Goal: Information Seeking & Learning: Compare options

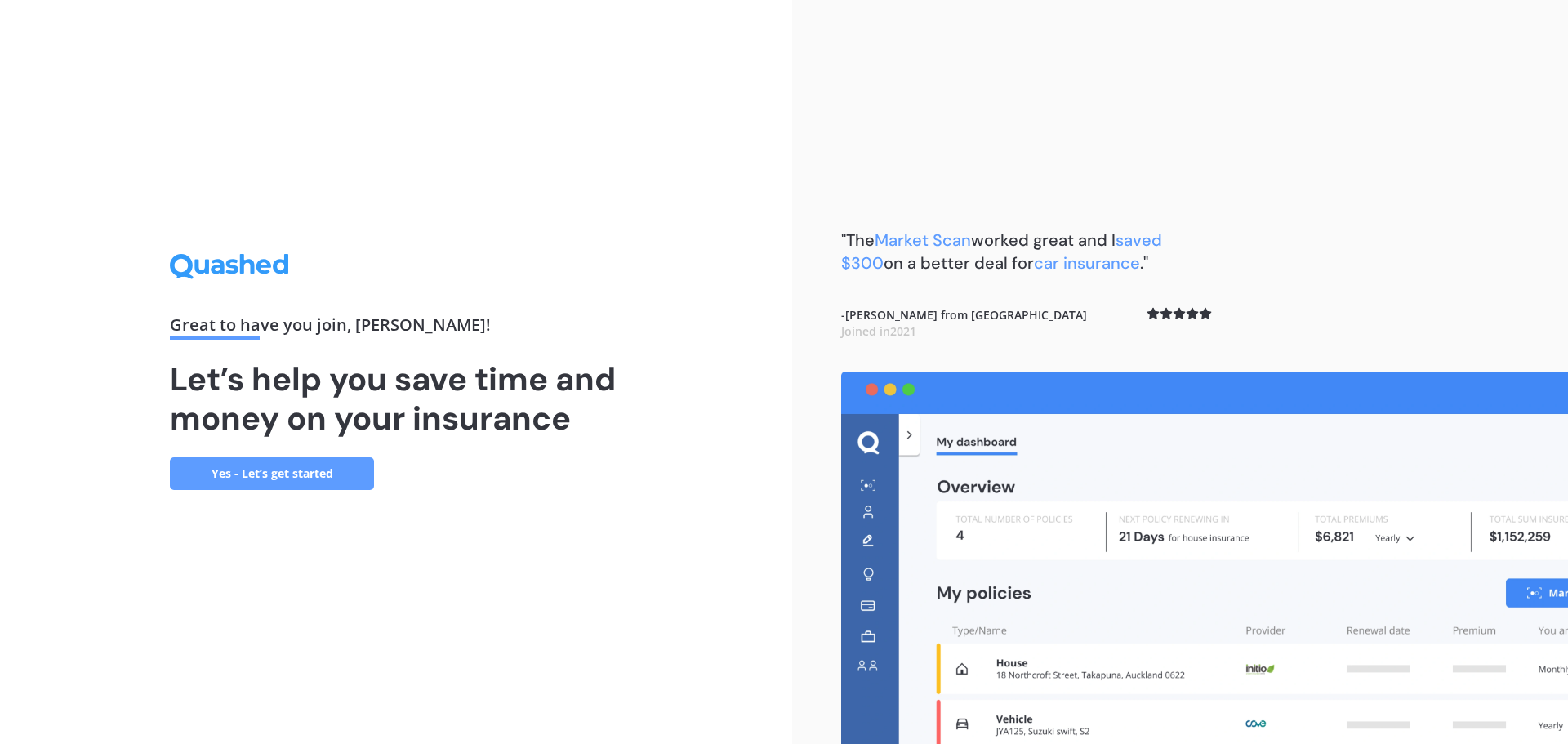
click at [284, 469] on link "Yes - Let’s get started" at bounding box center [271, 473] width 204 height 33
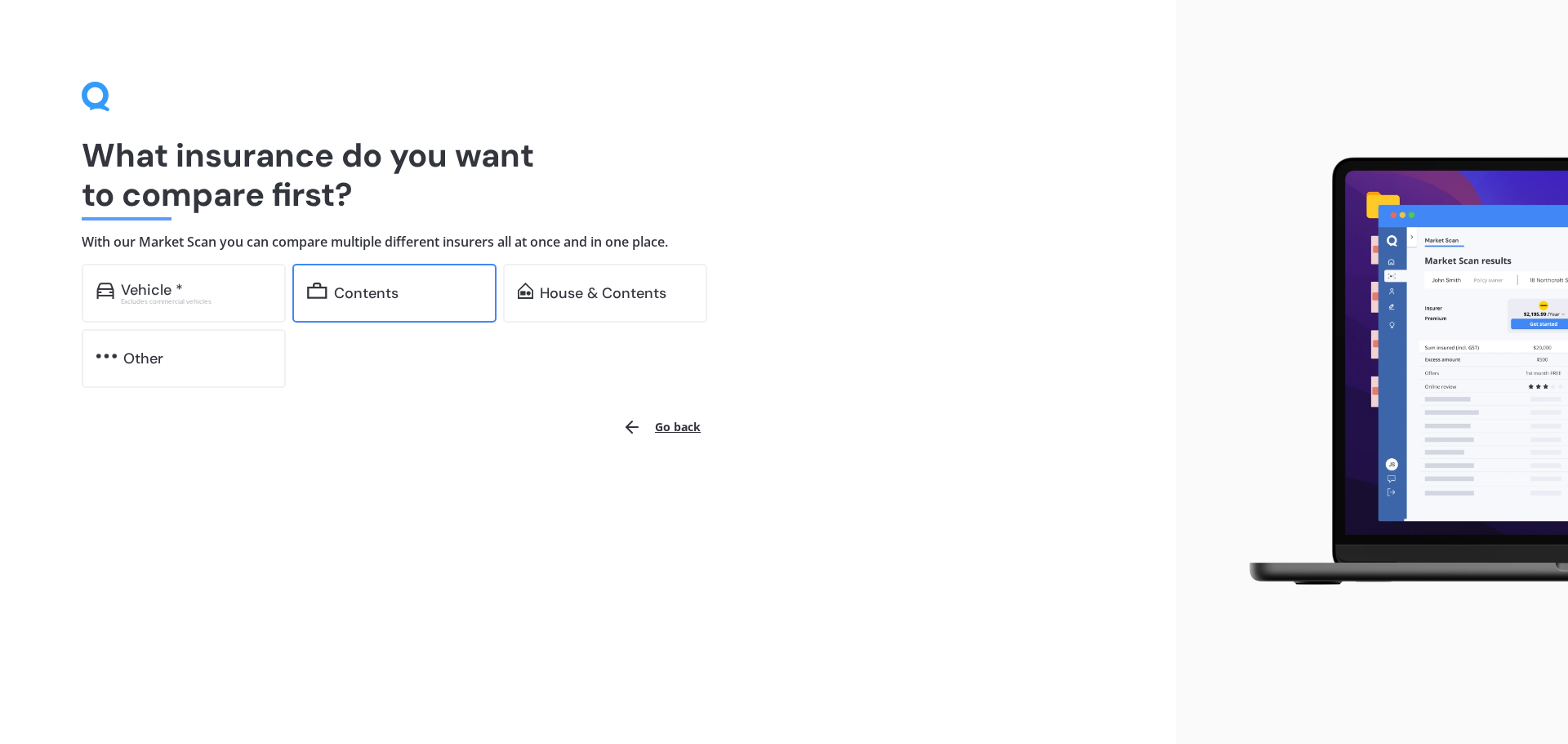
click at [380, 289] on div "Contents" at bounding box center [365, 293] width 64 height 17
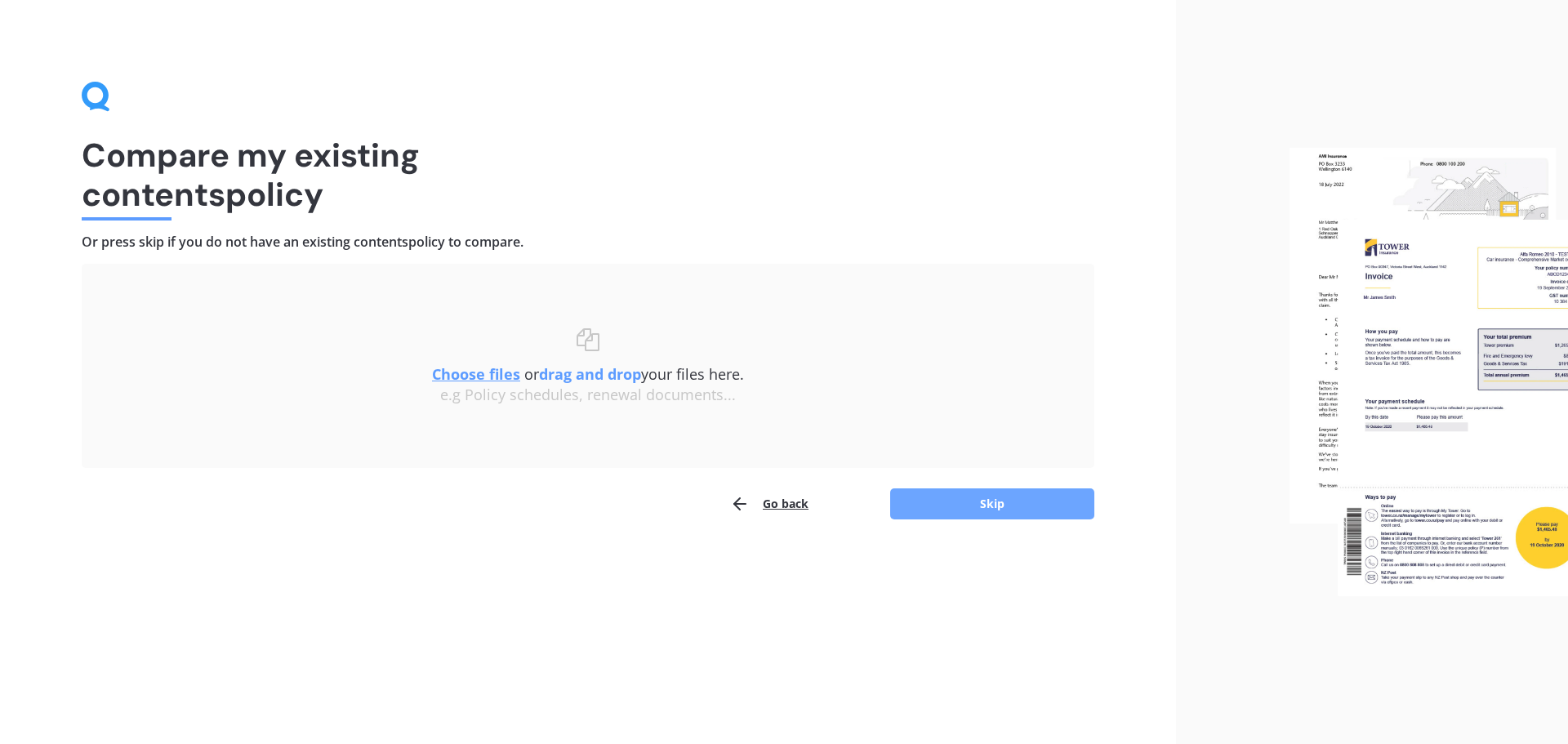
click at [1020, 505] on button "Skip" at bounding box center [992, 503] width 204 height 31
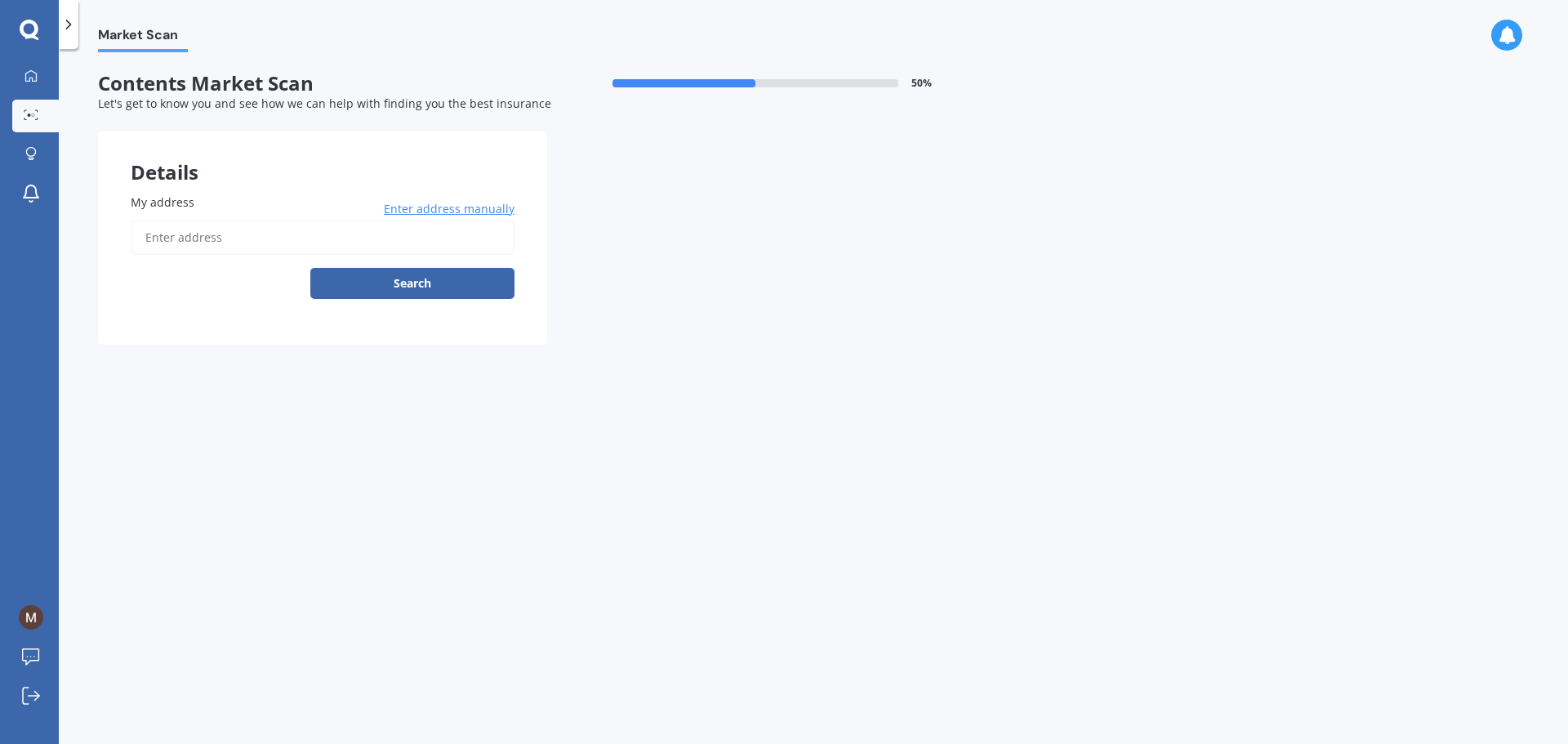
click at [156, 240] on input "My address" at bounding box center [322, 237] width 384 height 34
type input "[STREET_ADDRESS][PERSON_NAME]"
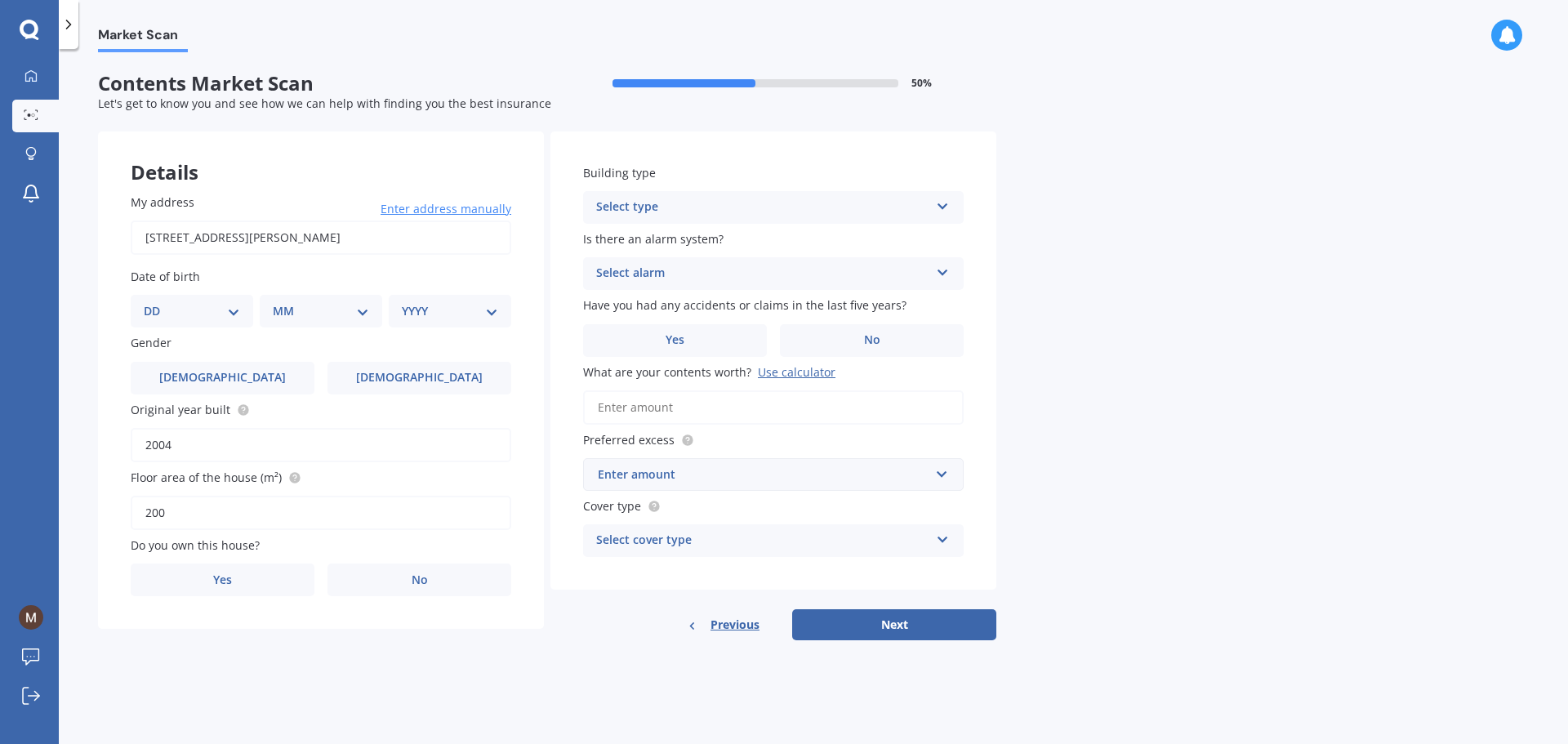
click at [190, 309] on select "DD 01 02 03 04 05 06 07 08 09 10 11 12 13 14 15 16 17 18 19 20 21 22 23 24 25 2…" at bounding box center [192, 311] width 97 height 18
select select "05"
click at [157, 302] on select "DD 01 02 03 04 05 06 07 08 09 10 11 12 13 14 15 16 17 18 19 20 21 22 23 24 25 2…" at bounding box center [192, 311] width 97 height 18
click at [348, 305] on select "MM 01 02 03 04 05 06 07 08 09 10 11 12" at bounding box center [324, 311] width 90 height 18
select select "06"
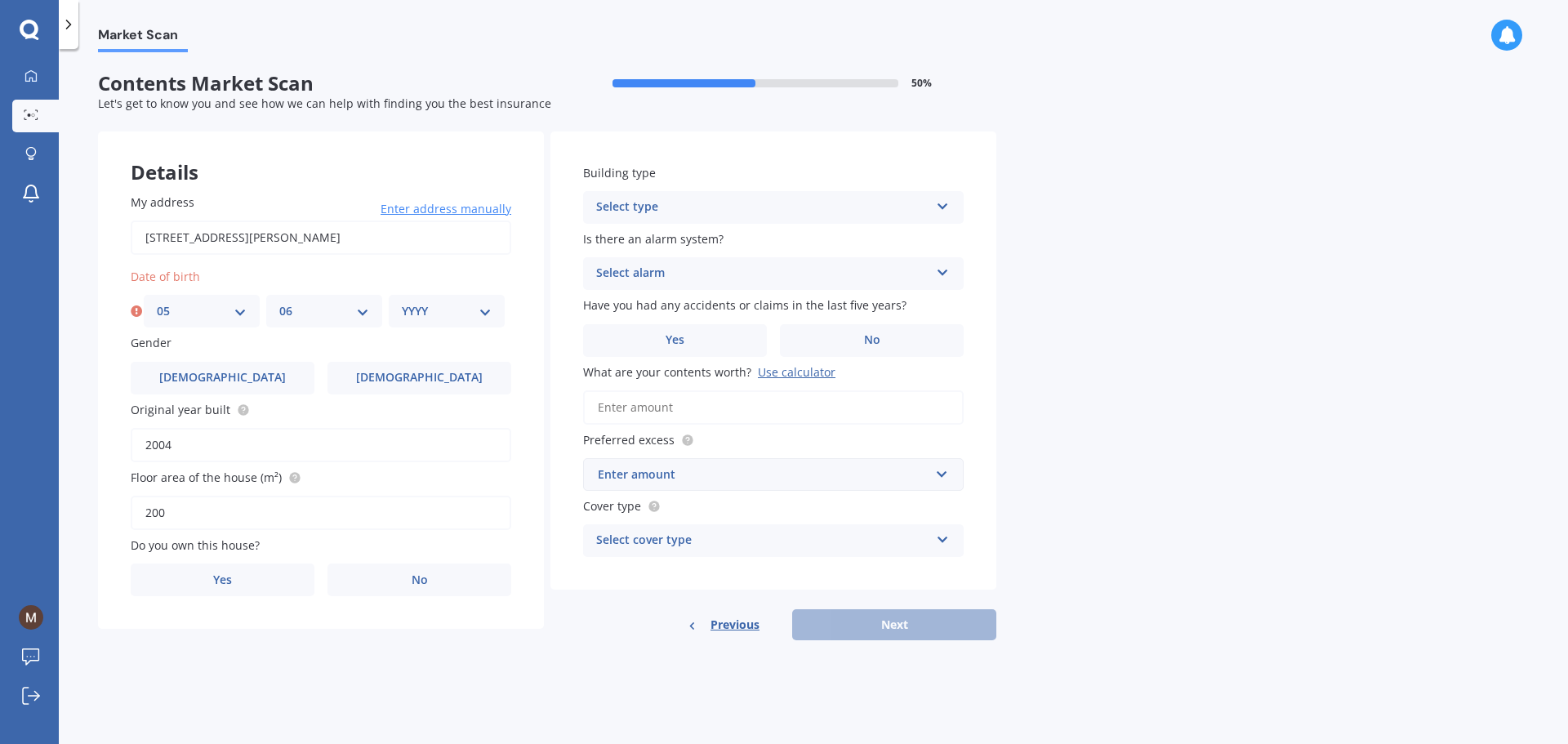
click at [279, 302] on select "MM 01 02 03 04 05 06 07 08 09 10 11 12" at bounding box center [324, 311] width 90 height 18
click at [474, 307] on select "YYYY 2009 2008 2007 2006 2005 2004 2003 2002 2001 2000 1999 1998 1997 1996 1995…" at bounding box center [447, 311] width 90 height 18
select select "1958"
click at [402, 302] on select "YYYY 2009 2008 2007 2006 2005 2004 2003 2002 2001 2000 1999 1998 1997 1996 1995…" at bounding box center [447, 311] width 90 height 18
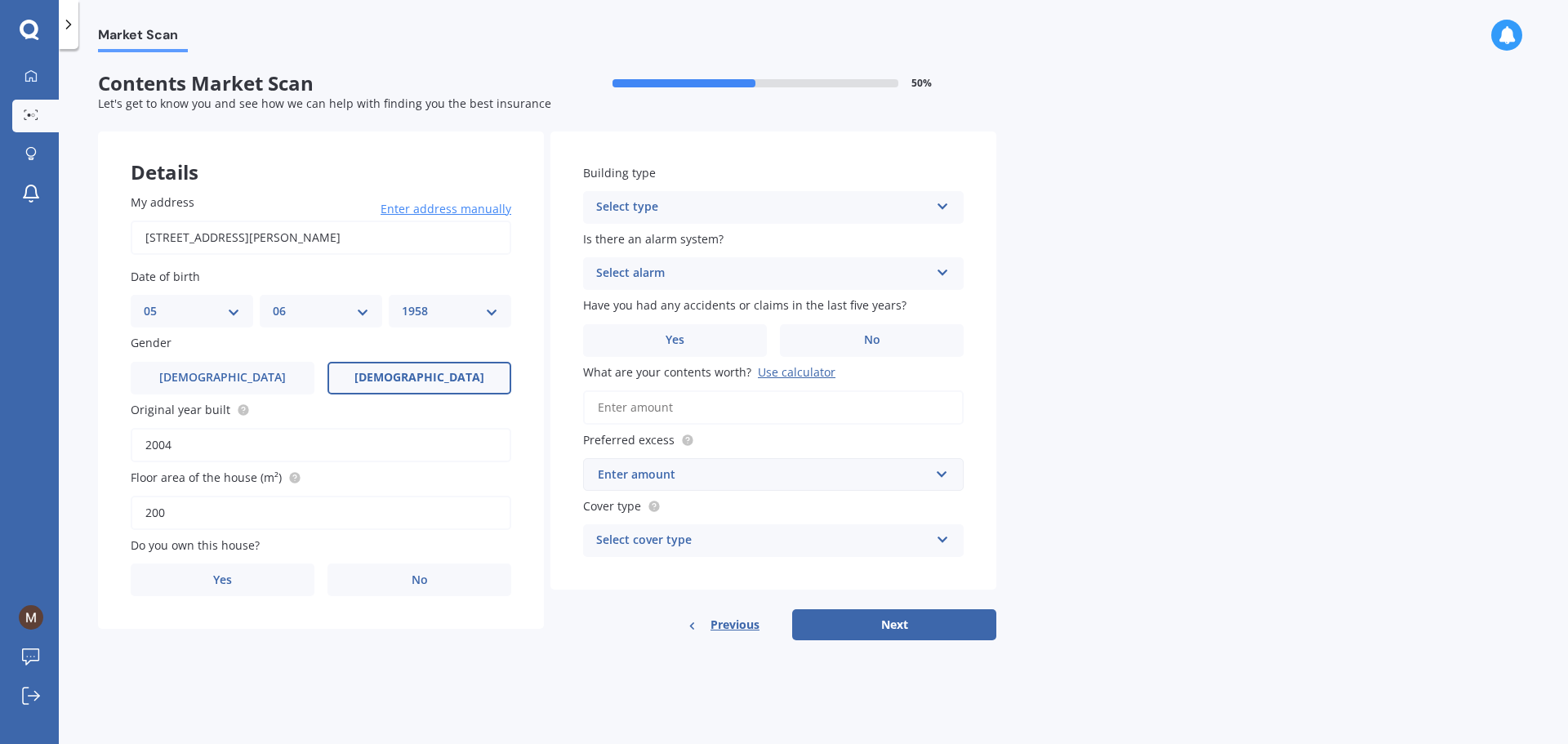
click at [450, 382] on label "[DEMOGRAPHIC_DATA]" at bounding box center [419, 378] width 183 height 33
click at [0, 0] on input "[DEMOGRAPHIC_DATA]" at bounding box center [0, 0] width 0 height 0
click at [461, 577] on label "No" at bounding box center [419, 580] width 183 height 33
click at [0, 0] on input "No" at bounding box center [0, 0] width 0 height 0
click at [495, 647] on icon at bounding box center [491, 642] width 14 height 11
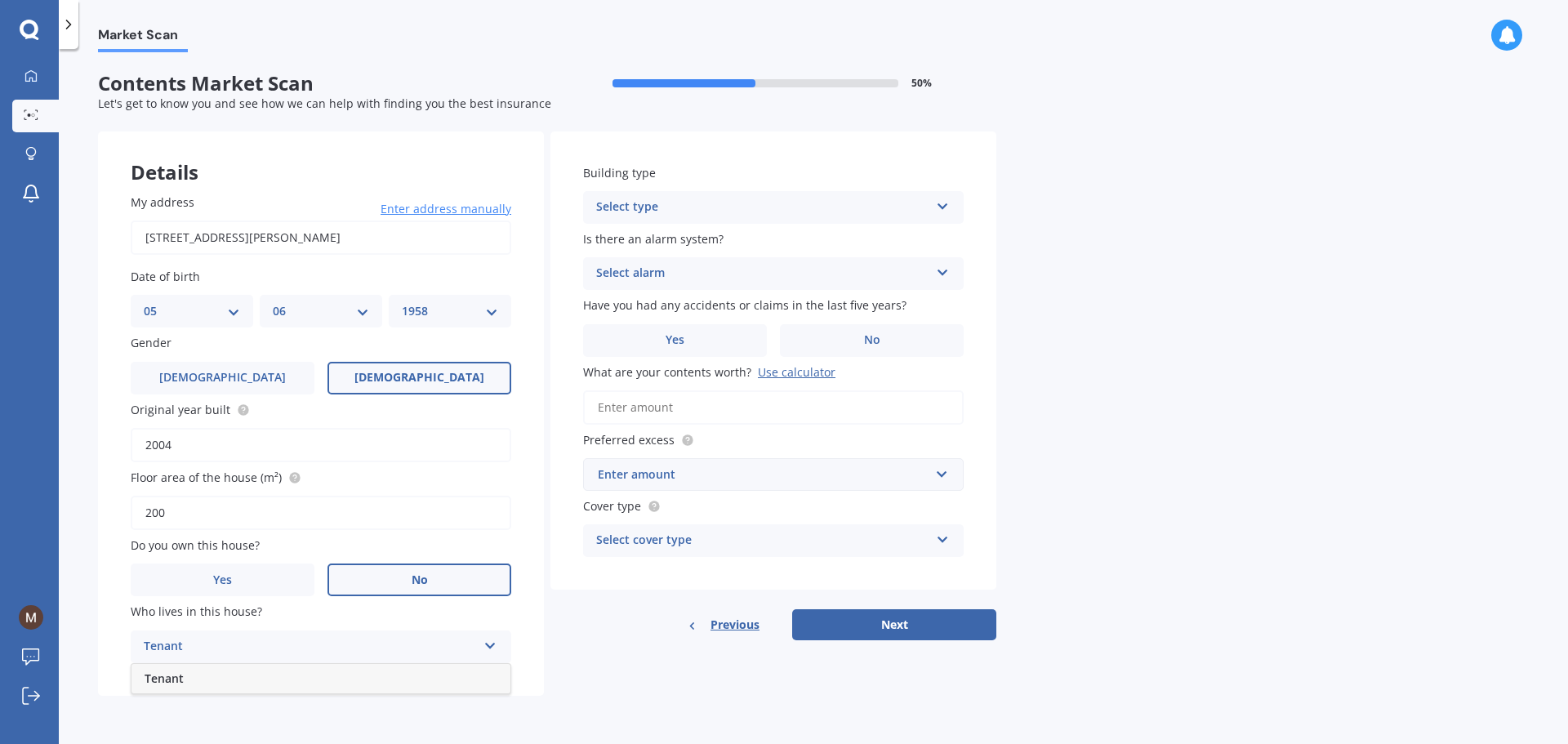
click at [169, 674] on span "Tenant" at bounding box center [164, 678] width 40 height 16
click at [958, 217] on div "Select type Freestanding Multi-unit (in a block of 6 or less) Multi-unit (in a …" at bounding box center [773, 207] width 380 height 33
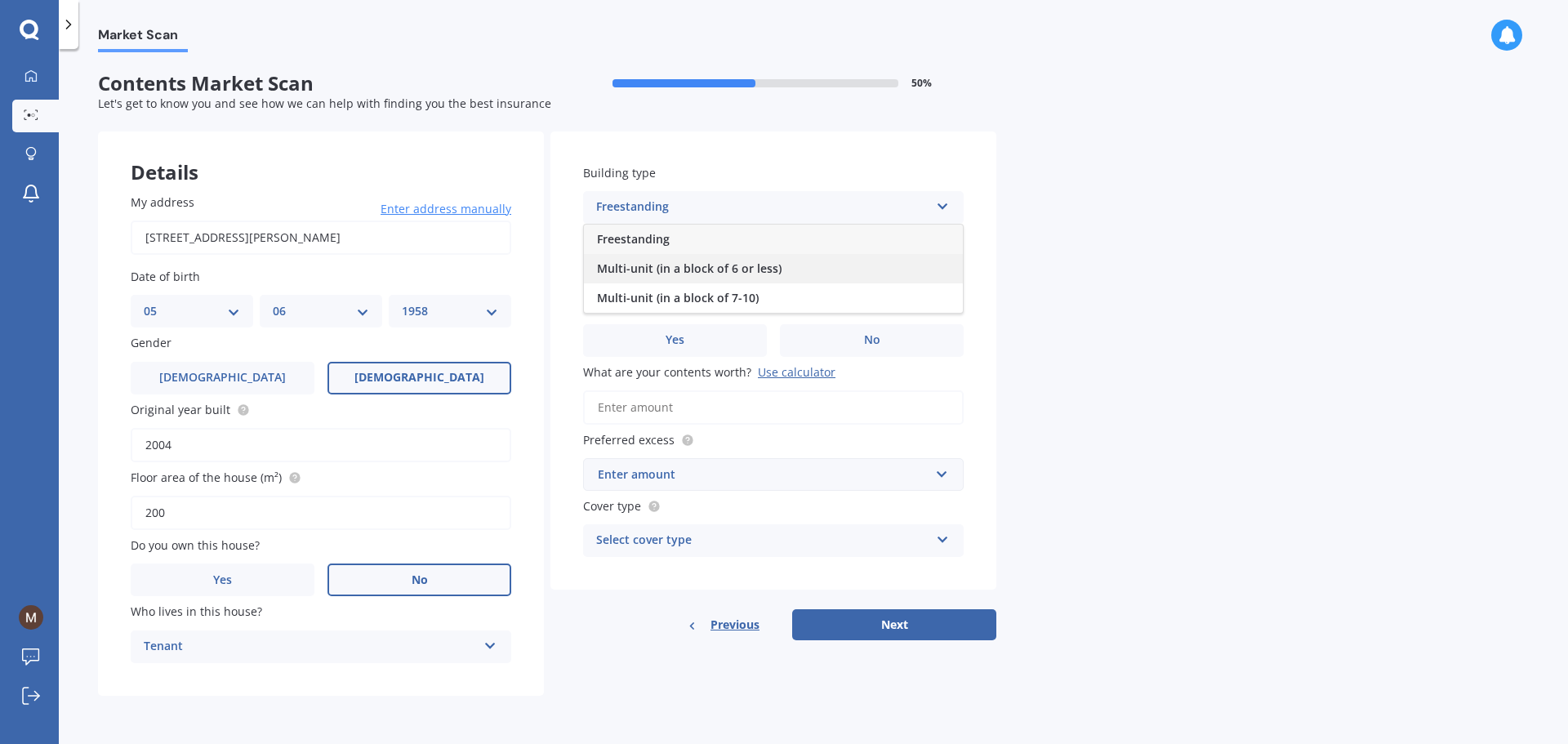
click at [682, 271] on span "Multi-unit (in a block of 6 or less)" at bounding box center [689, 269] width 184 height 16
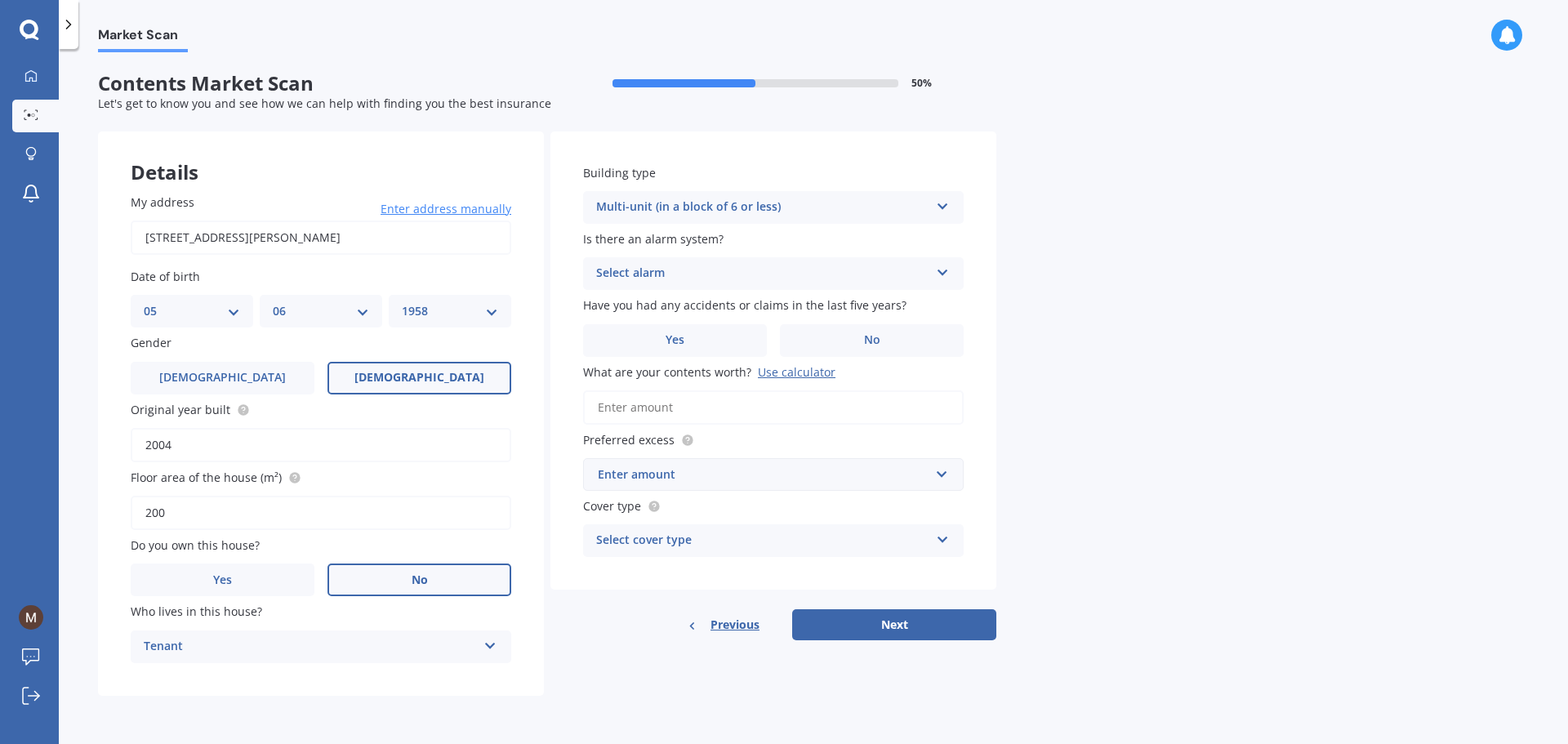
click at [947, 276] on div "Select alarm Yes, monitored Yes, not monitored No" at bounding box center [773, 273] width 380 height 33
click at [610, 361] on span "No" at bounding box center [605, 364] width 17 height 16
click at [902, 346] on label "No" at bounding box center [871, 340] width 183 height 33
click at [0, 0] on input "No" at bounding box center [0, 0] width 0 height 0
click at [632, 403] on input "What are your contents worth? Use calculator" at bounding box center [773, 408] width 380 height 34
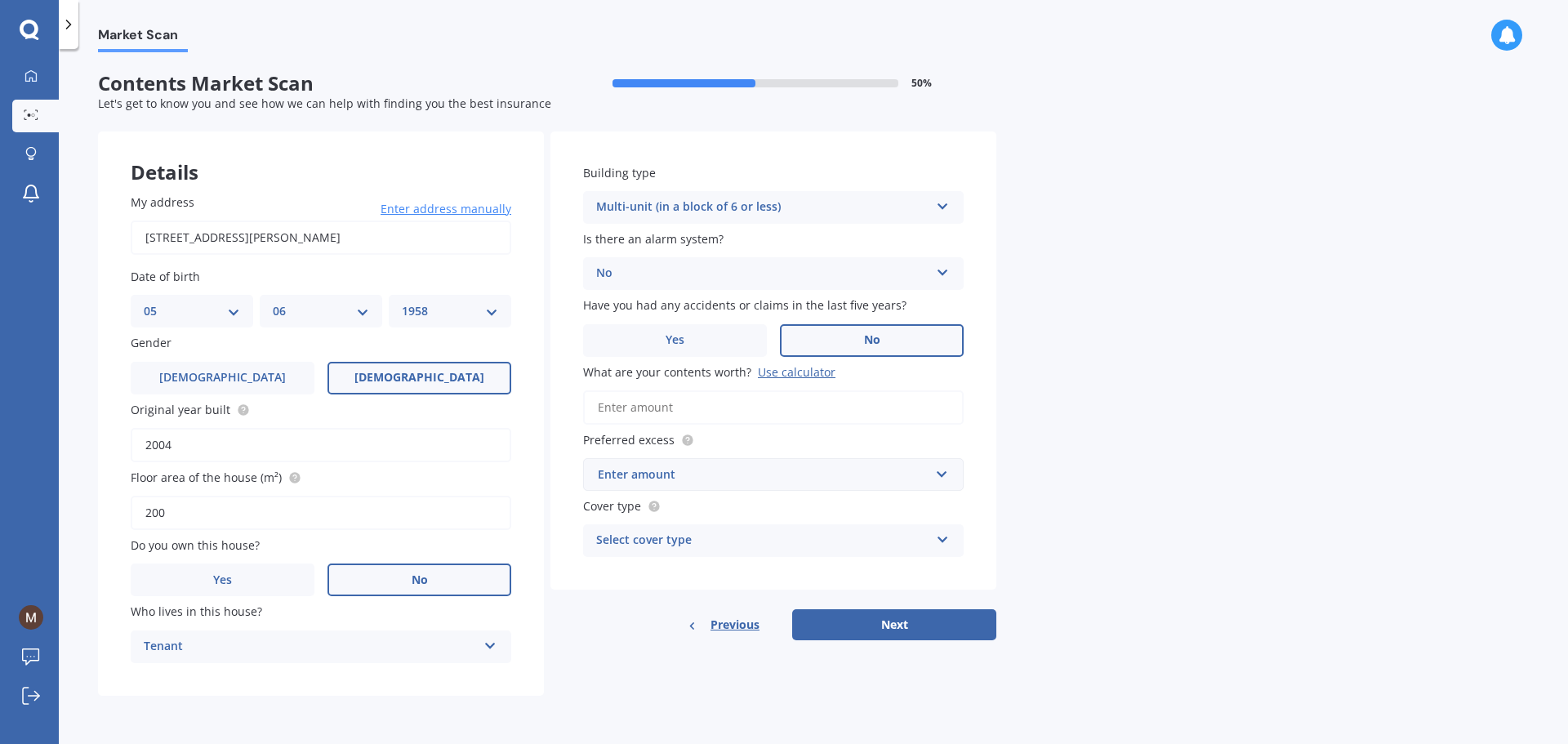
click at [787, 372] on div "Use calculator" at bounding box center [796, 372] width 77 height 16
click at [787, 391] on input "What are your contents worth? Use calculator" at bounding box center [773, 408] width 380 height 34
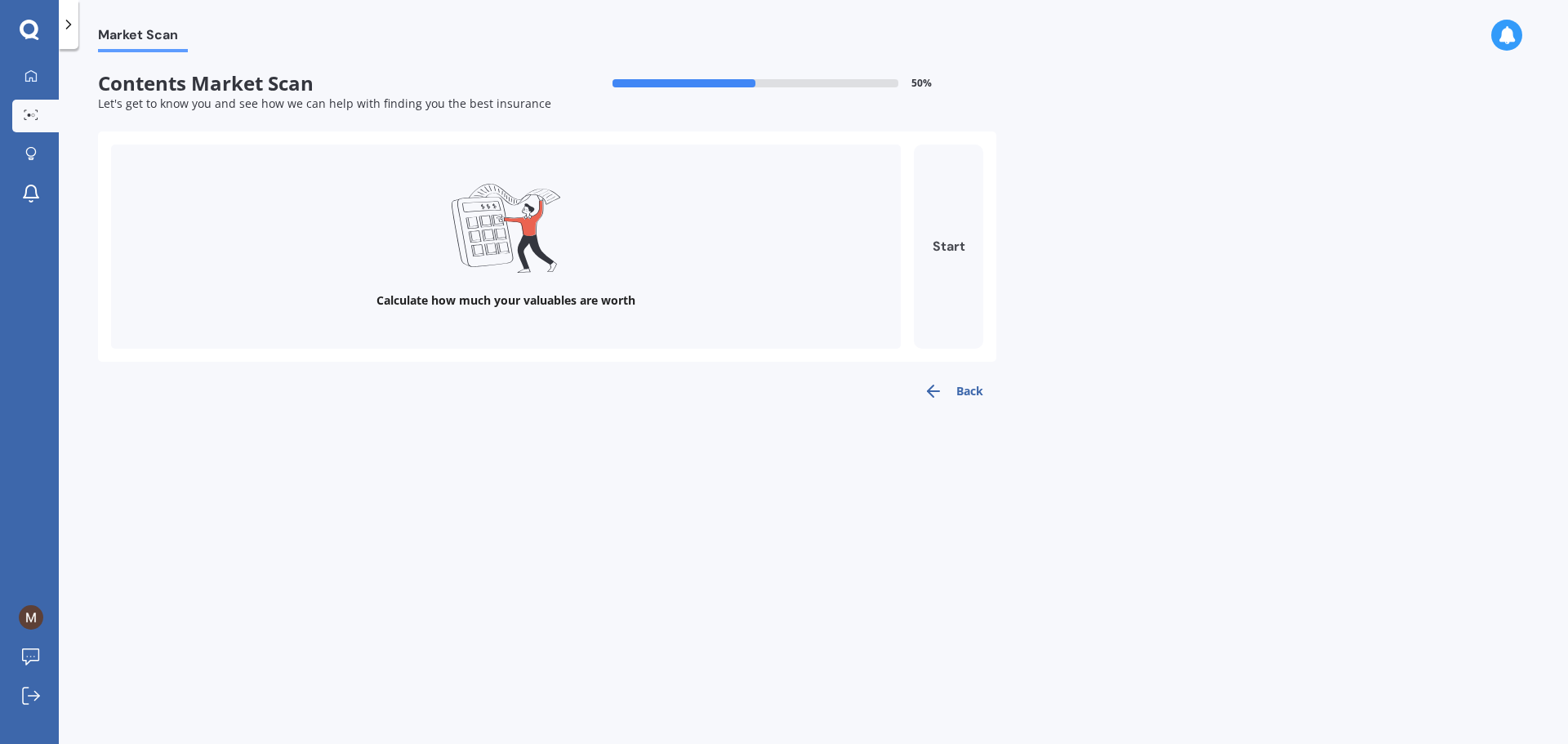
click at [950, 242] on button "Start" at bounding box center [948, 247] width 69 height 204
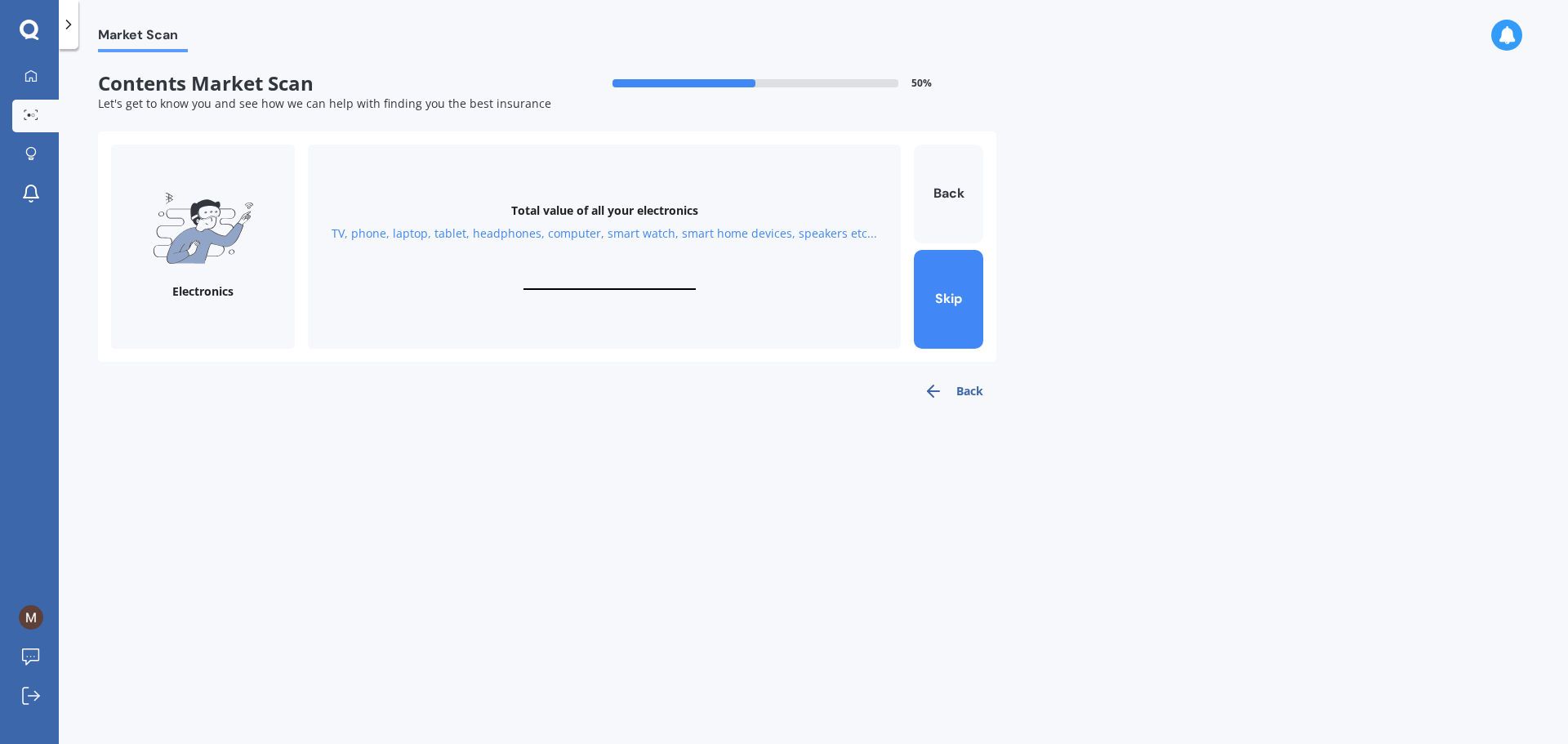
click at [1000, 390] on div "Market Scan Contents Market Scan 50 % Let's get to know you and see how we can …" at bounding box center [813, 400] width 1509 height 695
click at [960, 389] on button "Back" at bounding box center [953, 391] width 86 height 33
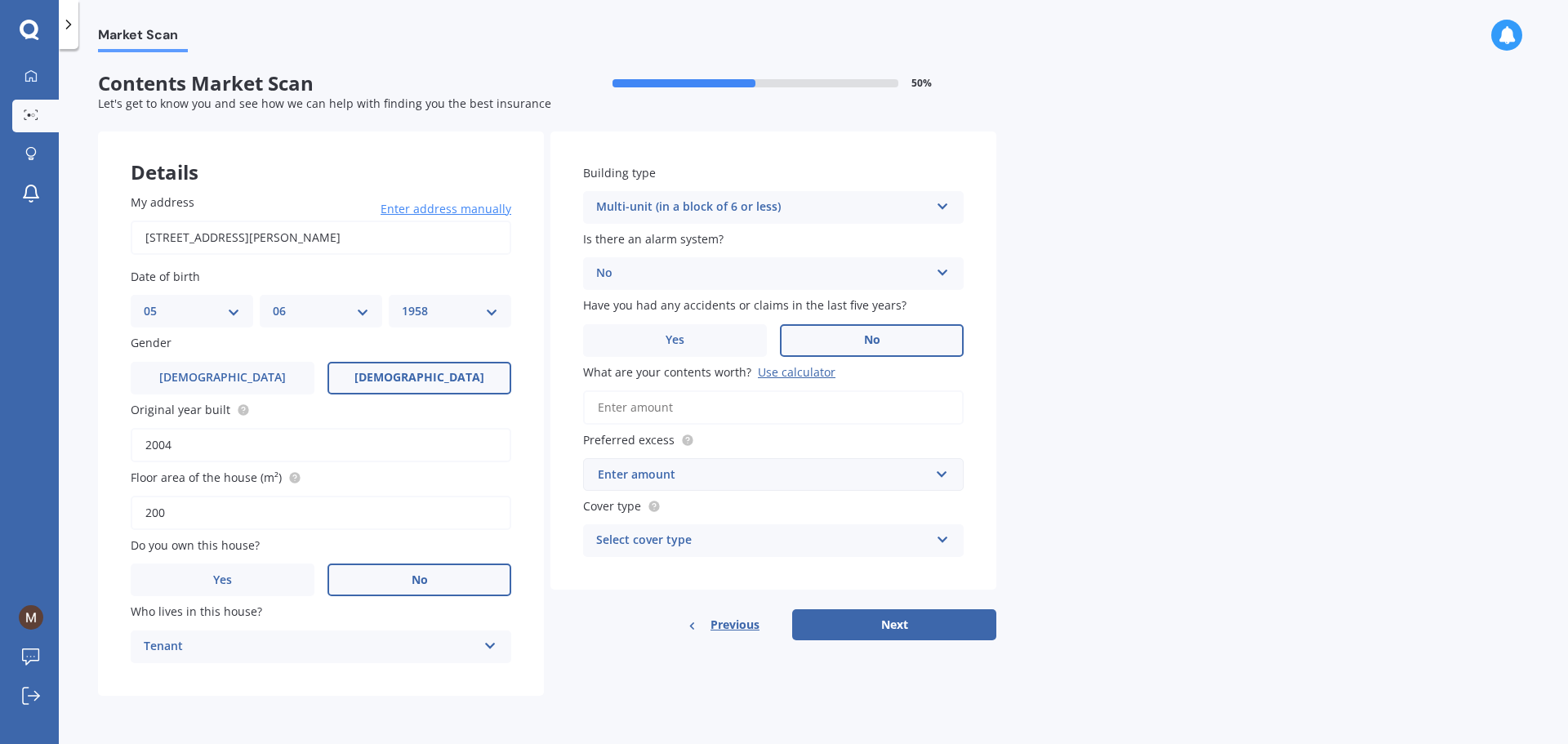
click at [621, 406] on input "What are your contents worth? Use calculator" at bounding box center [773, 408] width 380 height 34
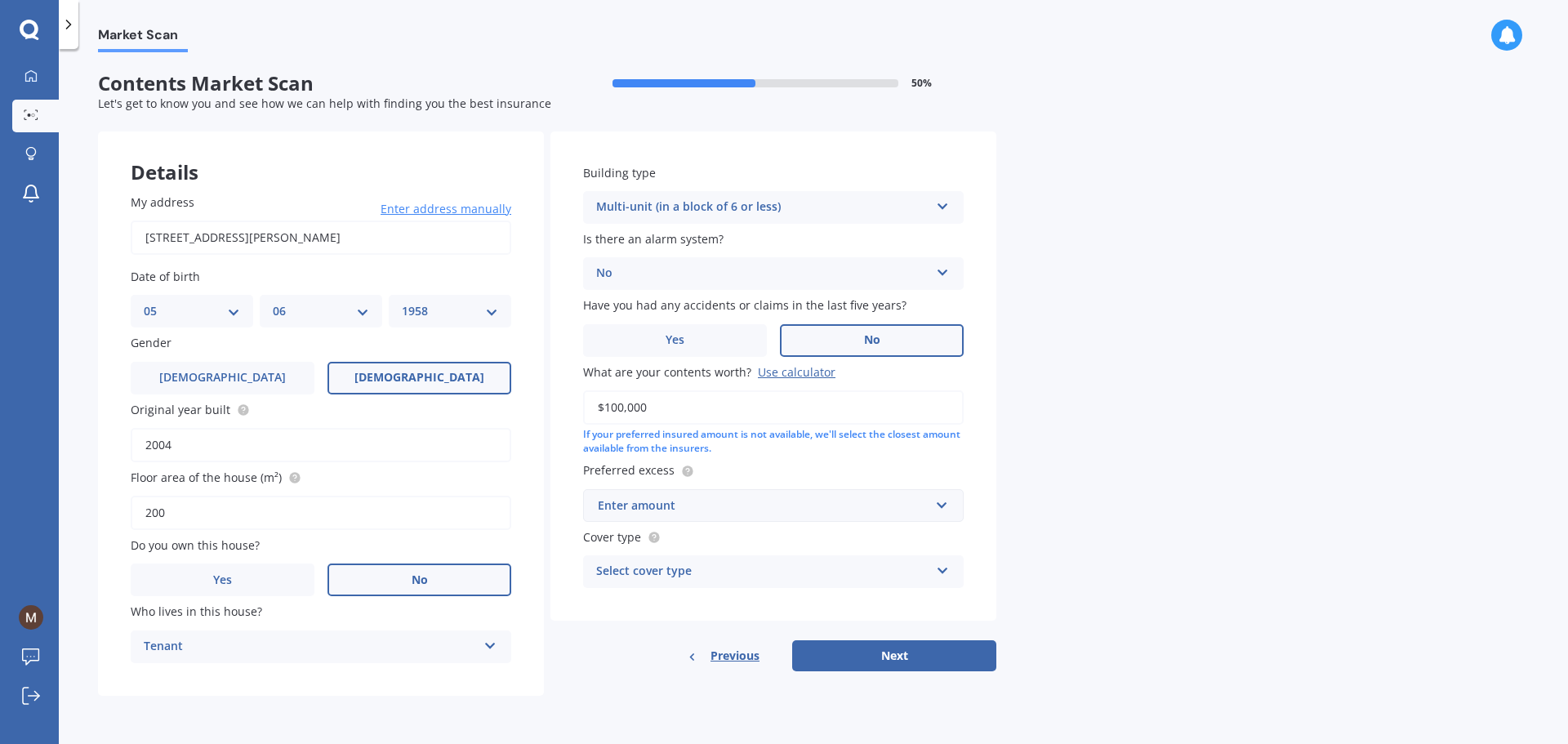
type input "$100,000"
click at [942, 504] on input "text" at bounding box center [767, 505] width 366 height 31
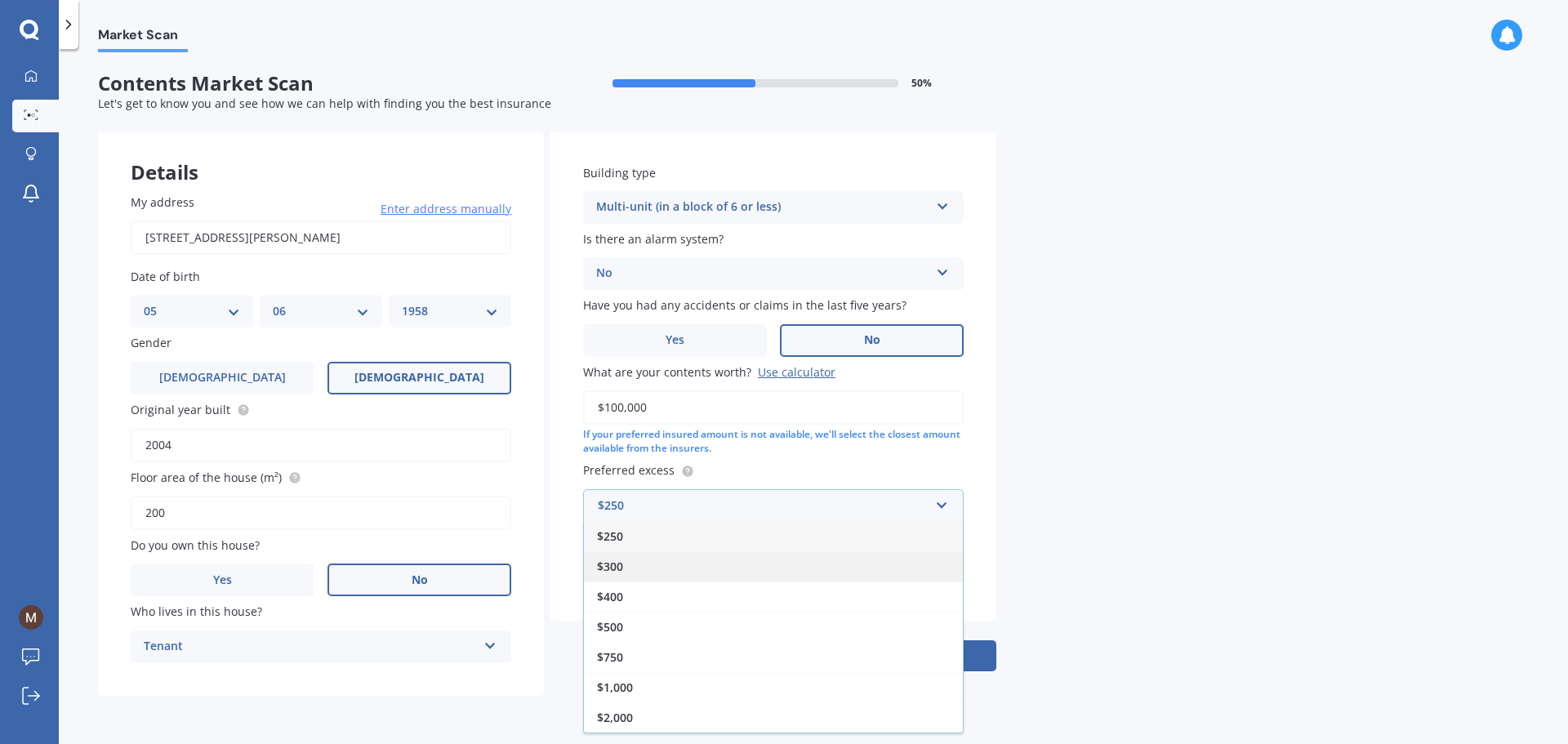
click at [630, 567] on div "$300" at bounding box center [773, 567] width 379 height 30
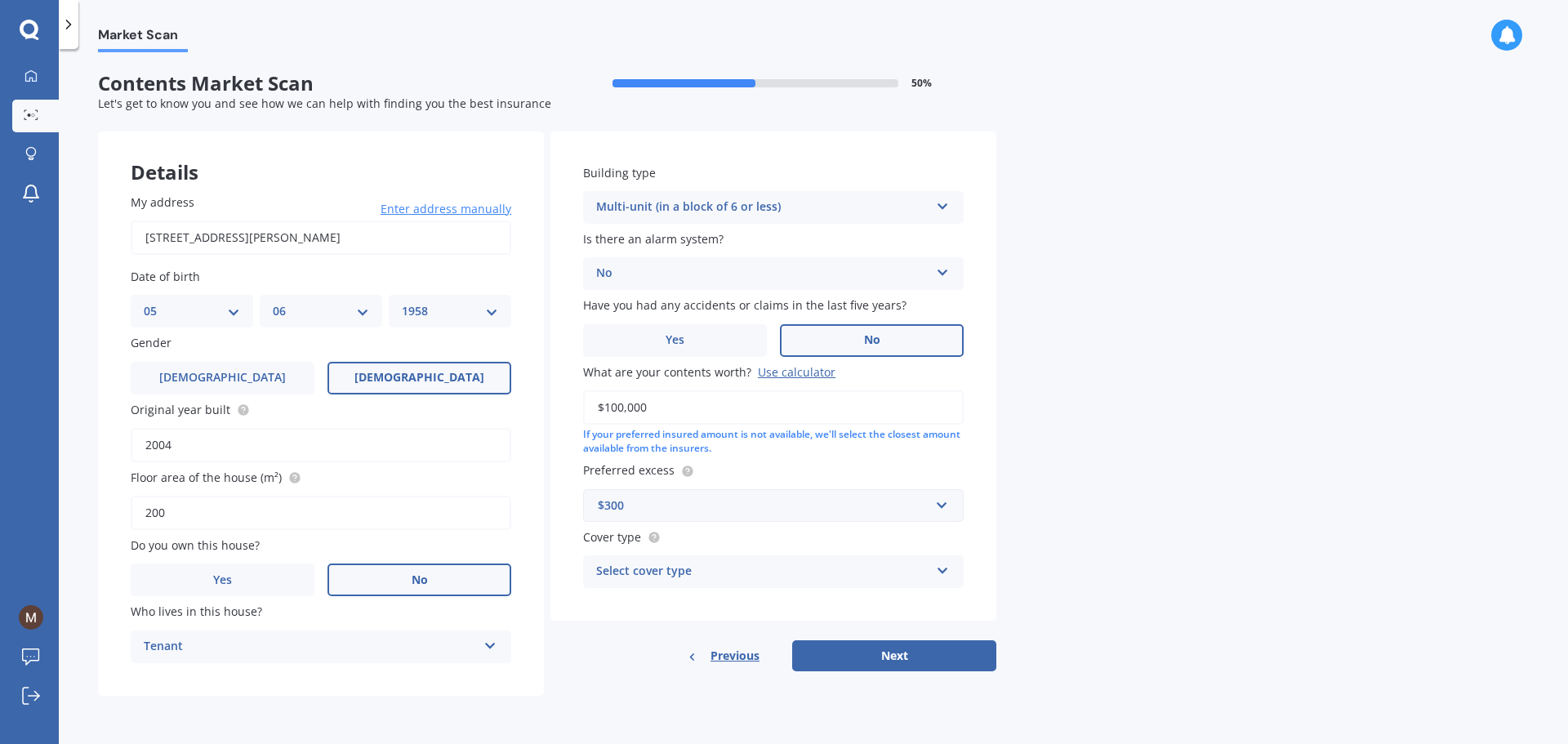
click at [939, 574] on icon at bounding box center [943, 567] width 14 height 11
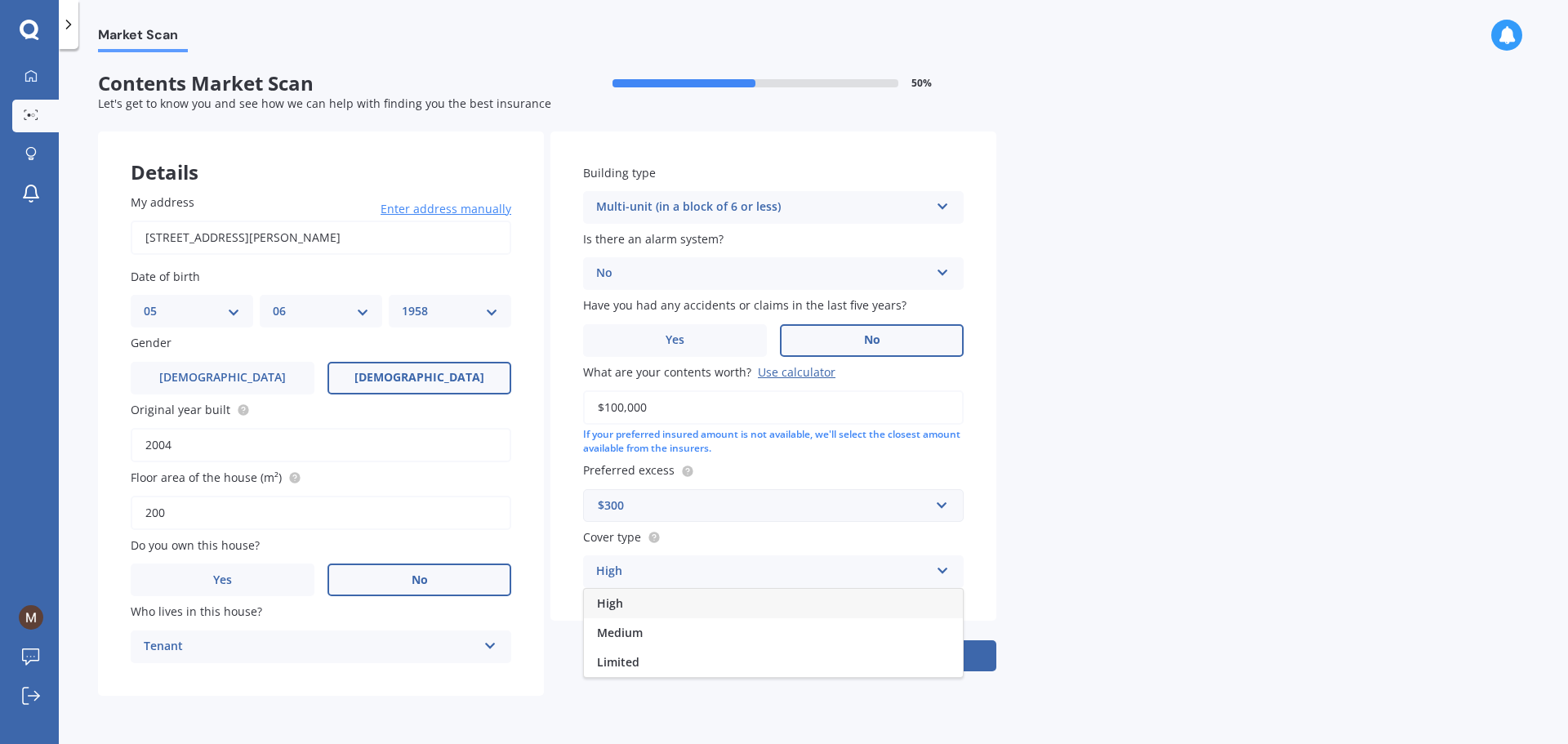
click at [1305, 473] on div "Market Scan Contents Market Scan 50 % Let's get to know you and see how we can …" at bounding box center [813, 400] width 1509 height 695
click at [877, 663] on button "Next" at bounding box center [894, 655] width 204 height 31
select select "05"
select select "06"
select select "1958"
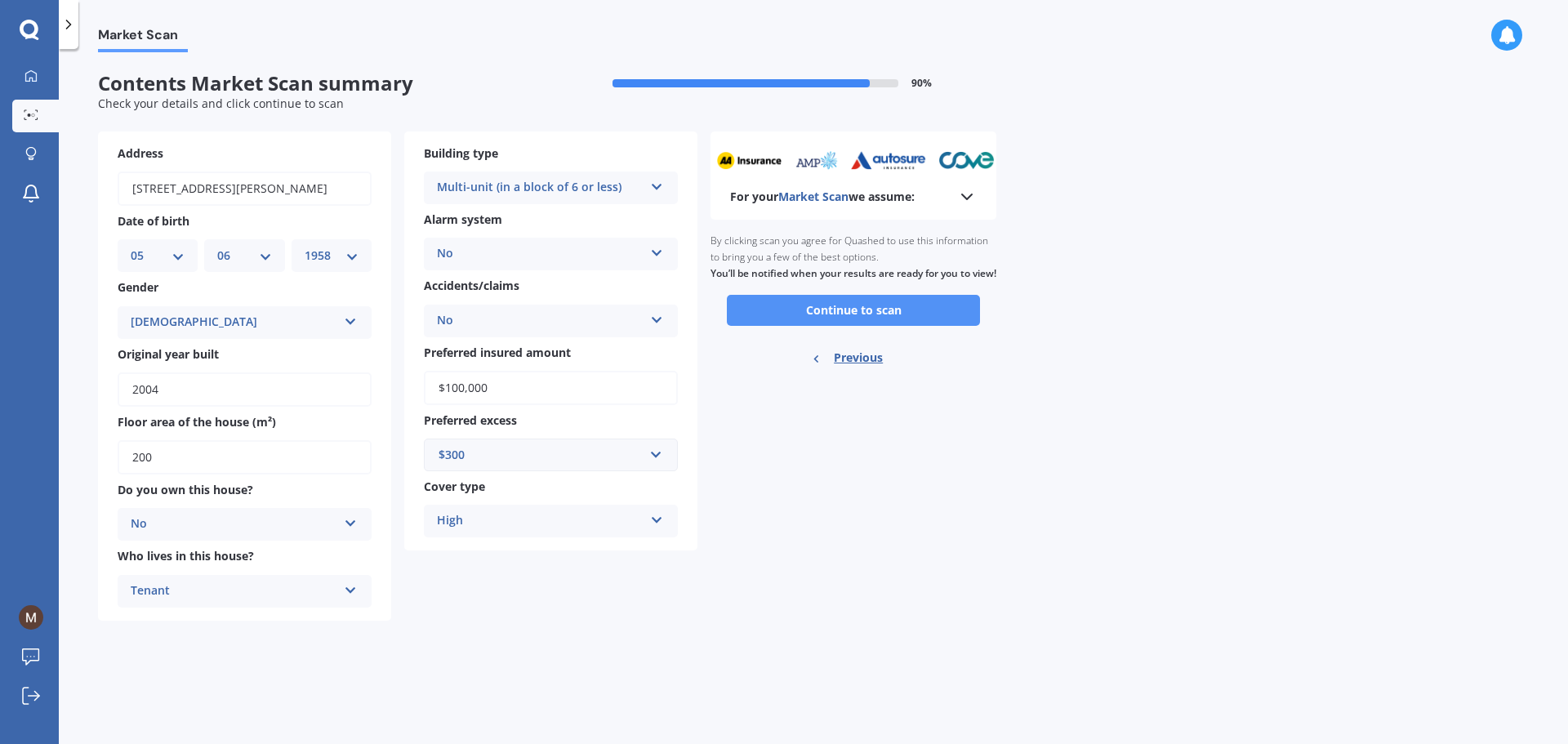
click at [852, 325] on button "Continue to scan" at bounding box center [853, 310] width 253 height 31
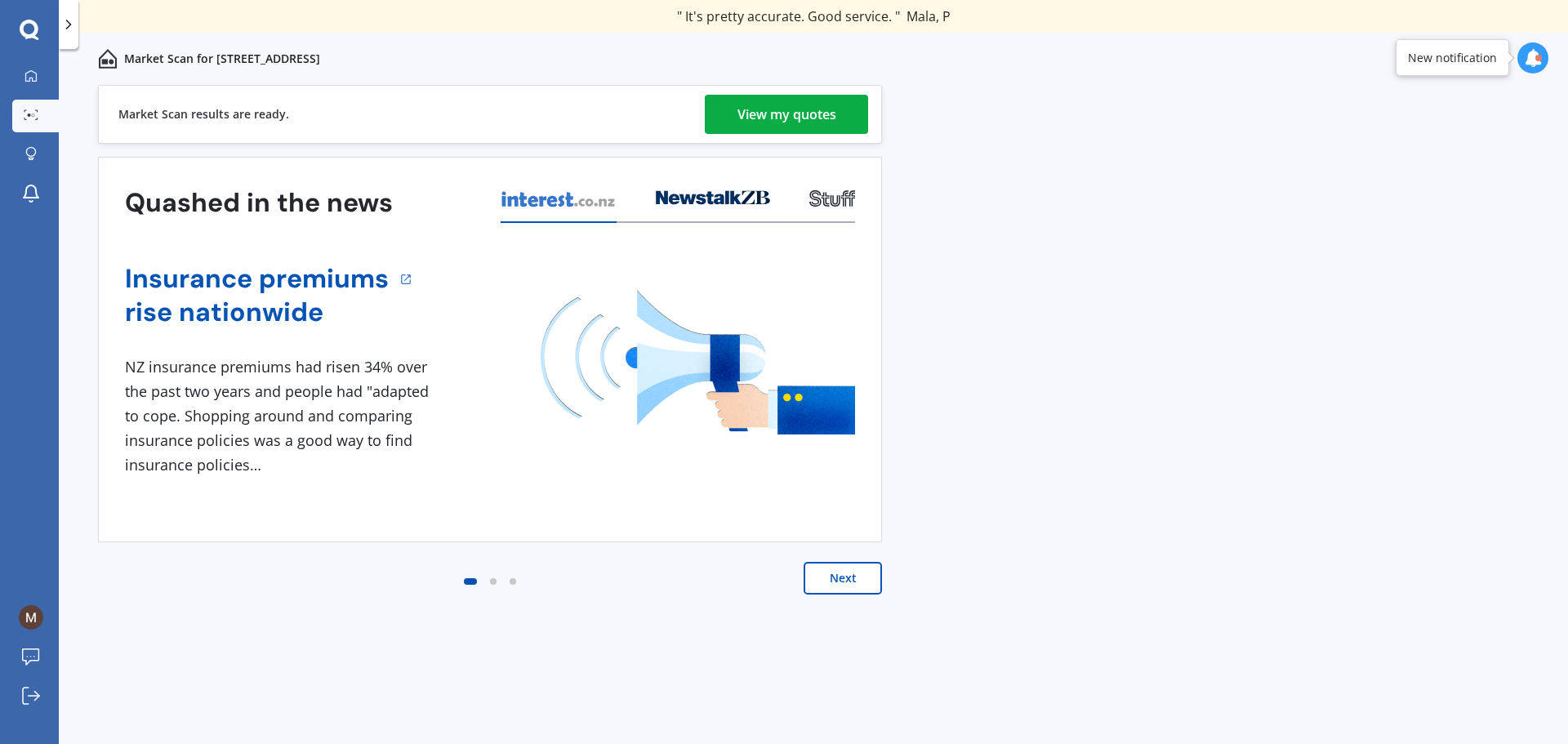
click at [785, 126] on div "View my quotes" at bounding box center [787, 114] width 99 height 40
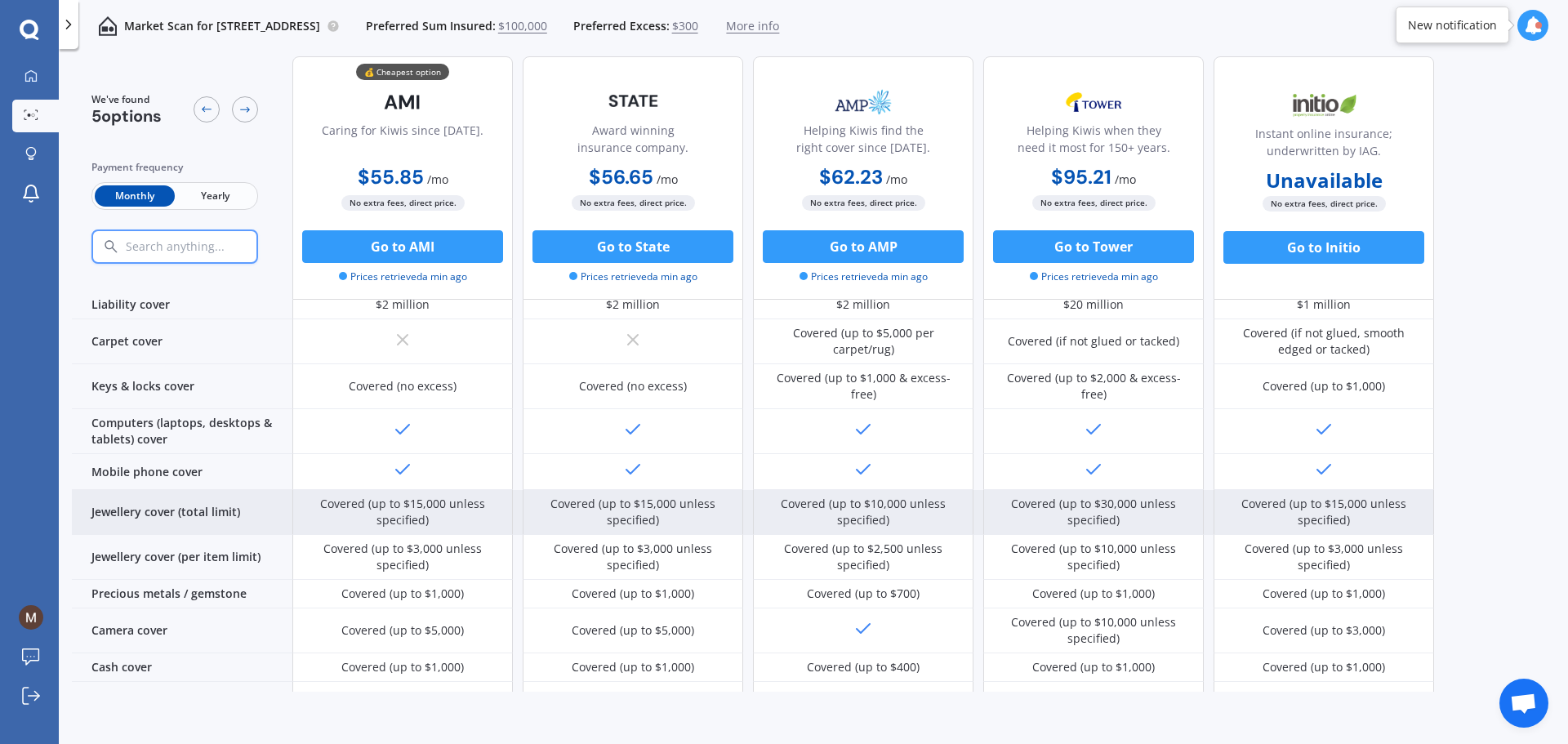
scroll to position [245, 0]
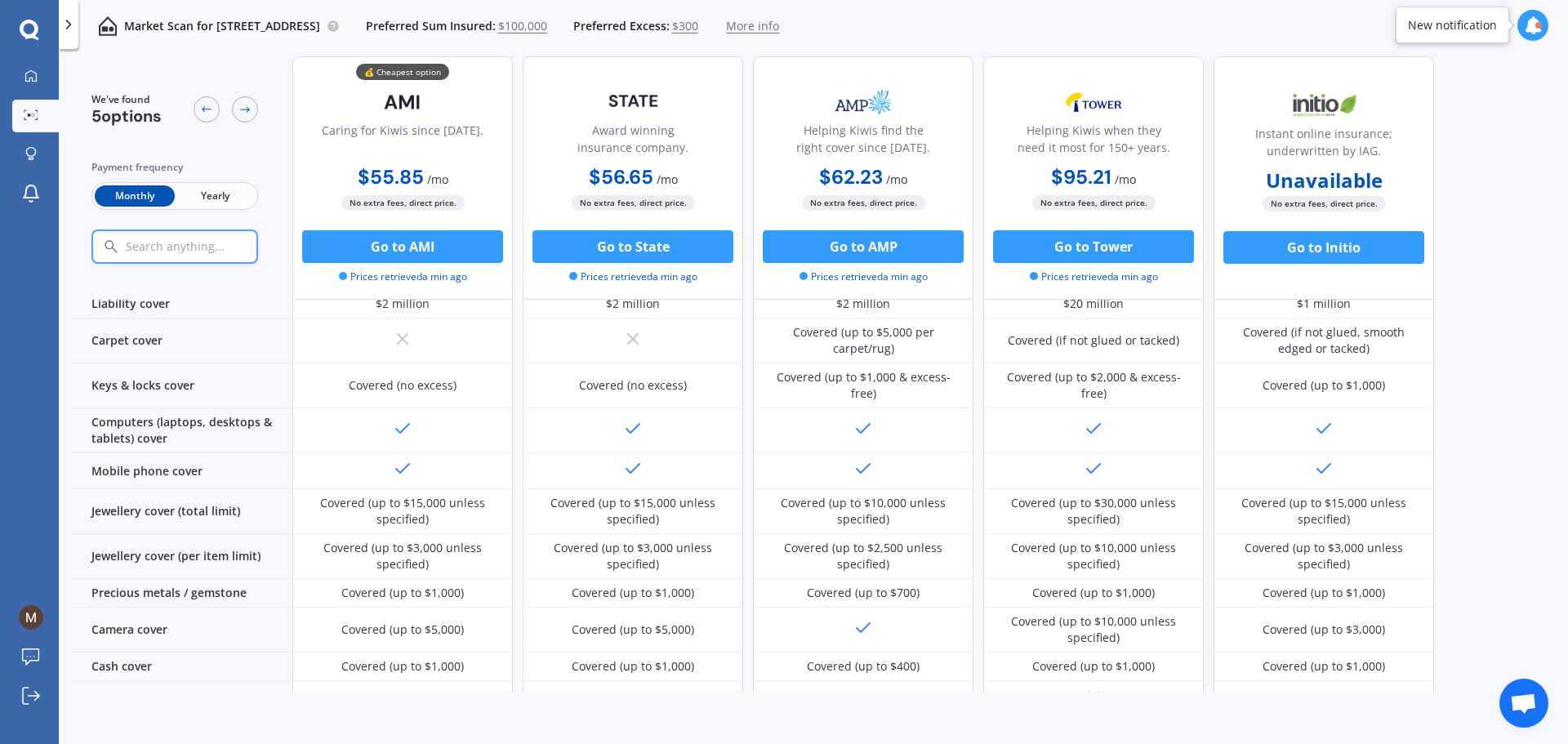
click at [212, 194] on span "Yearly" at bounding box center [214, 196] width 80 height 21
click at [120, 190] on span "Monthly" at bounding box center [134, 196] width 80 height 21
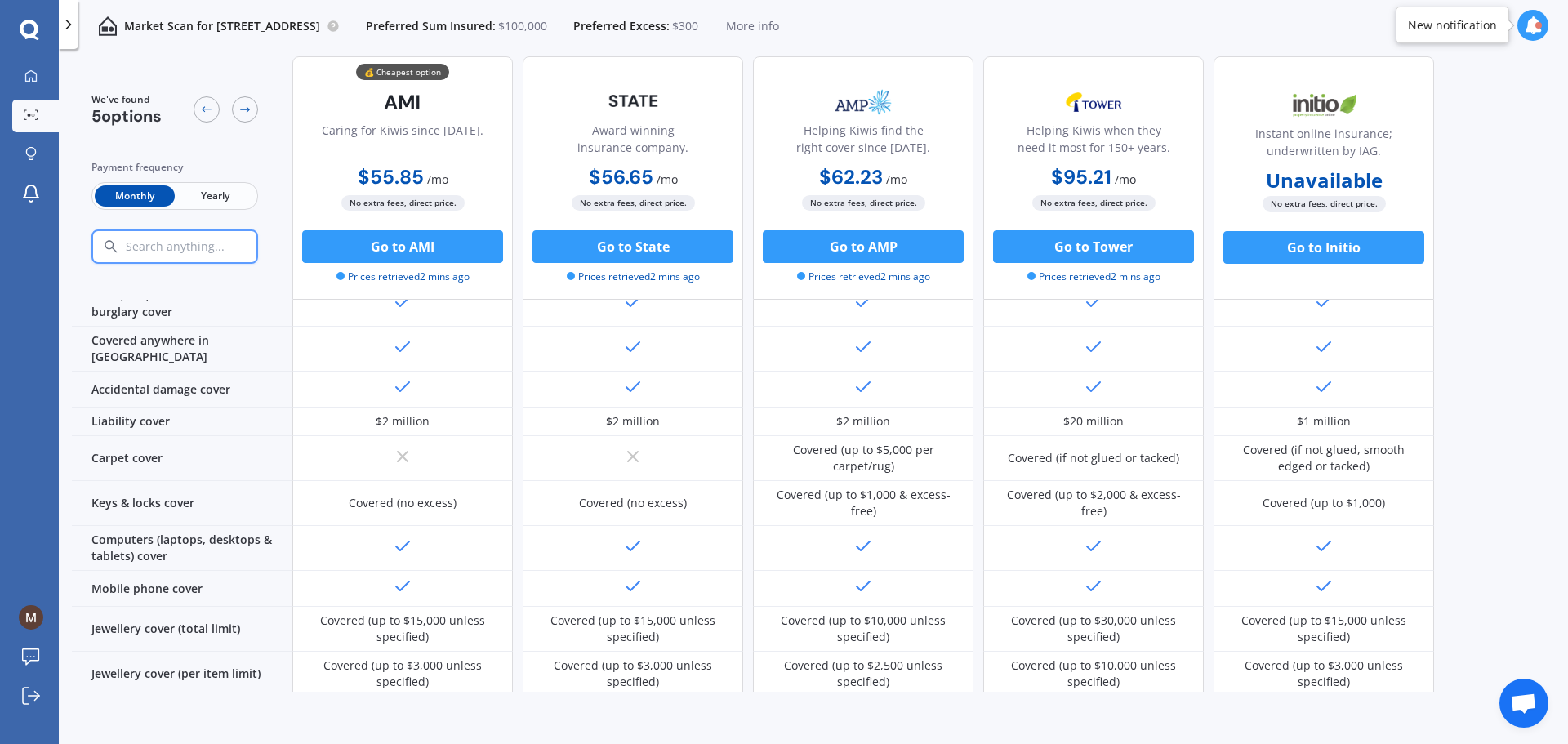
scroll to position [0, 0]
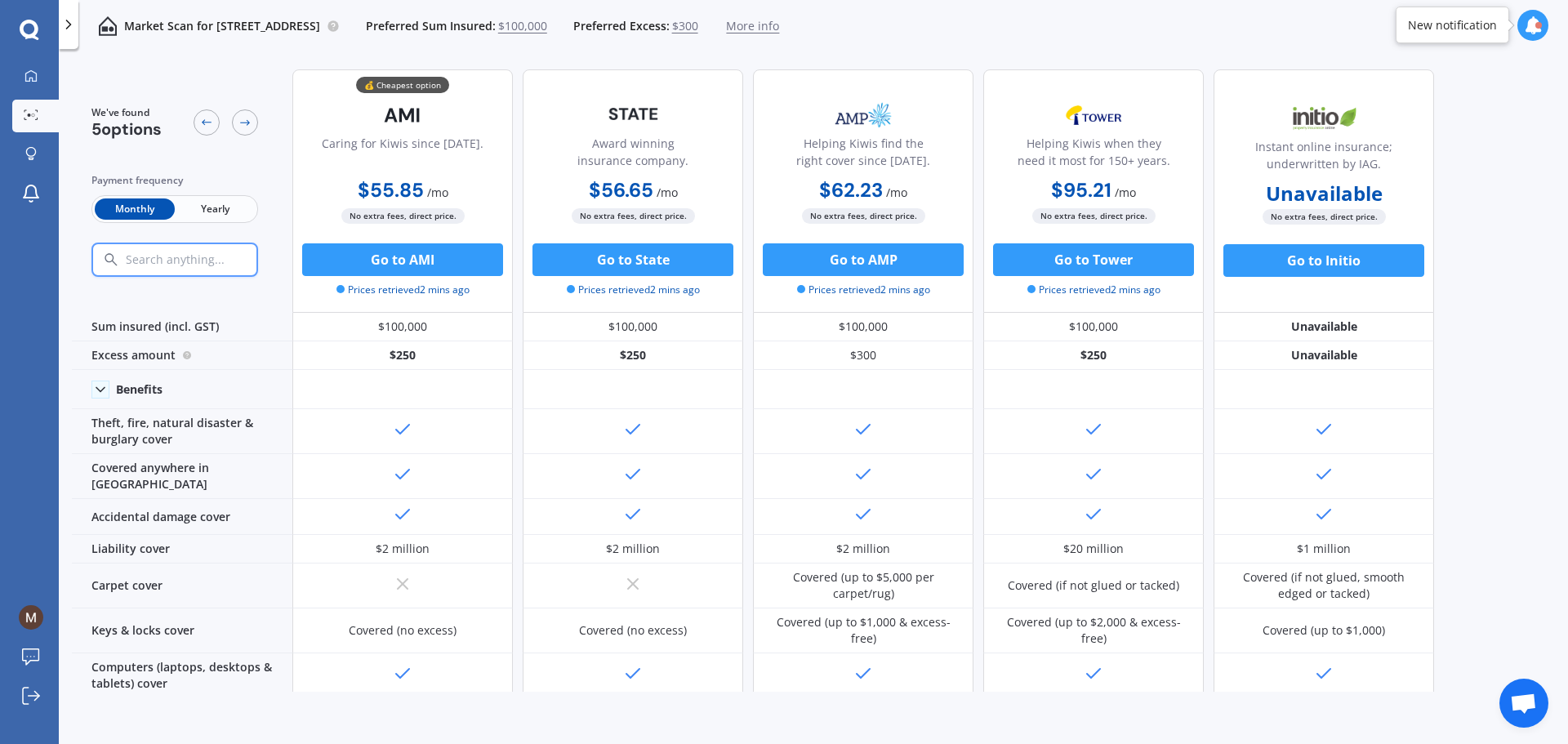
click at [217, 207] on span "Yearly" at bounding box center [214, 209] width 80 height 21
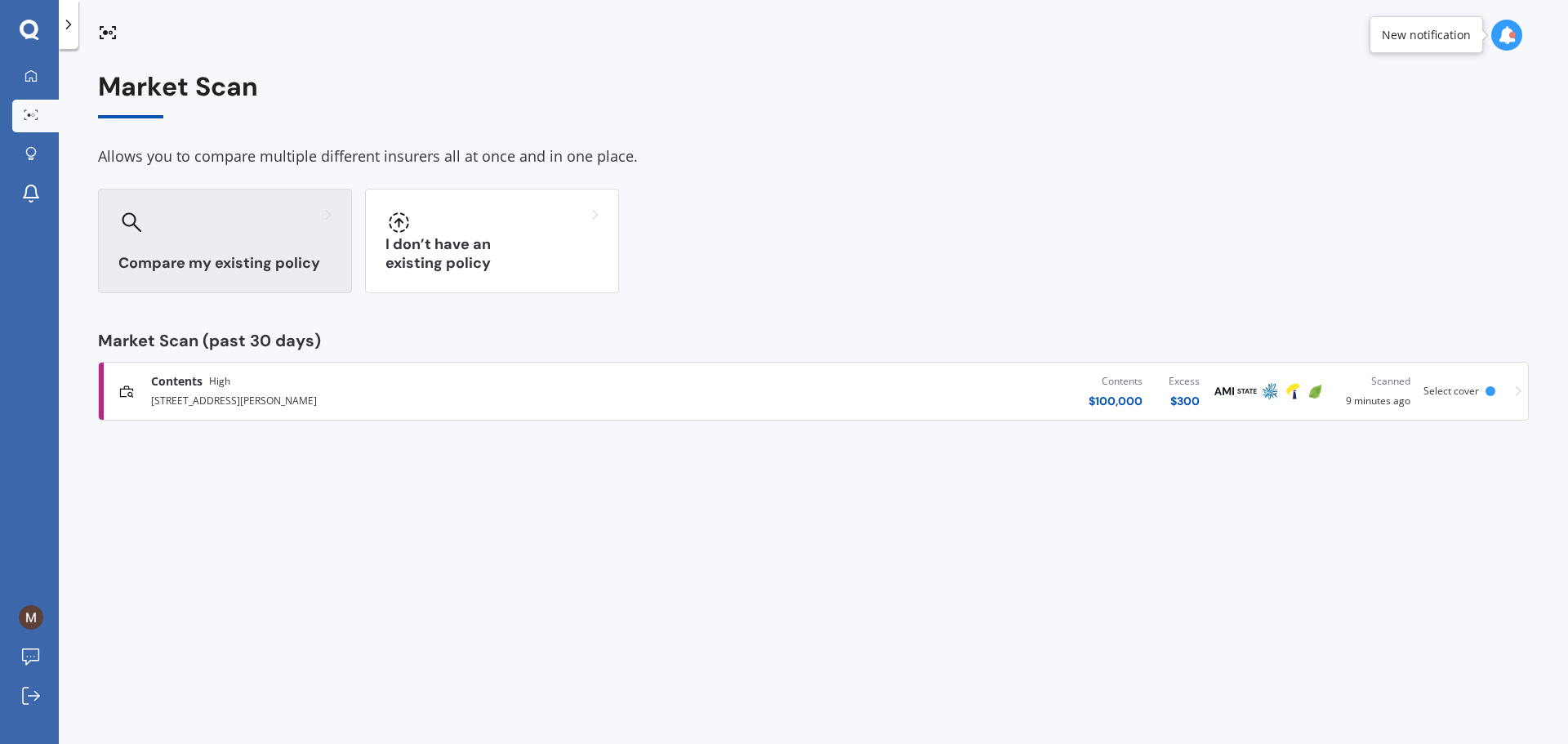
click at [220, 263] on h3 "Compare my existing policy" at bounding box center [225, 263] width 213 height 18
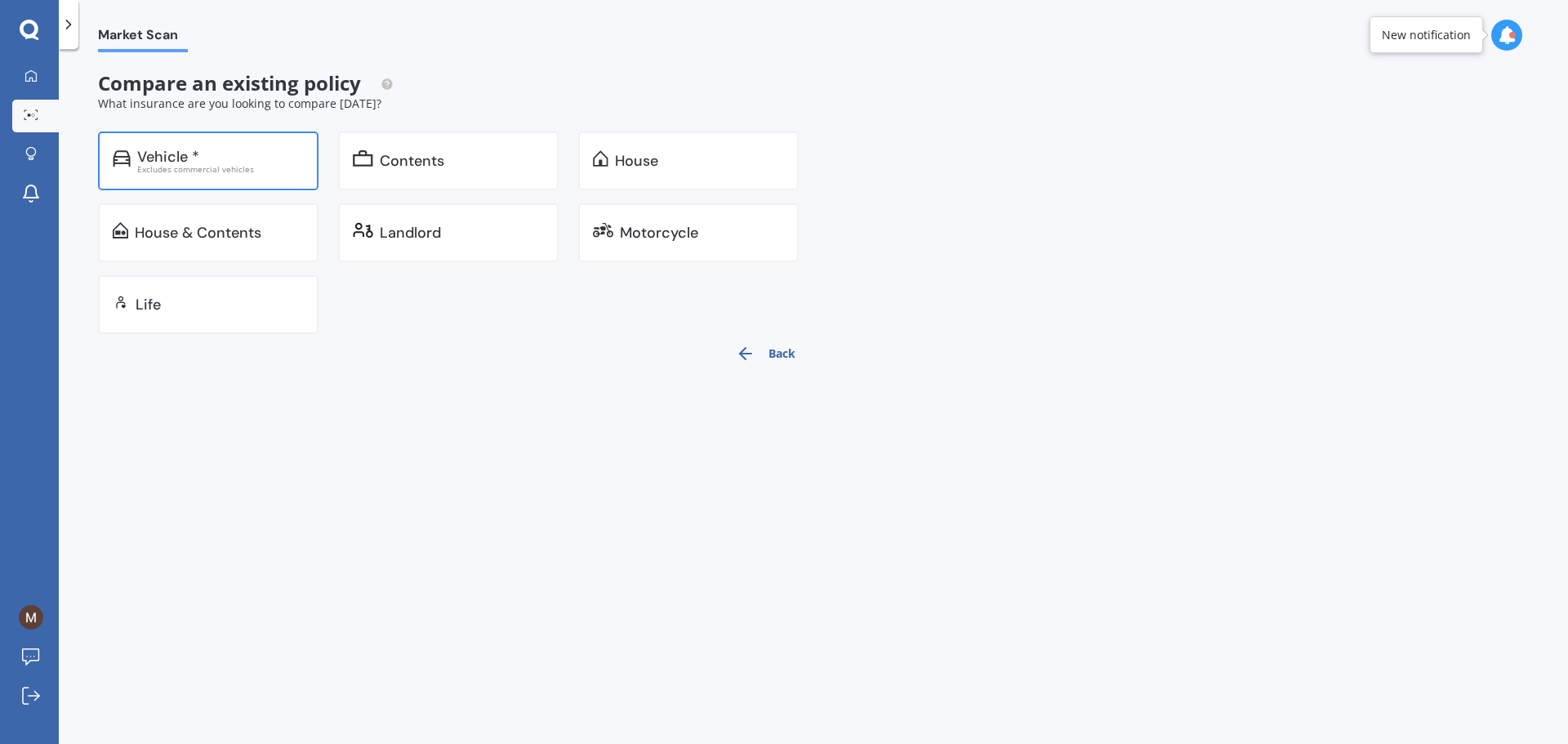
click at [171, 163] on div "Vehicle *" at bounding box center [168, 156] width 62 height 17
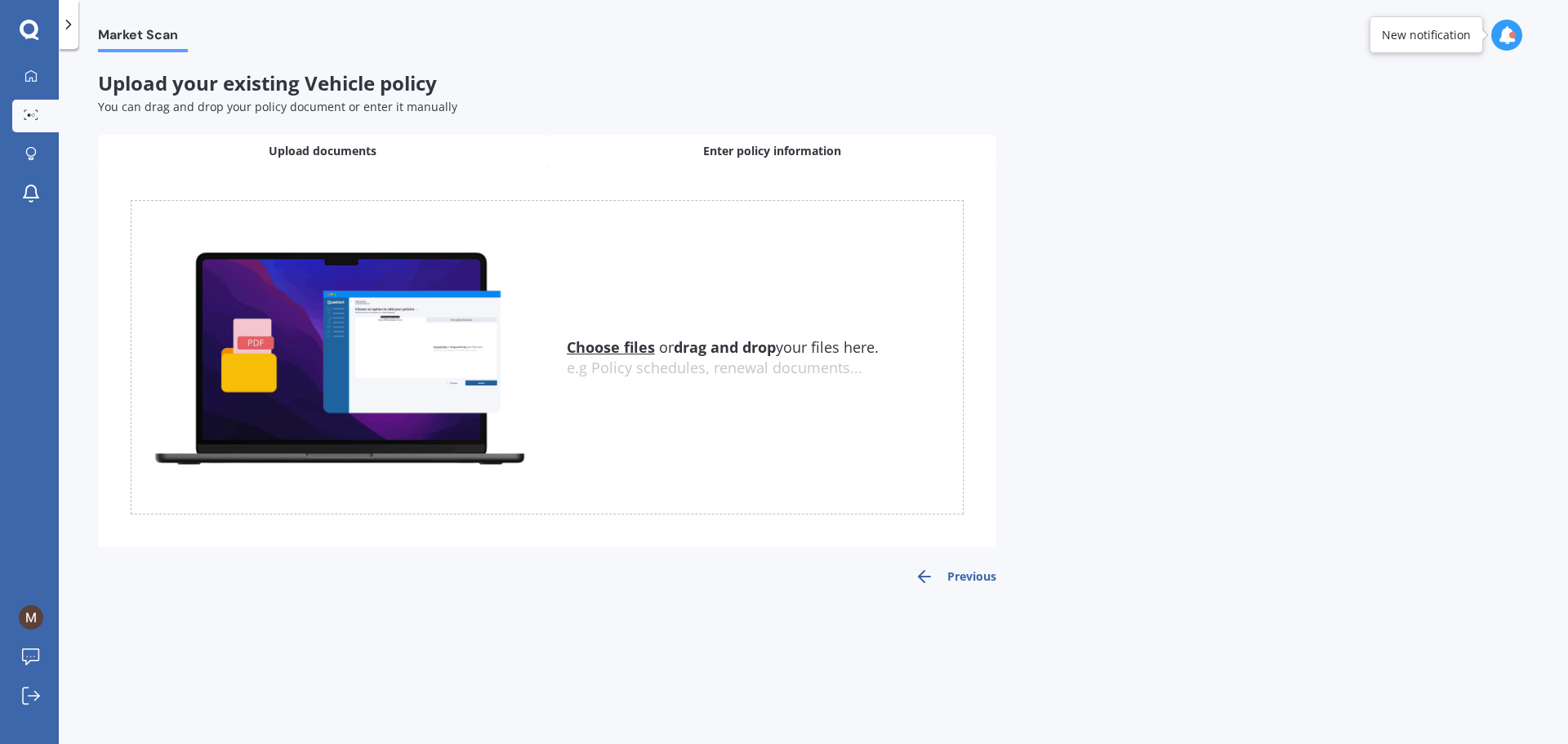
click at [746, 148] on span "Enter policy information" at bounding box center [772, 151] width 138 height 17
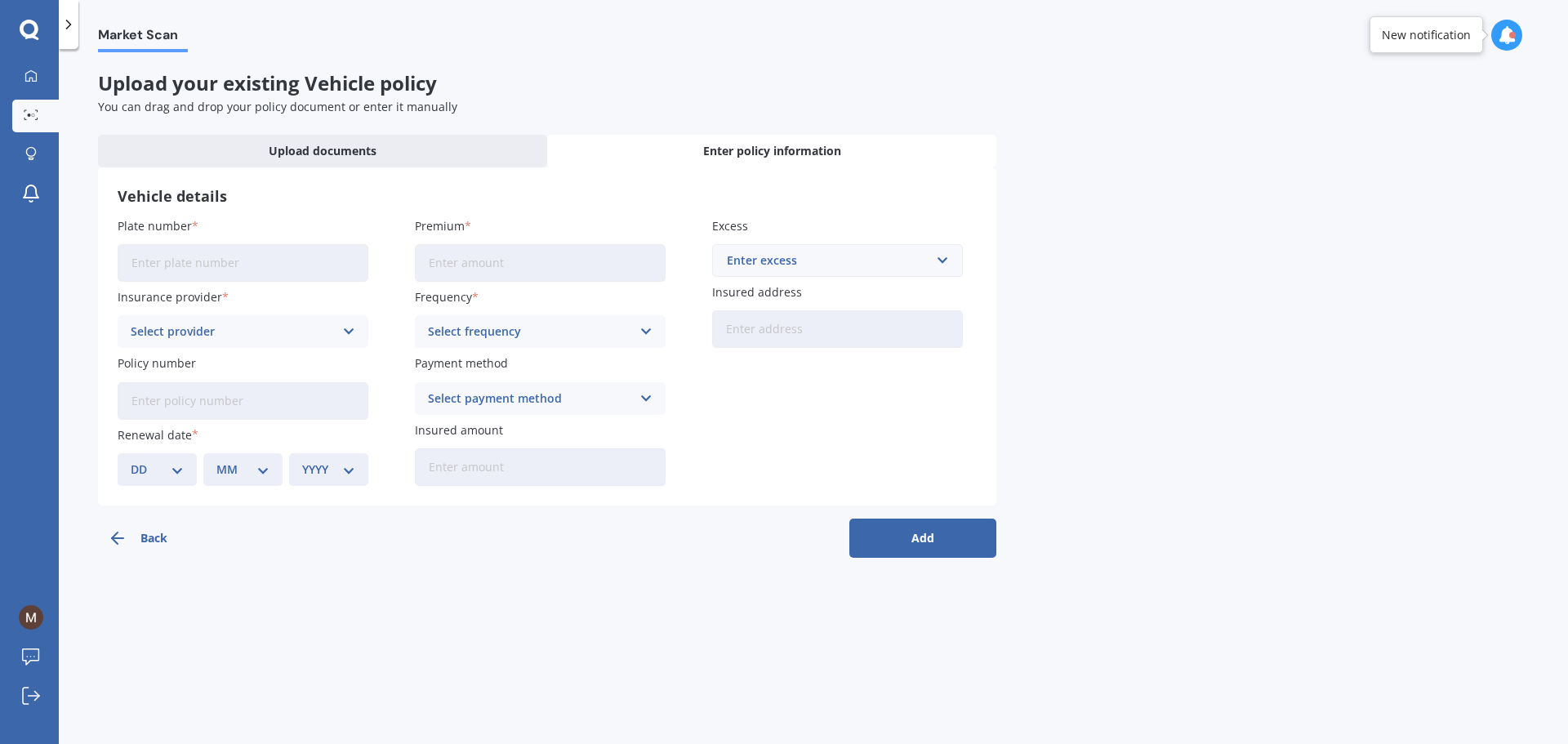
click at [168, 257] on input "Plate number" at bounding box center [242, 263] width 250 height 38
type input "KHW714"
click at [349, 328] on icon at bounding box center [349, 331] width 14 height 18
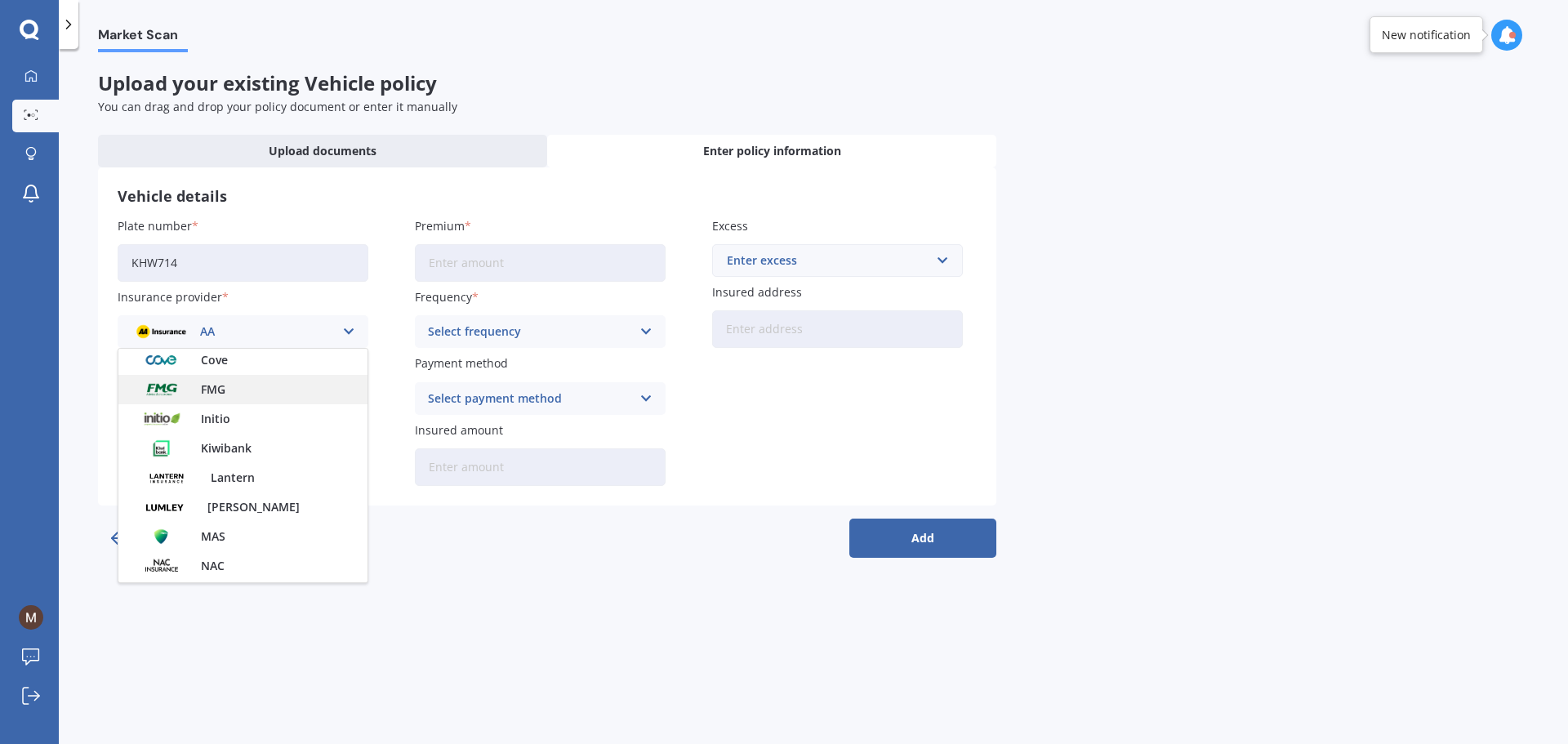
scroll to position [163, 0]
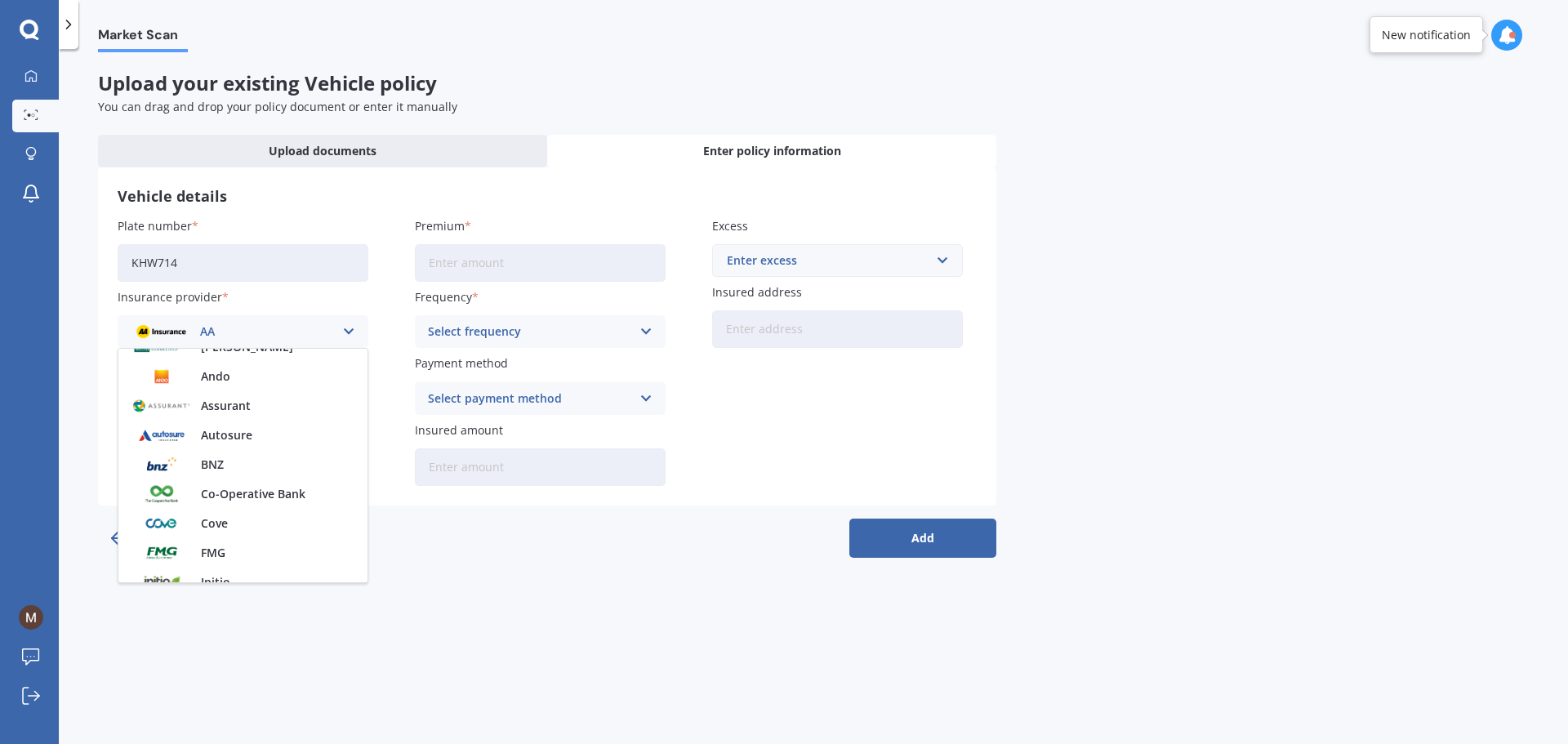
click at [198, 336] on div "AA" at bounding box center [233, 331] width 204 height 18
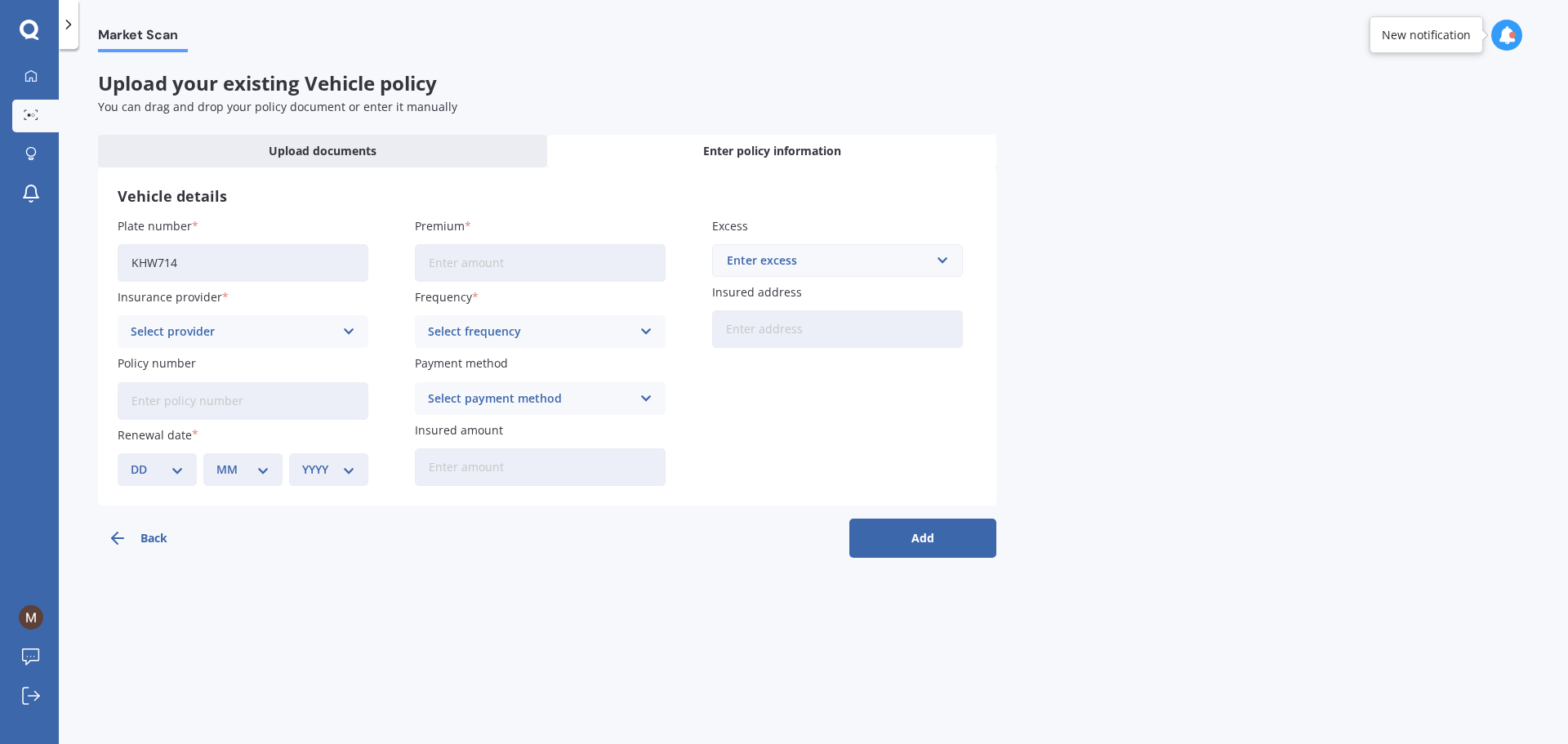
click at [350, 334] on icon at bounding box center [349, 331] width 14 height 18
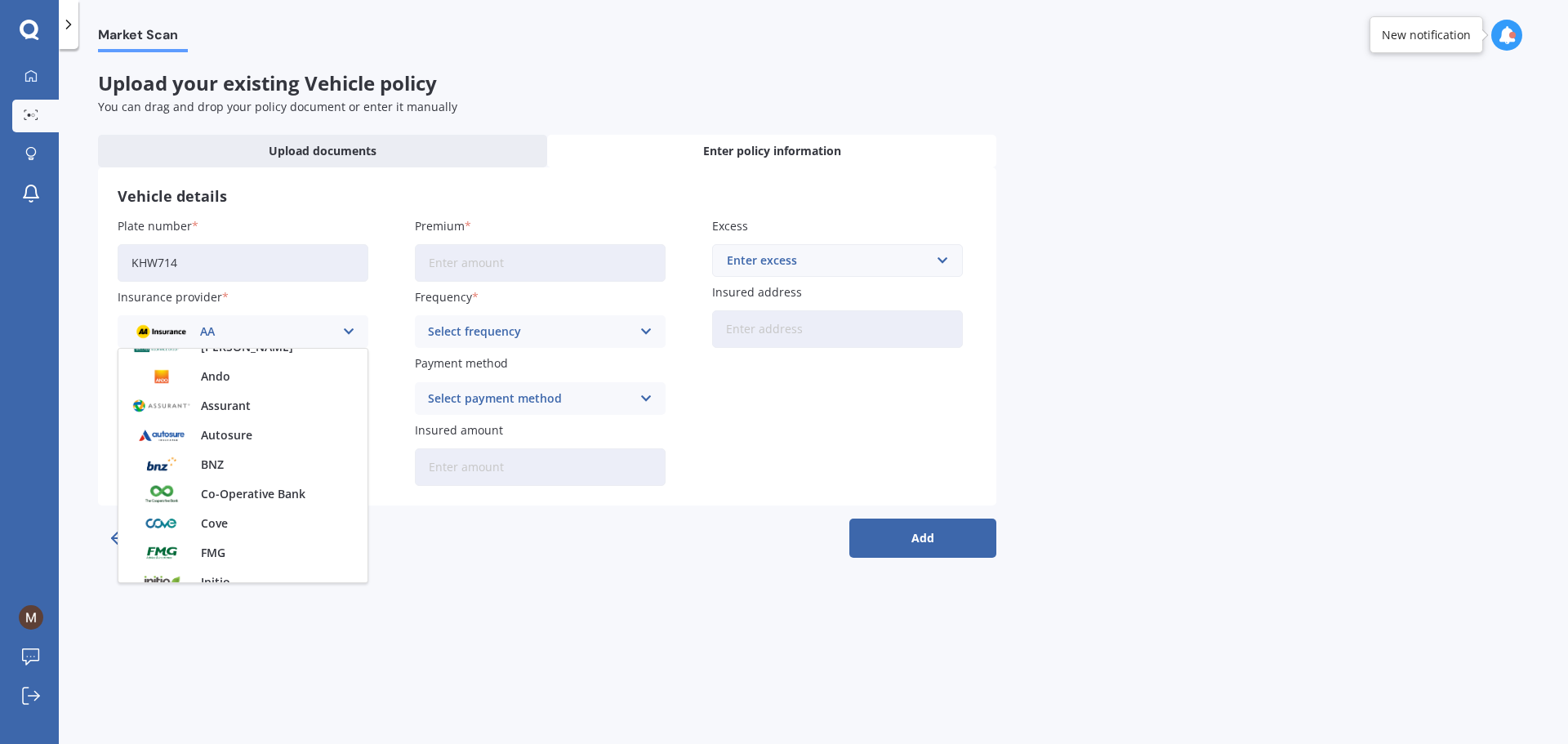
scroll to position [0, 0]
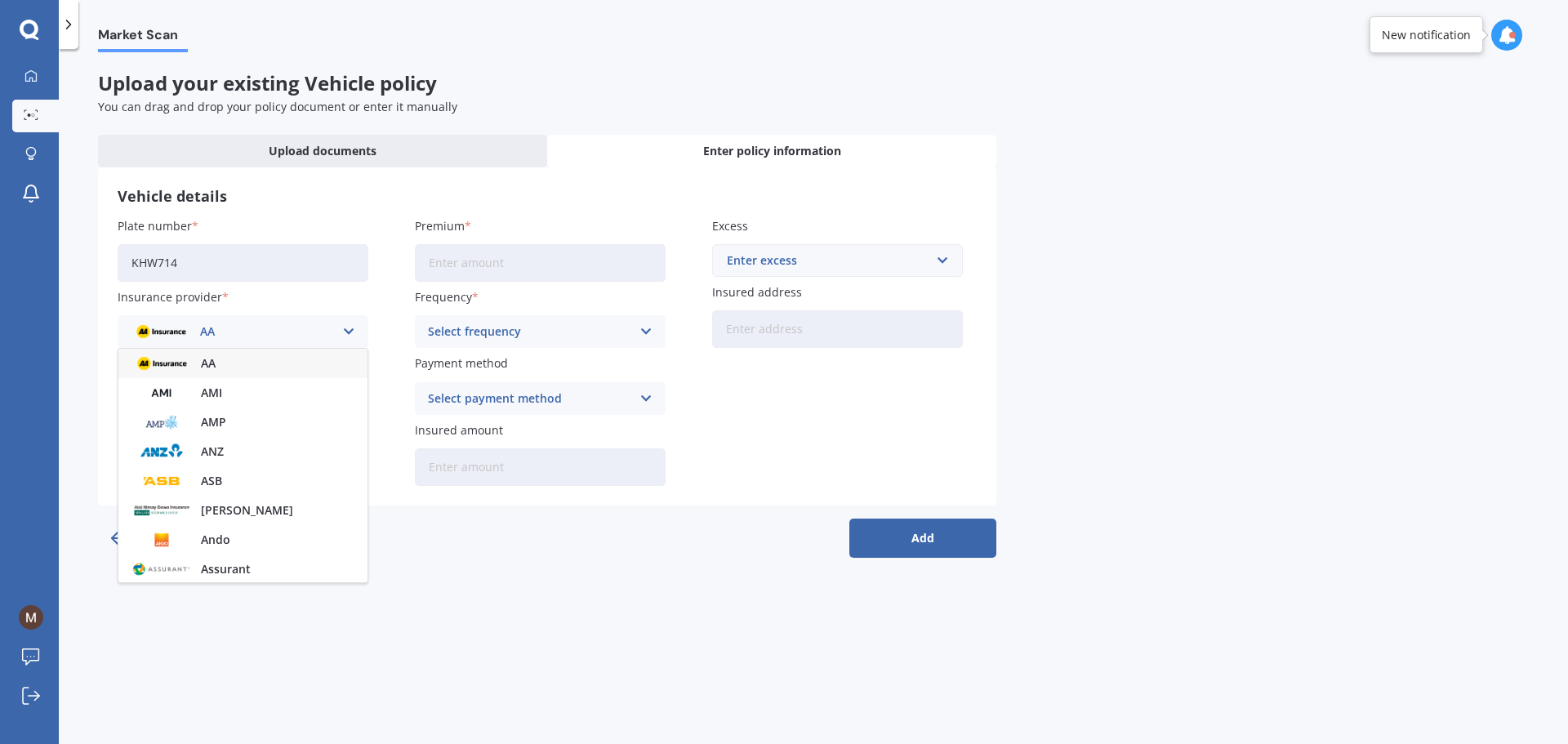
click at [256, 365] on div "AA" at bounding box center [243, 363] width 249 height 29
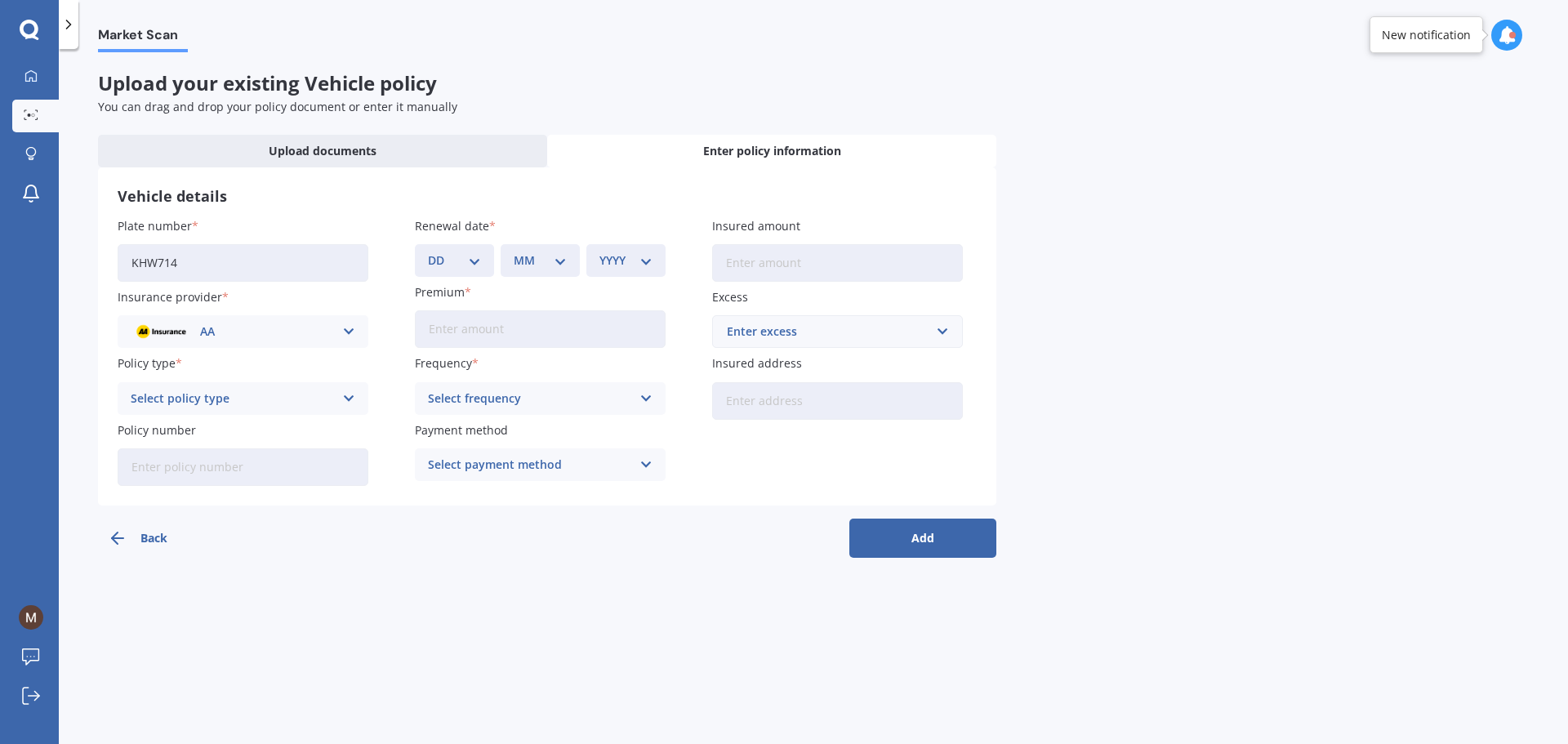
click at [357, 396] on div "Select policy type Comprehensive Third Party, Fire & Theft Third Party" at bounding box center [242, 398] width 250 height 33
click at [204, 440] on div "Comprehensive" at bounding box center [243, 430] width 249 height 29
click at [205, 472] on input "Policy number" at bounding box center [242, 467] width 250 height 38
type input "AMV011560440"
click at [484, 262] on div "DD 01 02 03 04 05 06 07 08 09 10 11 12 13 14 15 16 17 18 19 20 21 22 23 24 25 2…" at bounding box center [454, 260] width 79 height 33
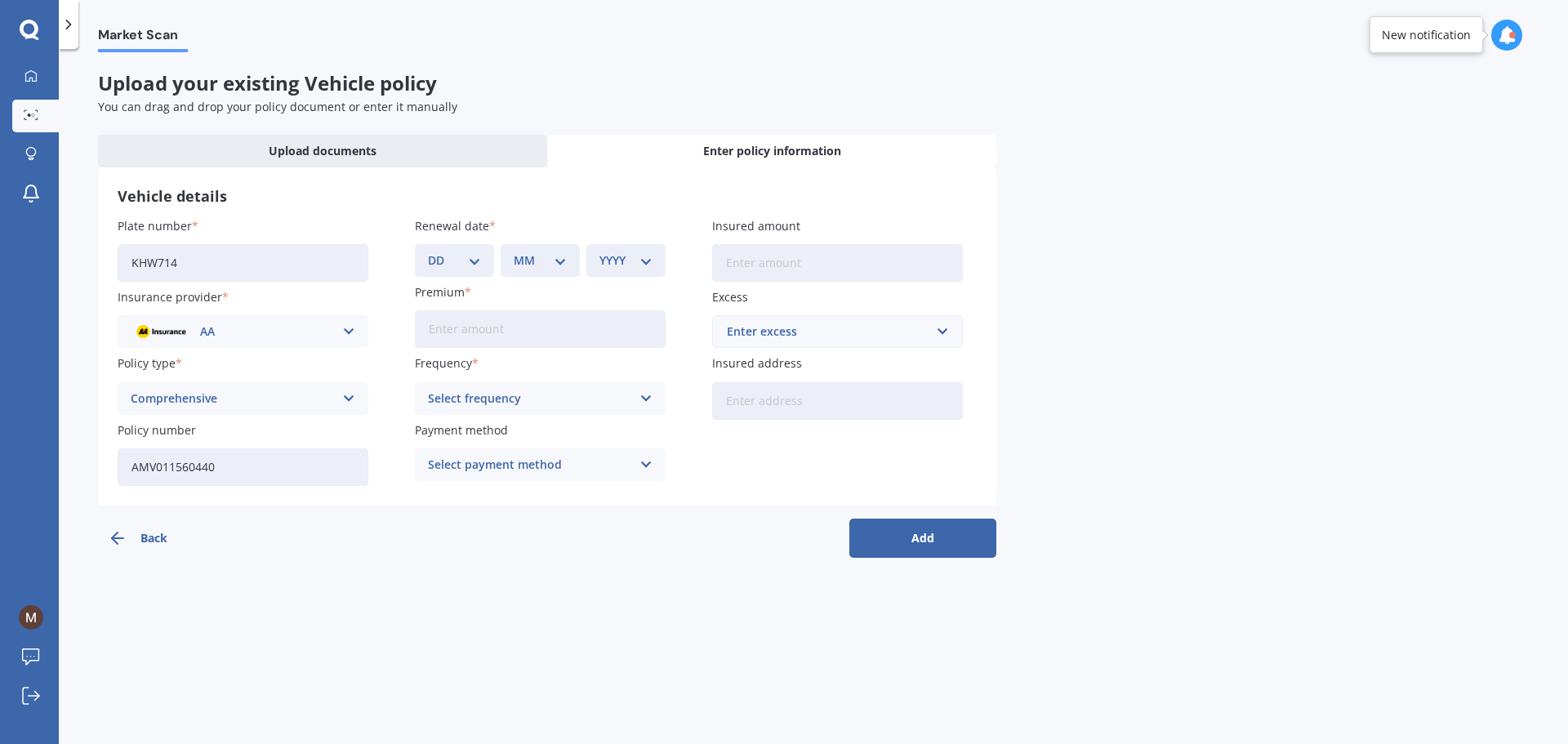
click at [478, 262] on select "DD 01 02 03 04 05 06 07 08 09 10 11 12 13 14 15 16 17 18 19 20 21 22 23 24 25 2…" at bounding box center [454, 260] width 53 height 18
select select "19"
click at [428, 251] on select "DD 01 02 03 04 05 06 07 08 09 10 11 12 13 14 15 16 17 18 19 20 21 22 23 24 25 2…" at bounding box center [454, 260] width 53 height 18
click at [562, 264] on select "MM 01 02 03 04 05 06 07 08 09 10 11 12" at bounding box center [540, 260] width 53 height 18
select select "01"
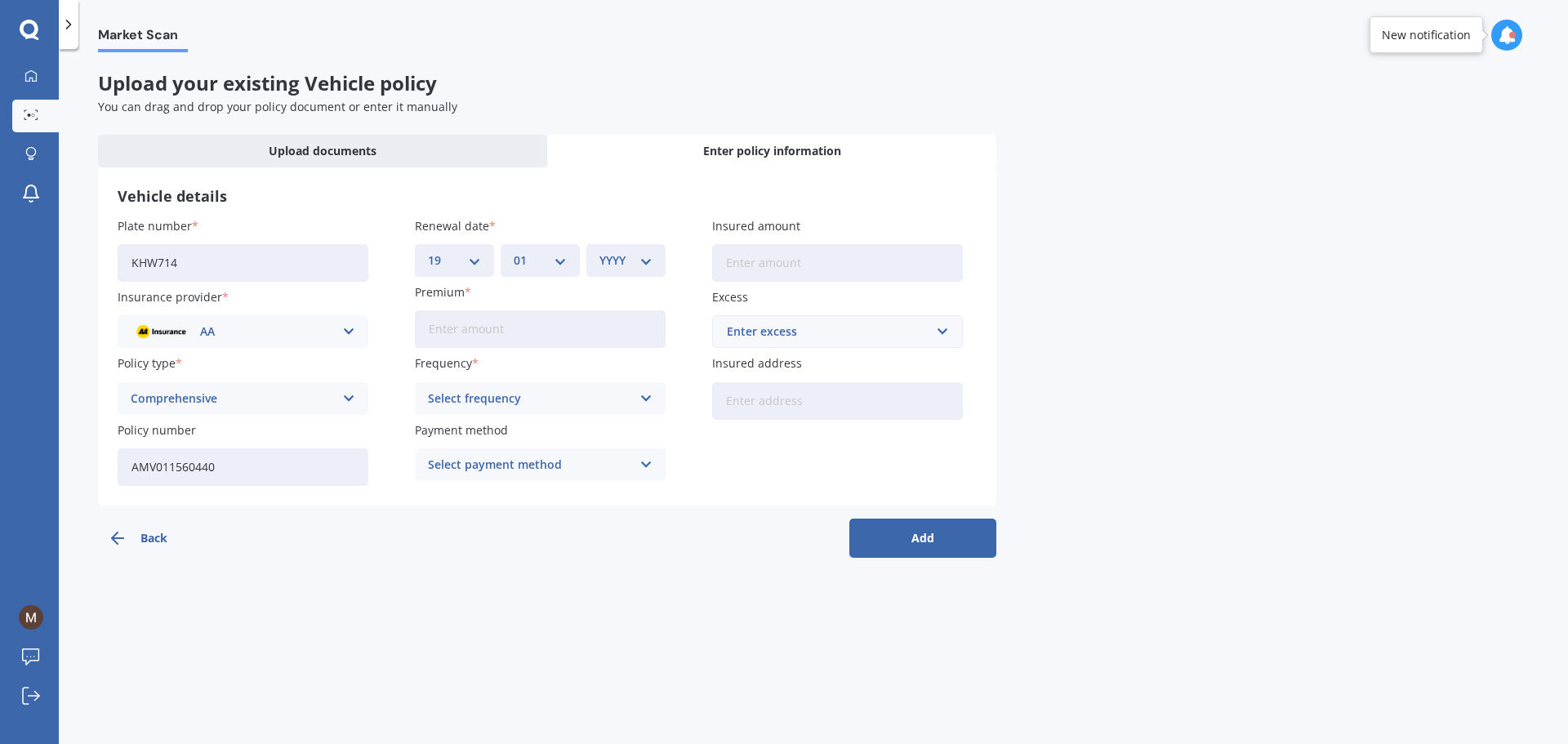
click at [514, 251] on select "MM 01 02 03 04 05 06 07 08 09 10 11 12" at bounding box center [540, 260] width 53 height 18
click at [647, 262] on select "YYYY 2027 2026 2025 2024 2023 2022 2021 2020 2019 2018 2017 2016 2015 2014 2013…" at bounding box center [626, 260] width 53 height 18
select select "2025"
click at [600, 251] on select "YYYY 2027 2026 2025 2024 2023 2022 2021 2020 2019 2018 2017 2016 2015 2014 2013…" at bounding box center [626, 260] width 53 height 18
click at [450, 332] on input "Premium" at bounding box center [539, 329] width 250 height 38
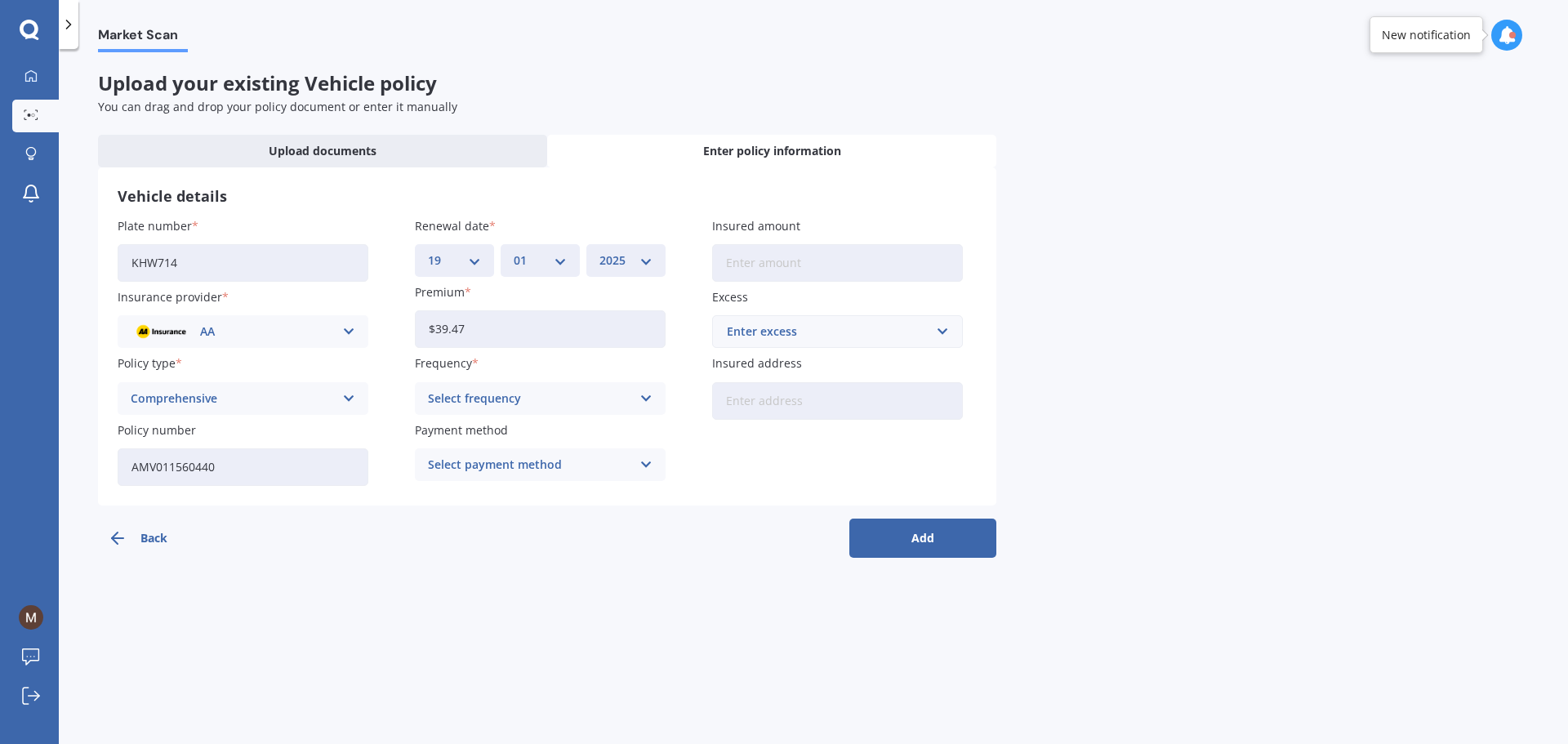
type input "$39.47"
click at [649, 391] on icon at bounding box center [646, 399] width 14 height 18
click at [462, 519] on span "Monthly" at bounding box center [452, 518] width 47 height 11
click at [634, 466] on div "Select payment method Direct debit - bank account Direct debit - credit/debit c…" at bounding box center [539, 465] width 250 height 33
click at [551, 497] on span "Direct debit - bank account" at bounding box center [505, 496] width 153 height 11
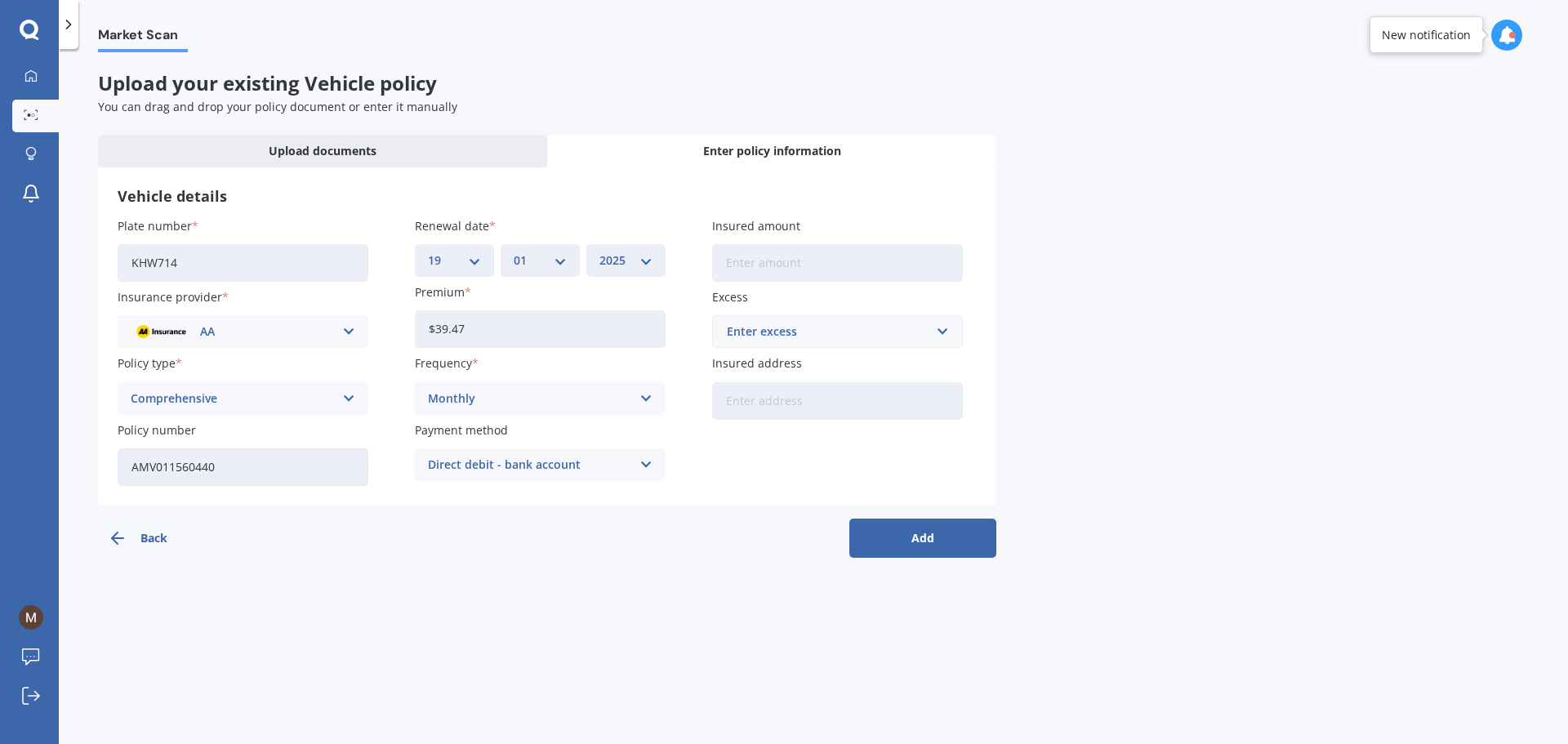
click at [783, 264] on input "Insured amount" at bounding box center [837, 263] width 250 height 38
type input "$1,400"
click at [953, 323] on div "Enter excess $100 $400 $500 $750 $1,000 $1,500 $2,000" at bounding box center [837, 331] width 250 height 33
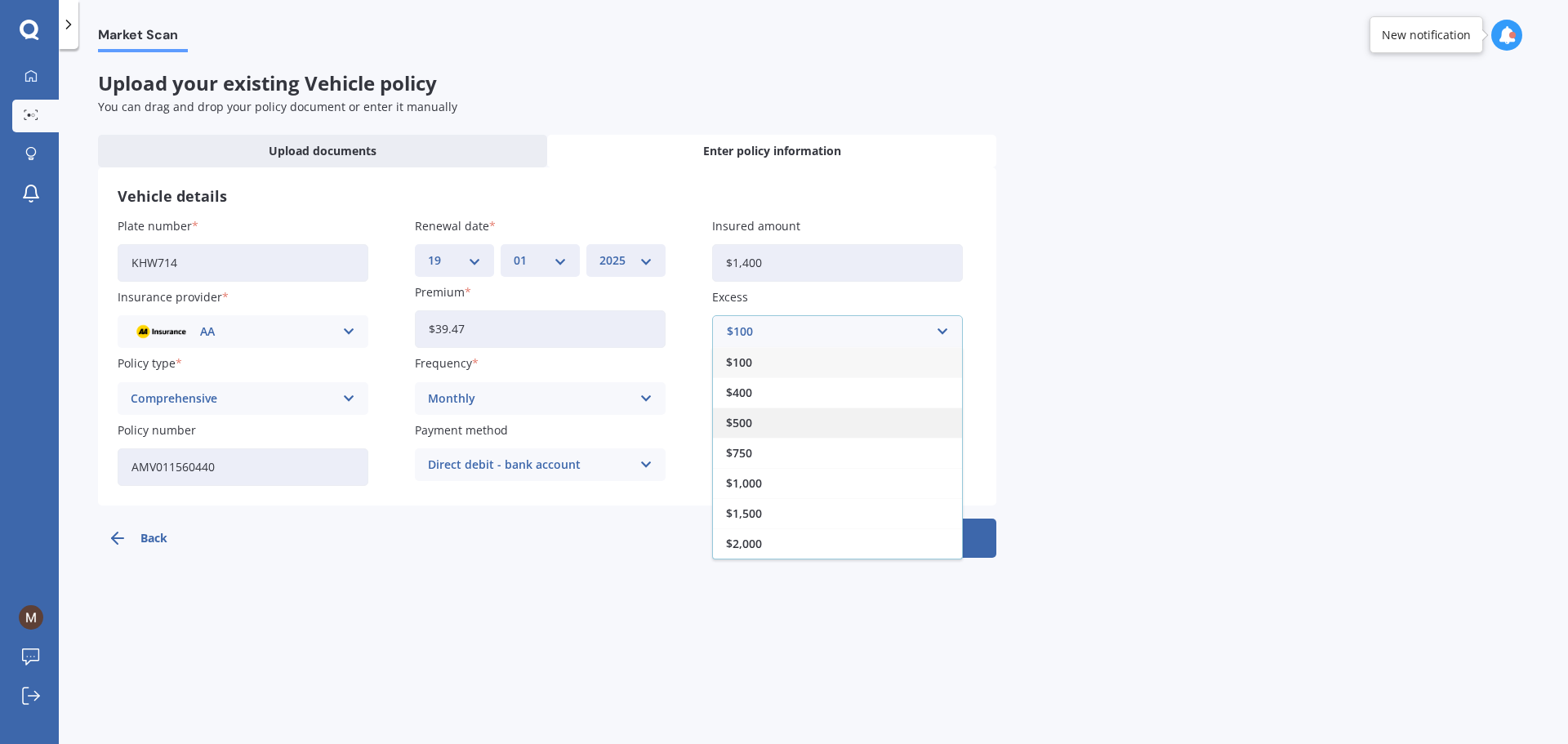
click at [752, 423] on span "$500" at bounding box center [739, 423] width 26 height 11
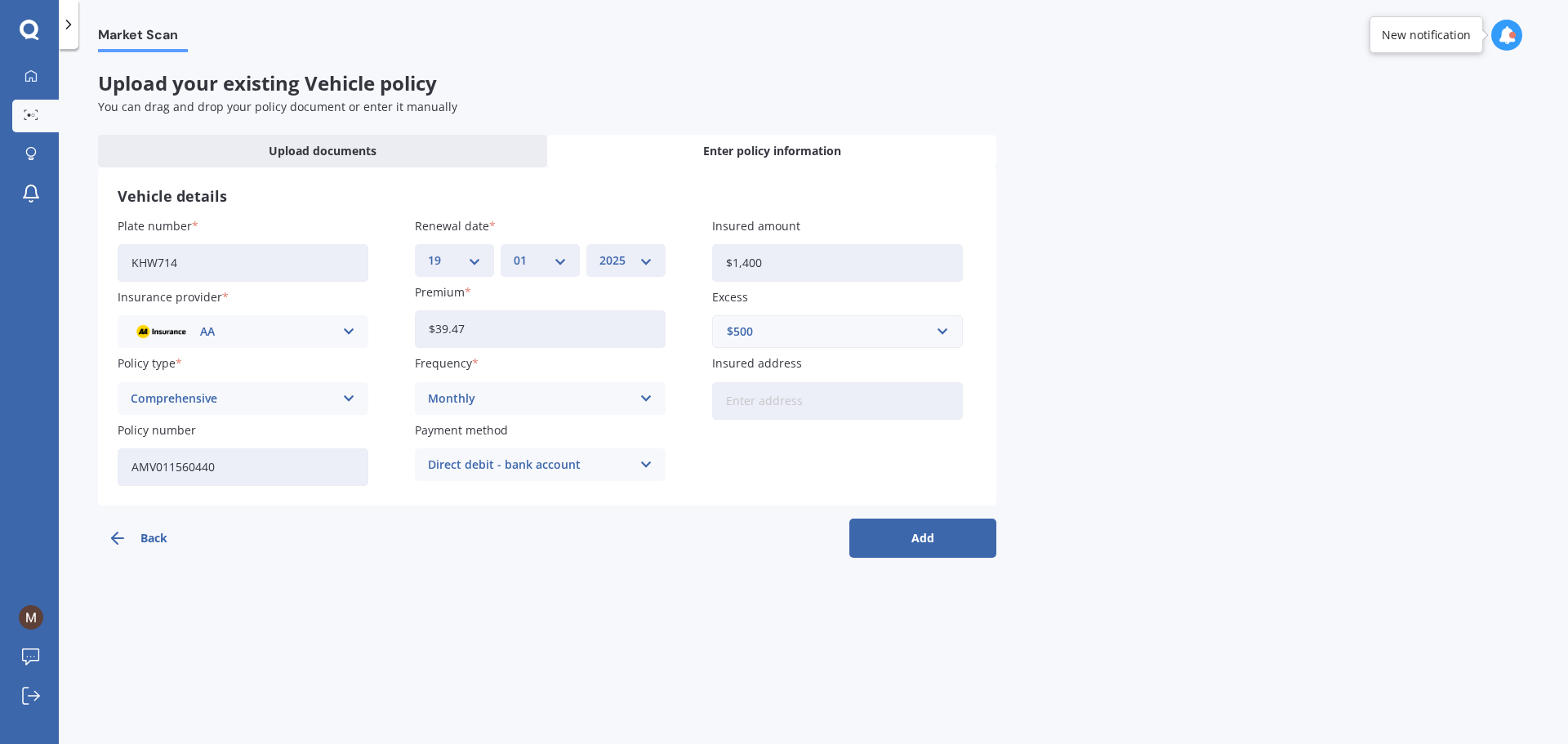
click at [744, 397] on input "Insured address" at bounding box center [837, 401] width 250 height 38
type input "[STREET_ADDRESS][PERSON_NAME]"
click at [939, 538] on button "Add" at bounding box center [922, 538] width 147 height 40
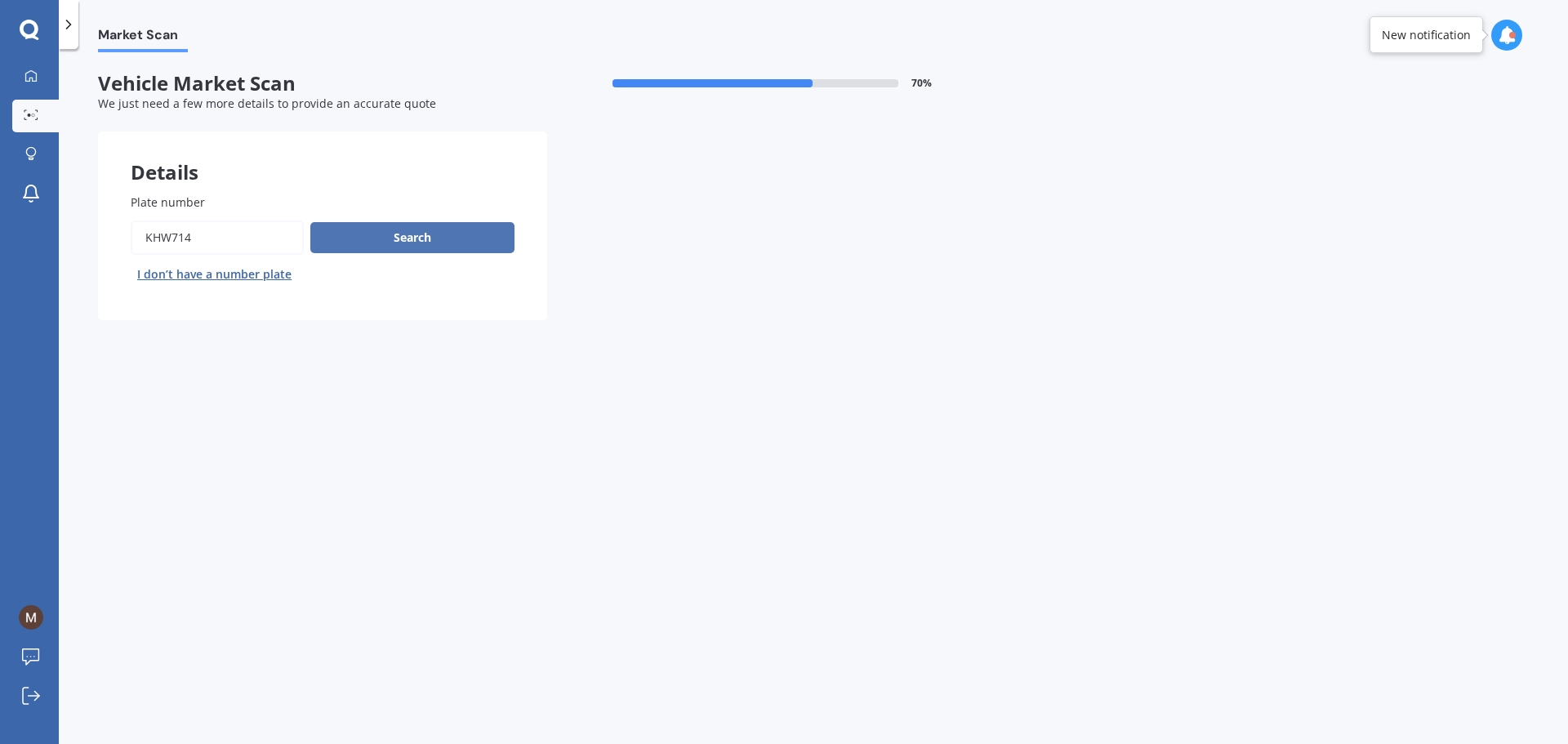
click at [395, 246] on button "Search" at bounding box center [412, 237] width 204 height 31
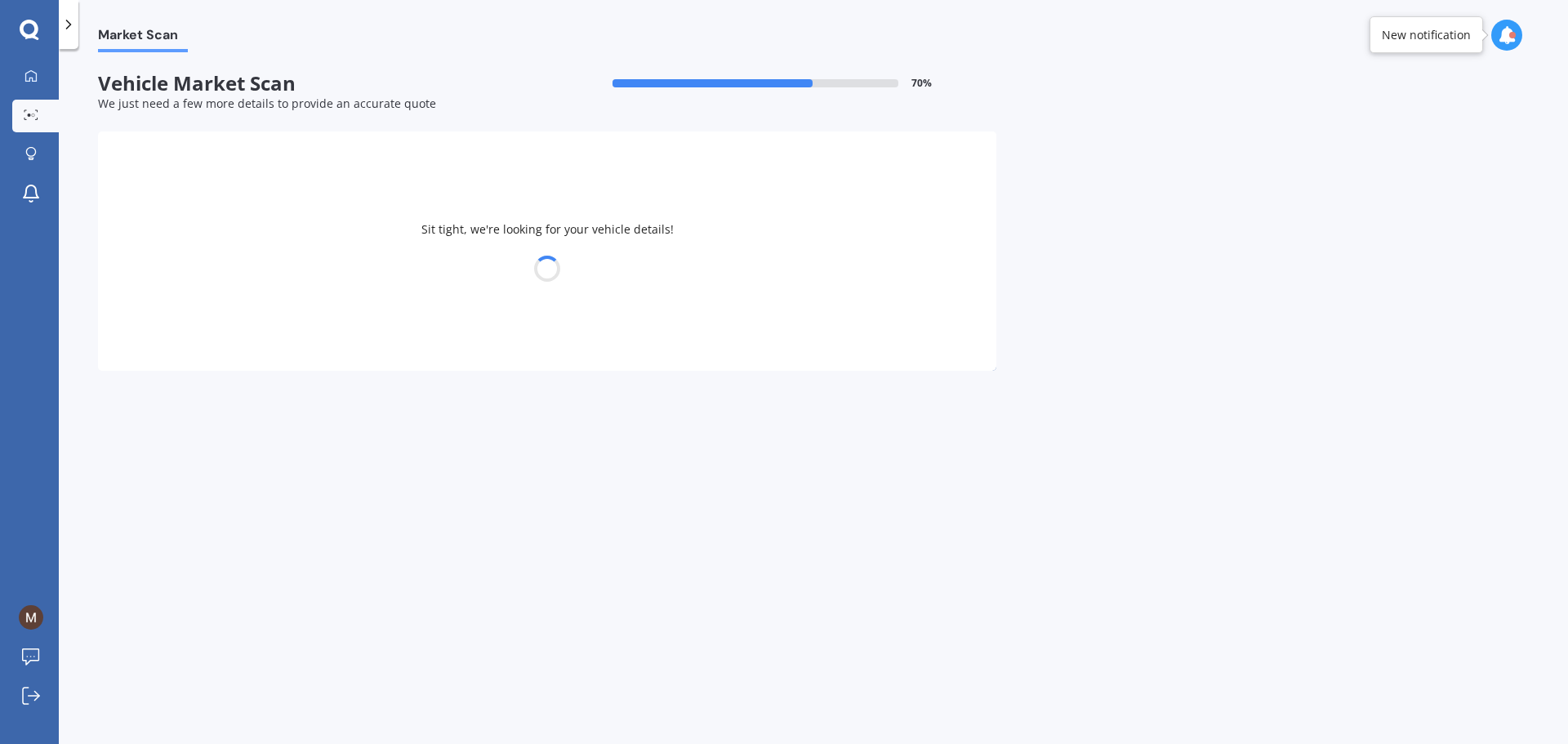
select select "MITSUBISHI"
select select "COLT"
select select "05"
select select "06"
select select "1958"
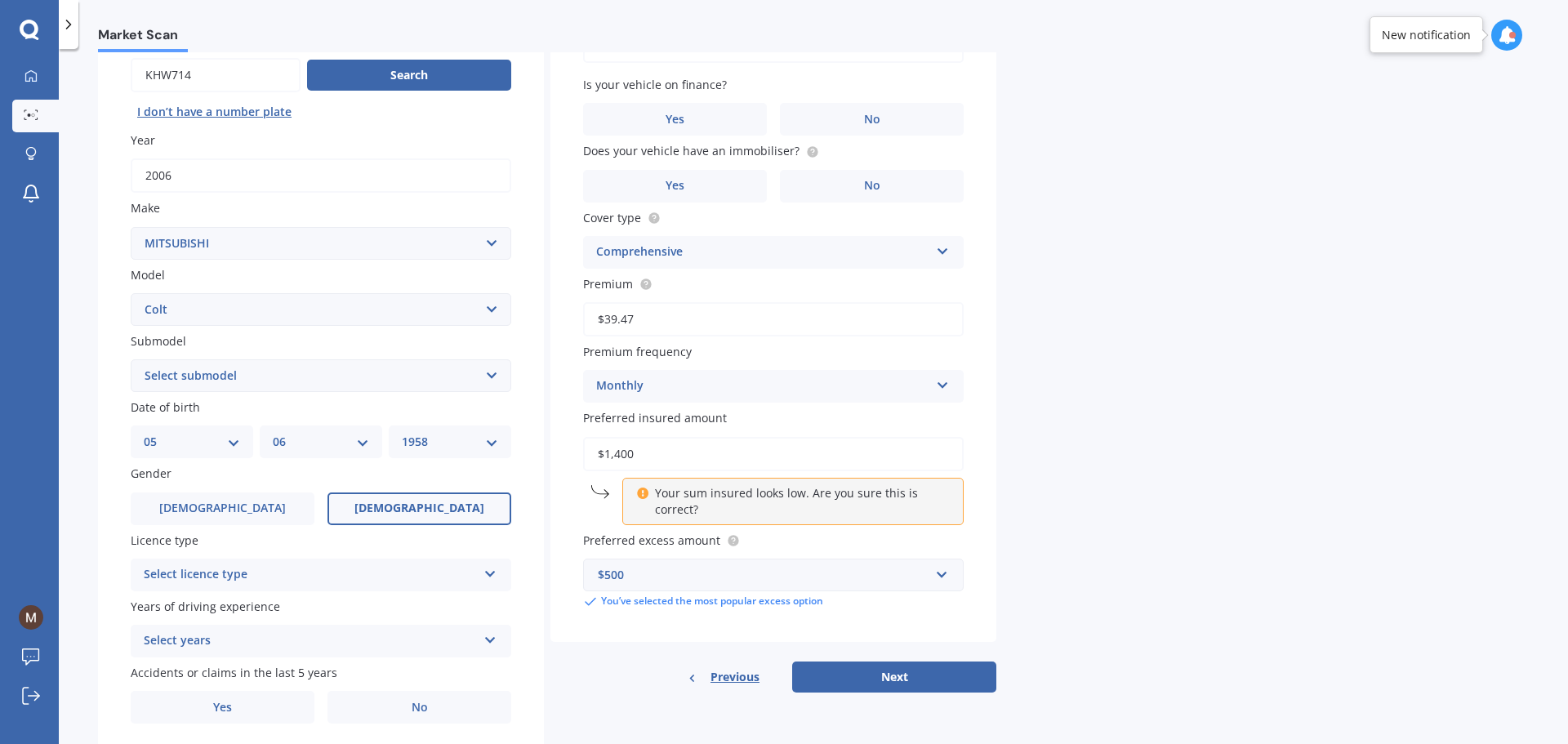
scroll to position [163, 0]
click at [888, 662] on button "Next" at bounding box center [894, 675] width 204 height 31
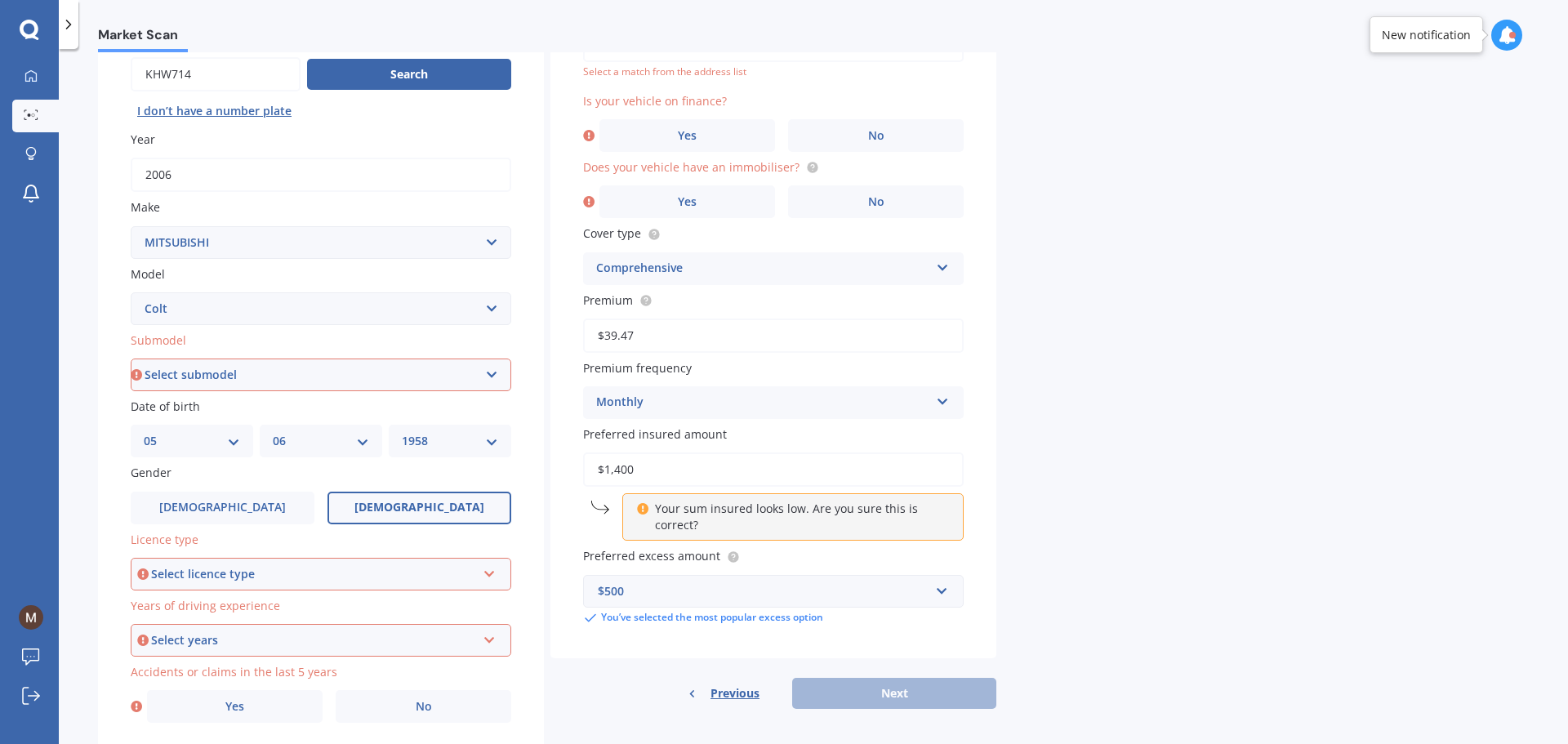
click at [501, 570] on div "Select licence type NZ Full NZ Restricted NZ Learners [GEOGRAPHIC_DATA] [GEOGRA…" at bounding box center [320, 574] width 380 height 33
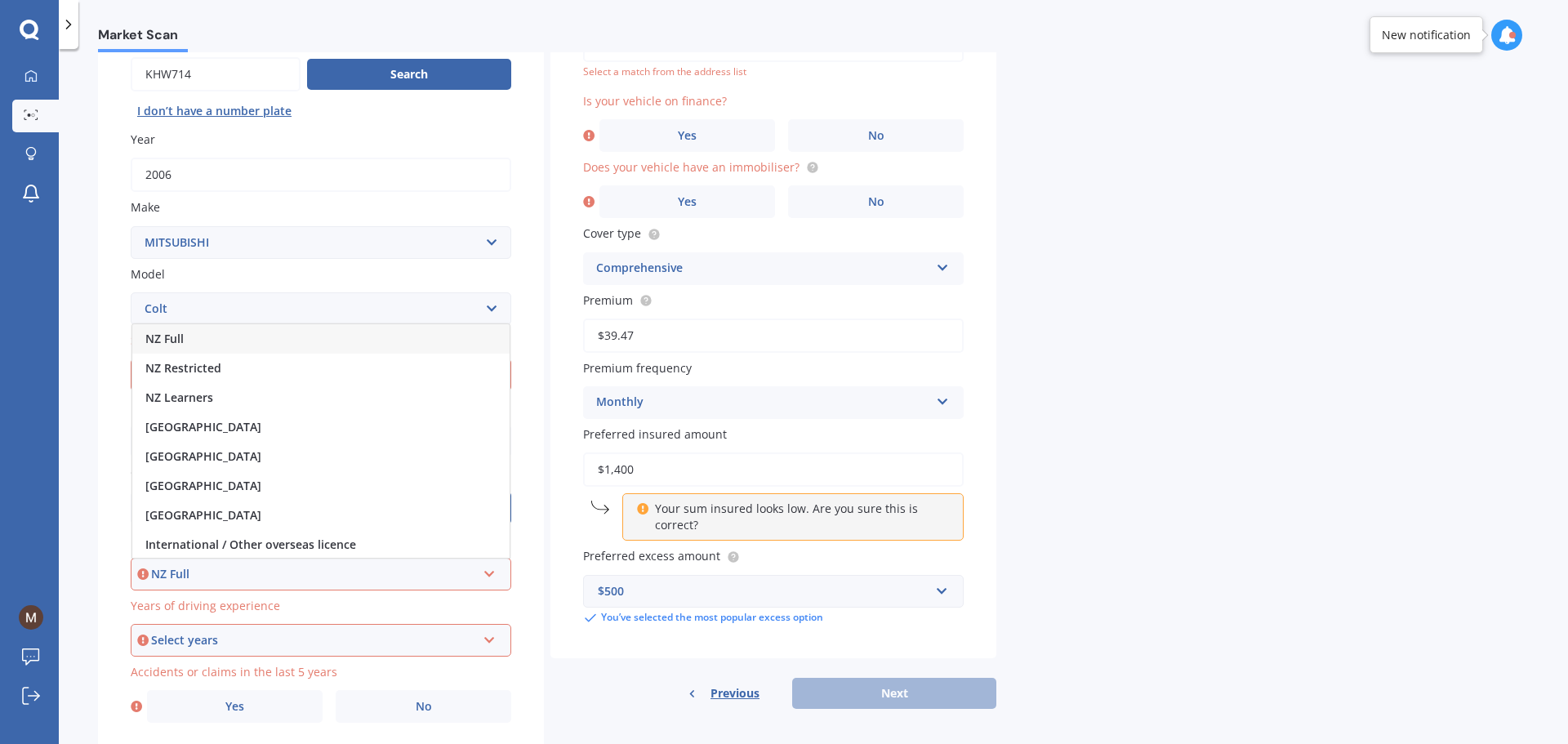
click at [216, 337] on div "NZ Full" at bounding box center [321, 338] width 378 height 29
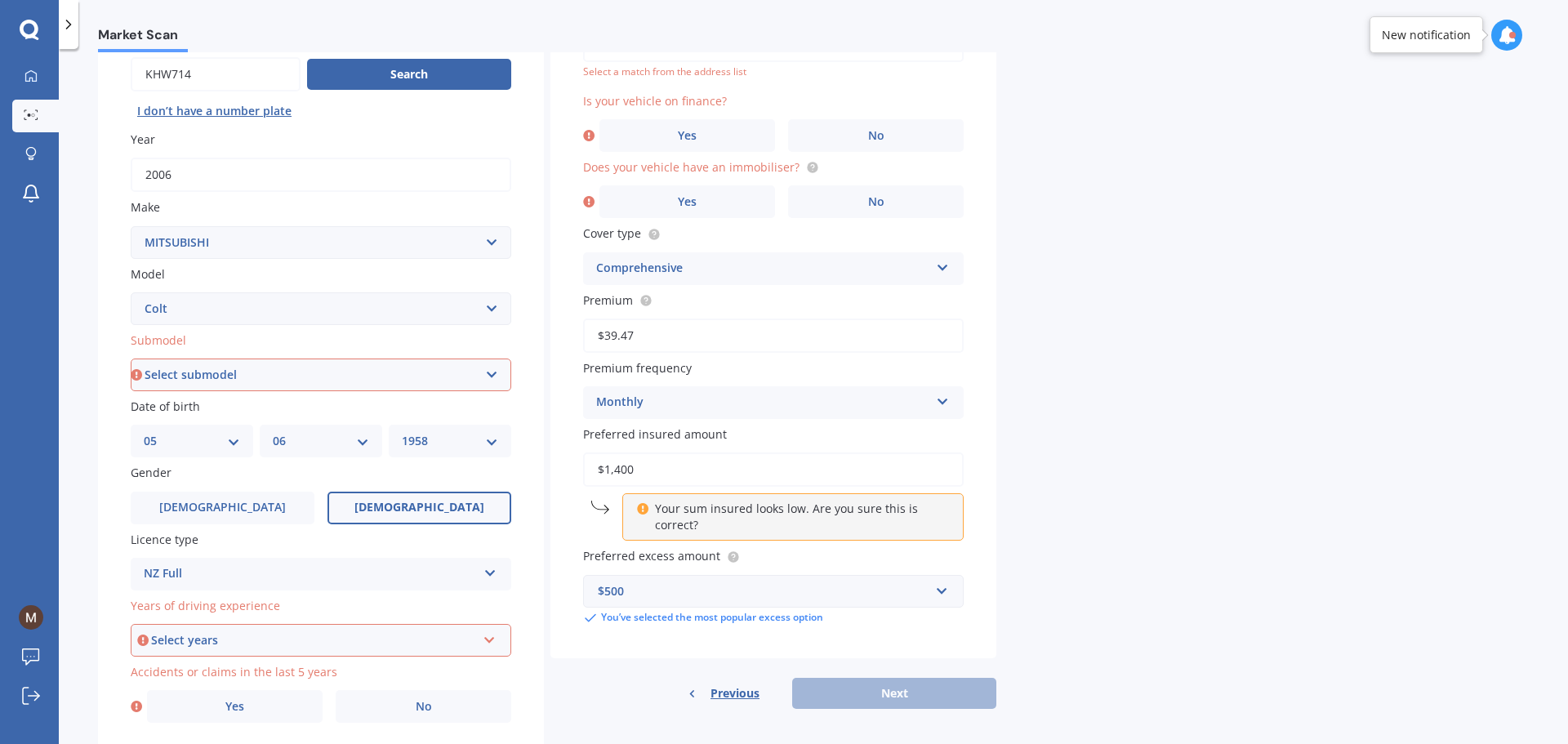
click at [497, 639] on div "Select years 5 or more years 4 years 3 years 2 years 1 year" at bounding box center [320, 639] width 380 height 33
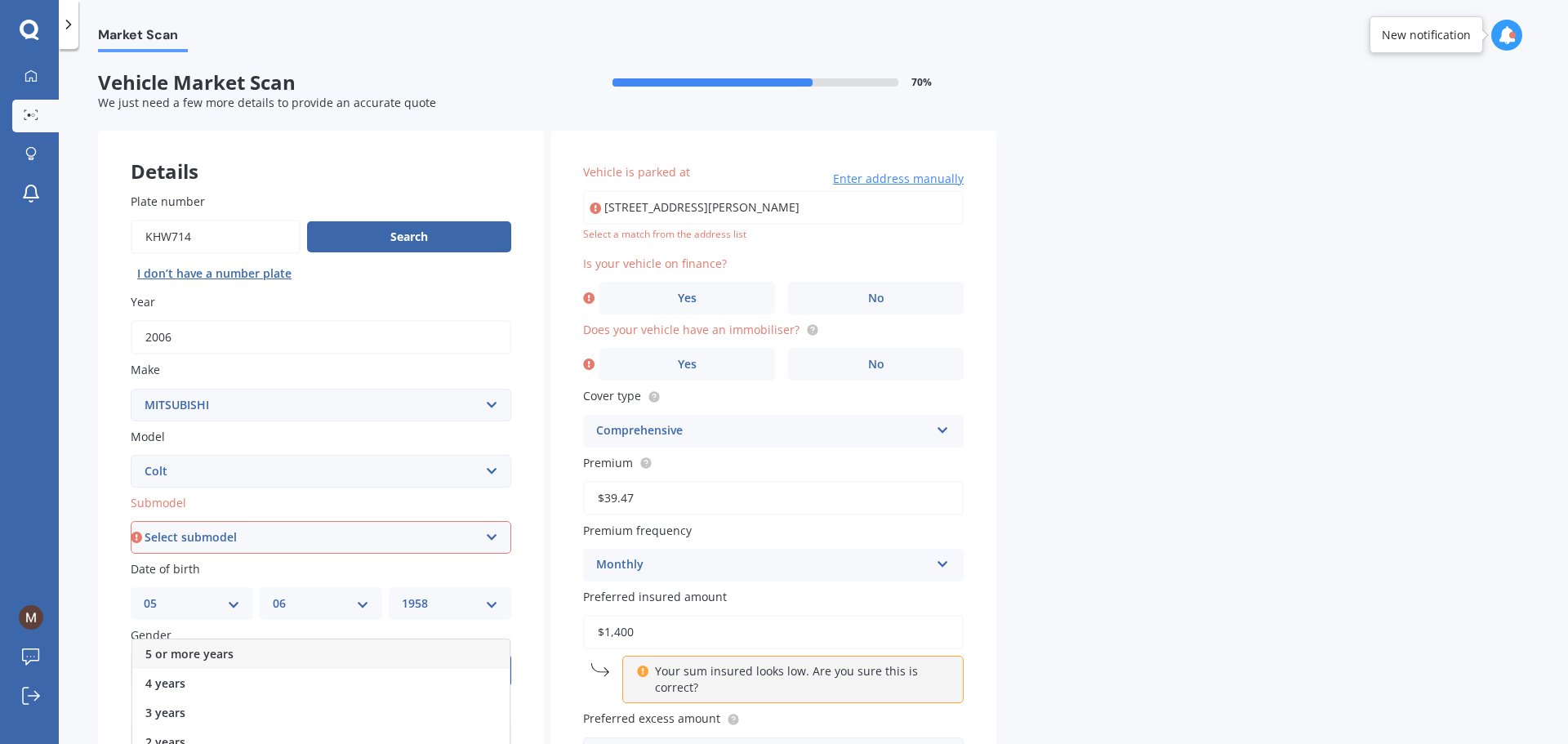
scroll to position [0, 0]
drag, startPoint x: 203, startPoint y: 649, endPoint x: 232, endPoint y: 644, distance: 29.4
click at [202, 649] on span "5 or more years" at bounding box center [190, 655] width 88 height 16
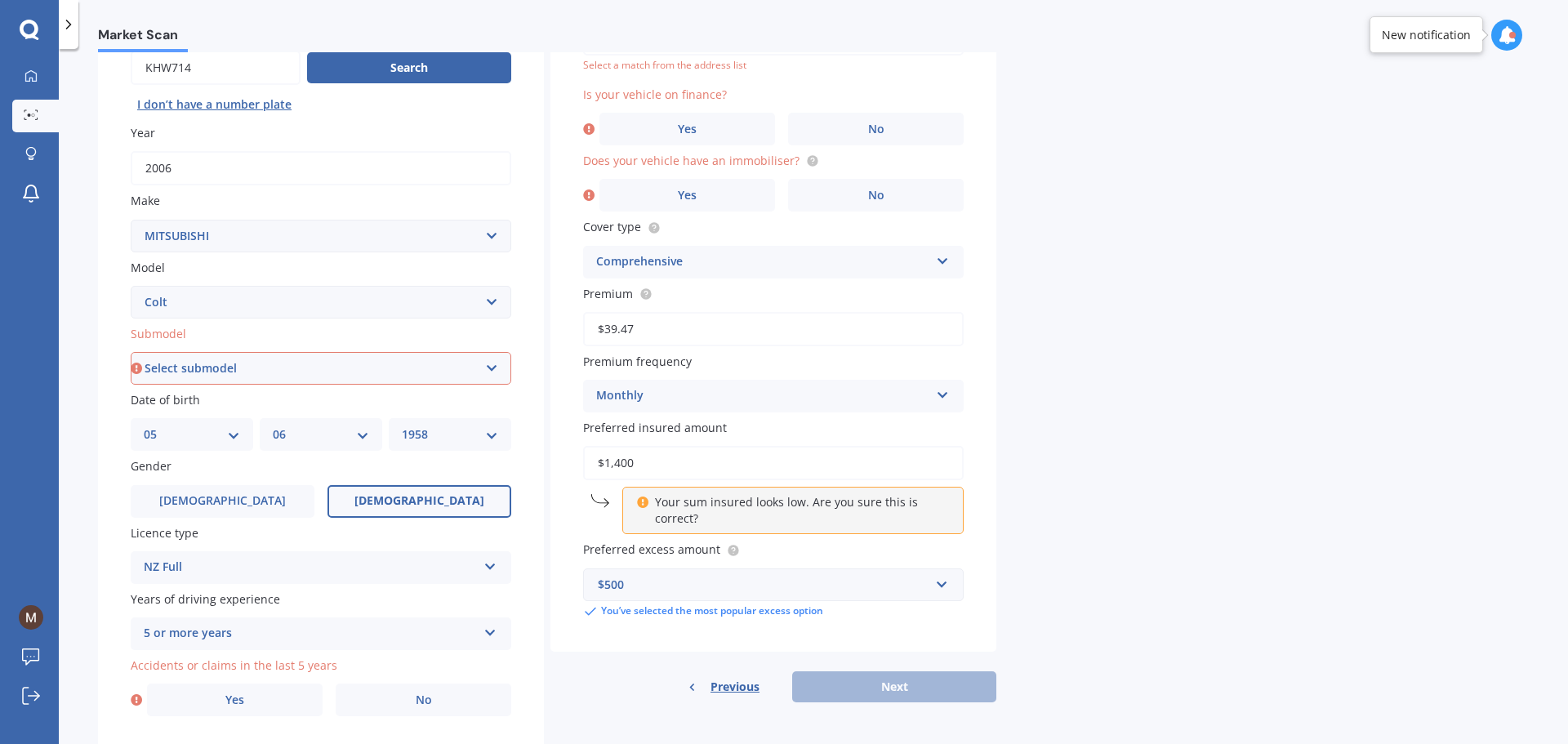
scroll to position [217, 0]
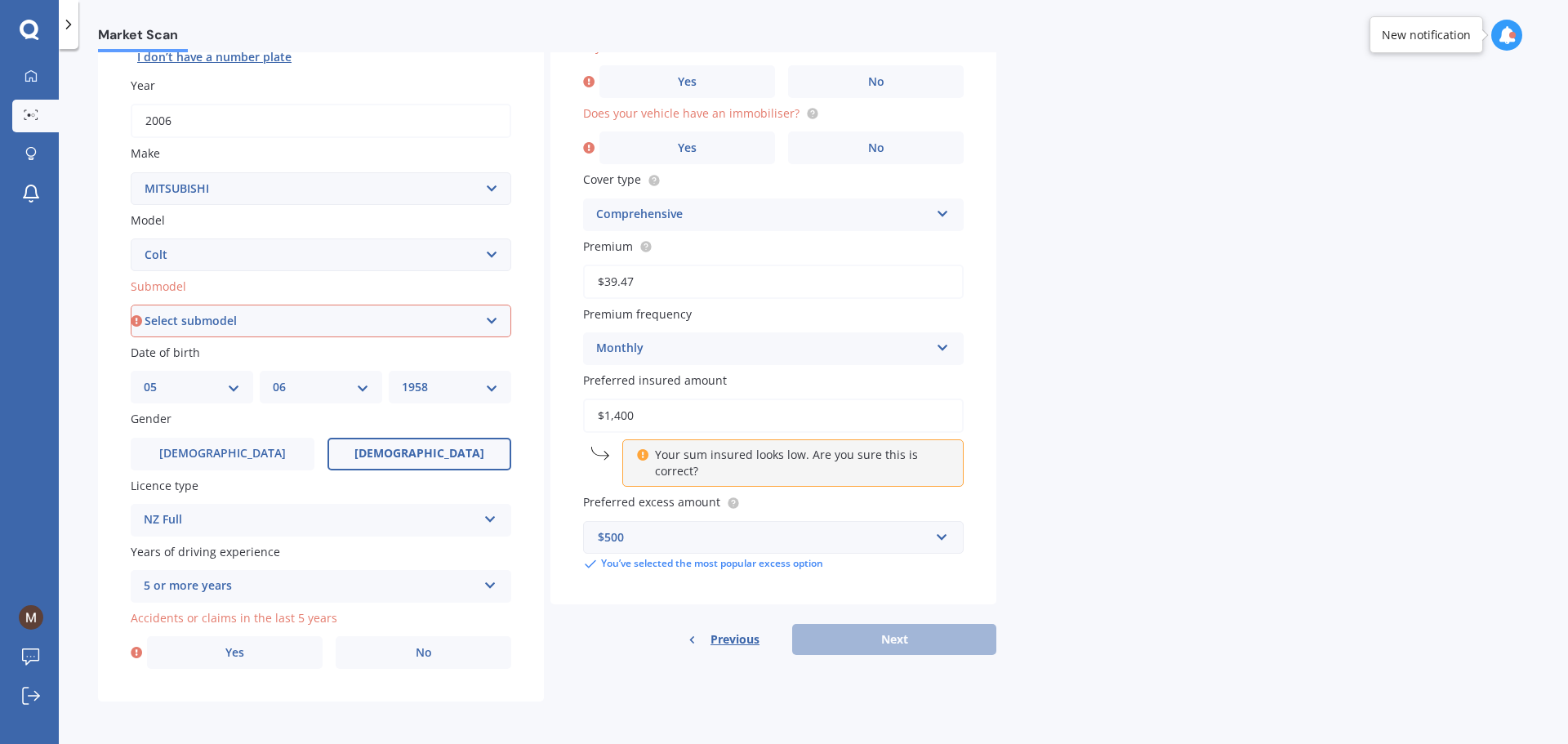
click at [507, 319] on select "Select submodel (All diesel) (All petrol) Hatchback Plus" at bounding box center [320, 321] width 380 height 33
select select "HATCHBACK"
click at [131, 305] on select "Select submodel (All diesel) (All petrol) Hatchback Plus" at bounding box center [320, 321] width 380 height 33
click at [457, 649] on label "No" at bounding box center [423, 652] width 176 height 33
click at [0, 0] on input "No" at bounding box center [0, 0] width 0 height 0
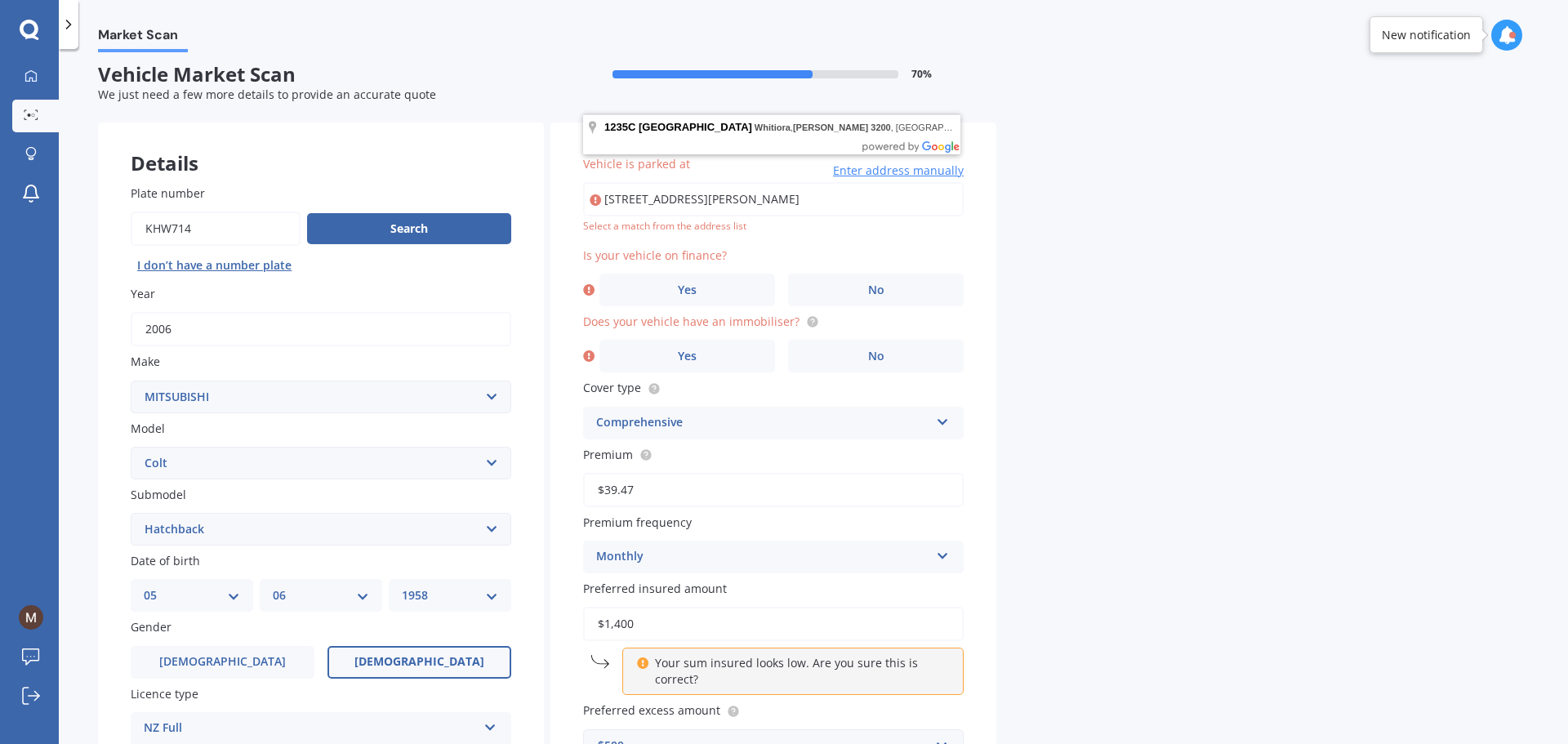
scroll to position [0, 0]
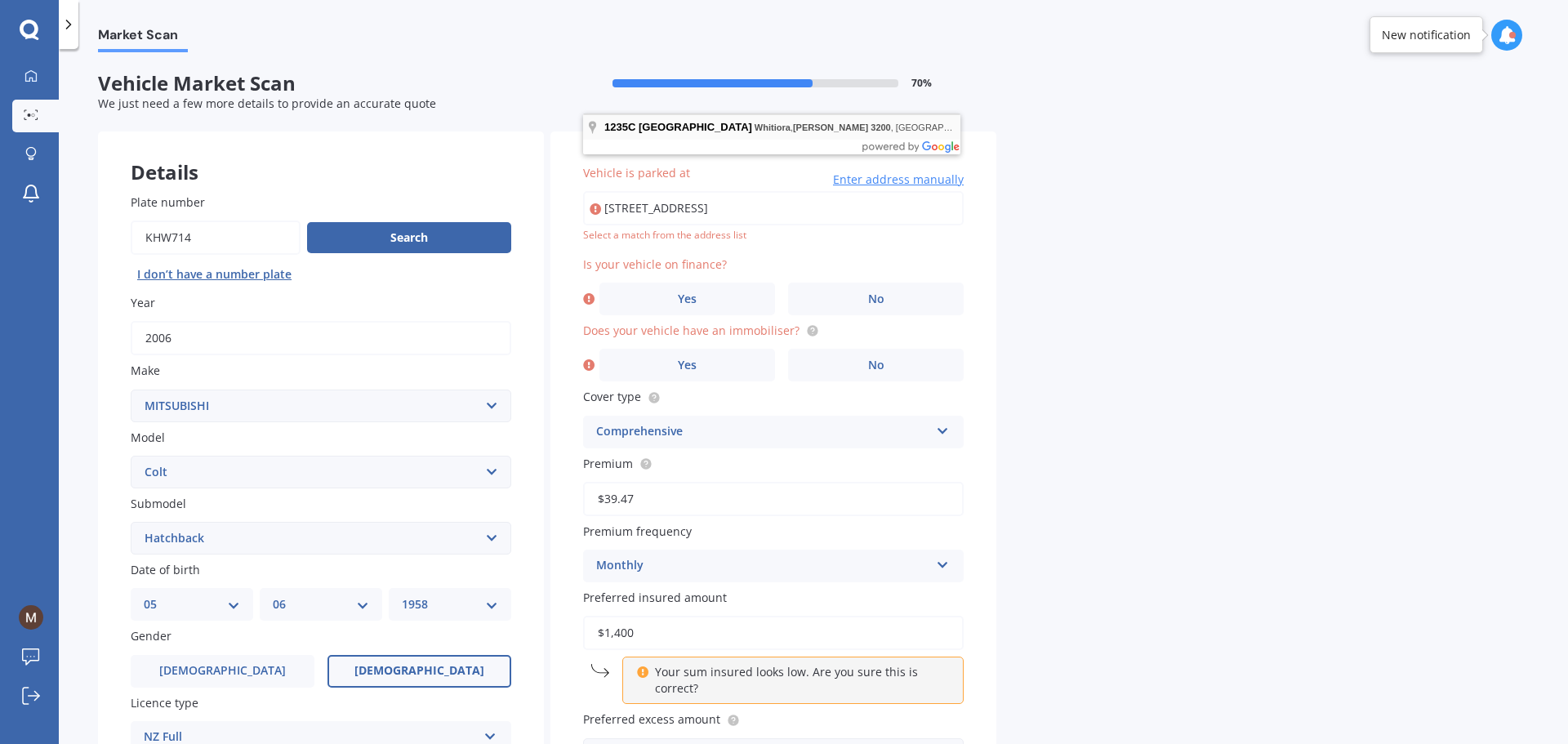
type input "[STREET_ADDRESS][PERSON_NAME]"
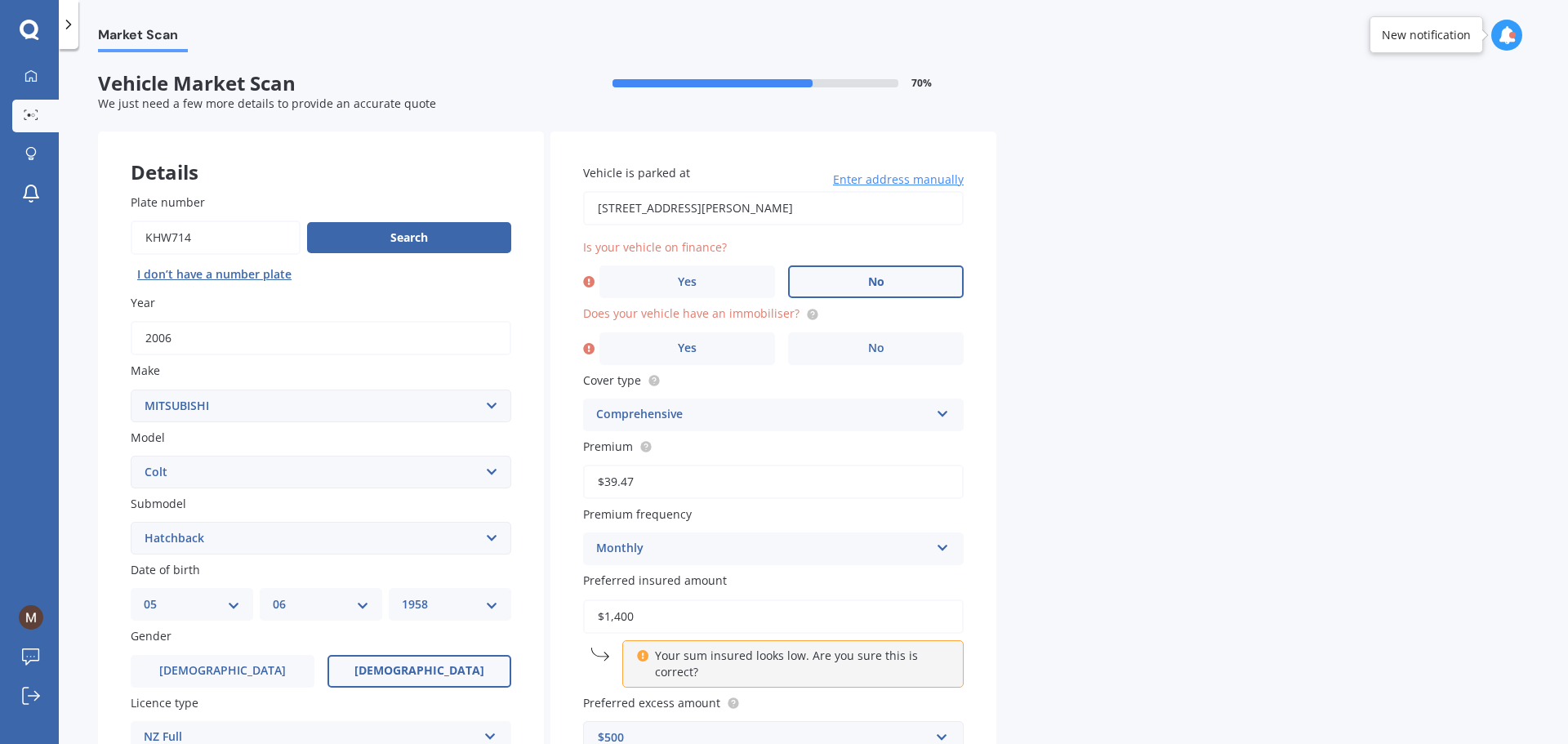
click at [876, 282] on span "No" at bounding box center [876, 282] width 17 height 14
click at [0, 0] on input "No" at bounding box center [0, 0] width 0 height 0
click at [896, 349] on label "No" at bounding box center [875, 348] width 176 height 33
click at [0, 0] on input "No" at bounding box center [0, 0] width 0 height 0
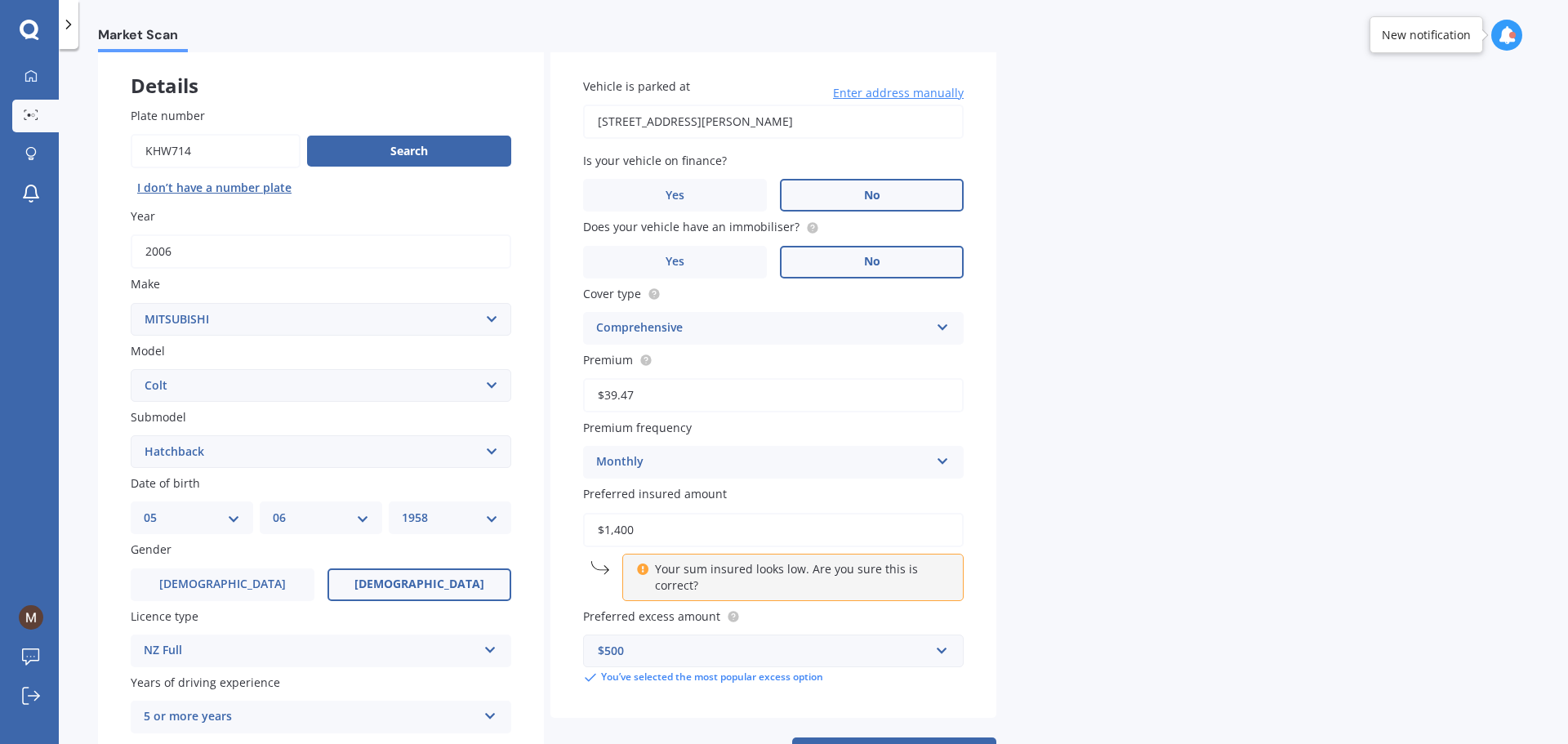
scroll to position [217, 0]
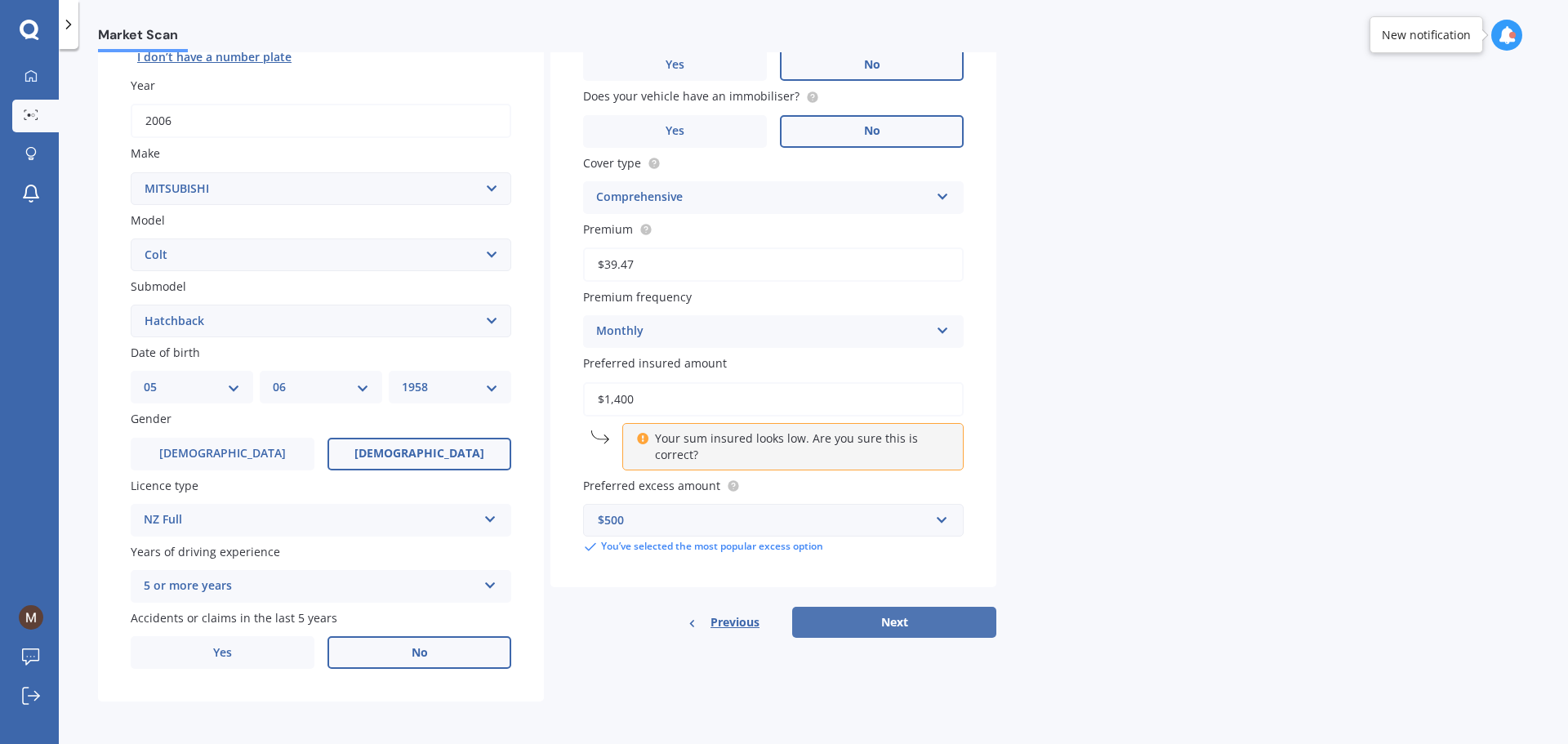
click at [893, 624] on button "Next" at bounding box center [894, 622] width 204 height 31
select select "05"
select select "06"
select select "1958"
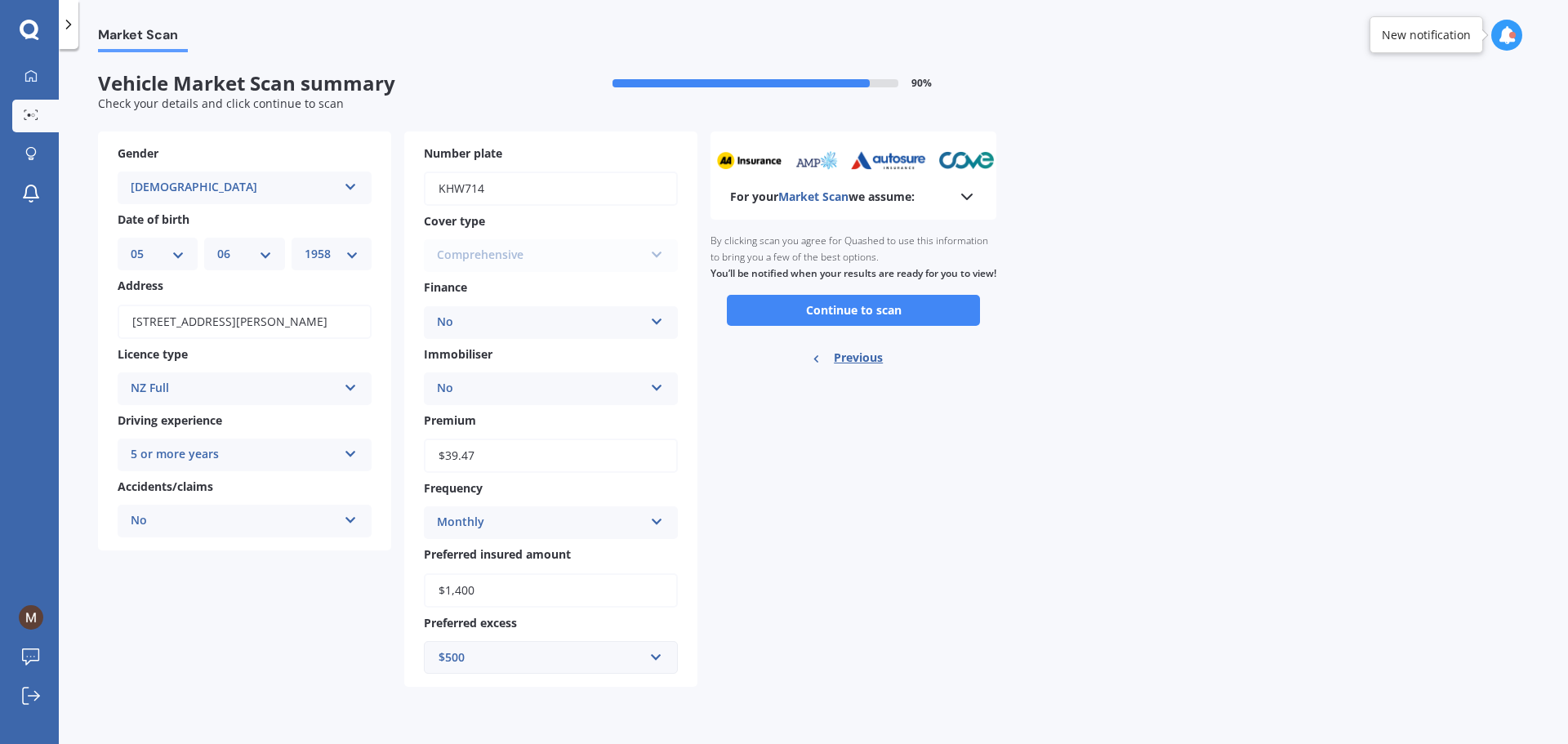
scroll to position [0, 0]
click at [845, 324] on button "Continue to scan" at bounding box center [853, 310] width 253 height 31
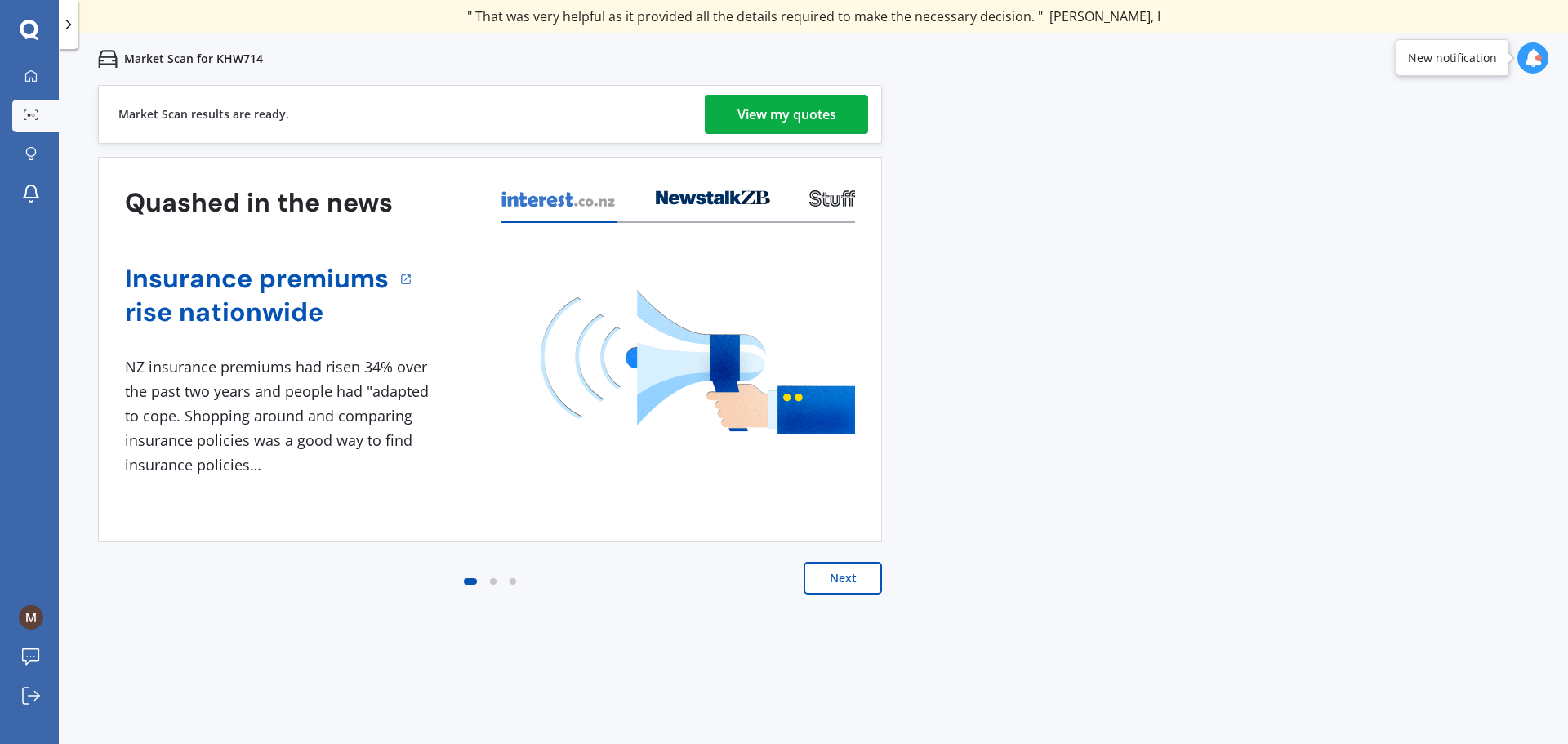
click at [786, 131] on div "View my quotes" at bounding box center [787, 114] width 99 height 40
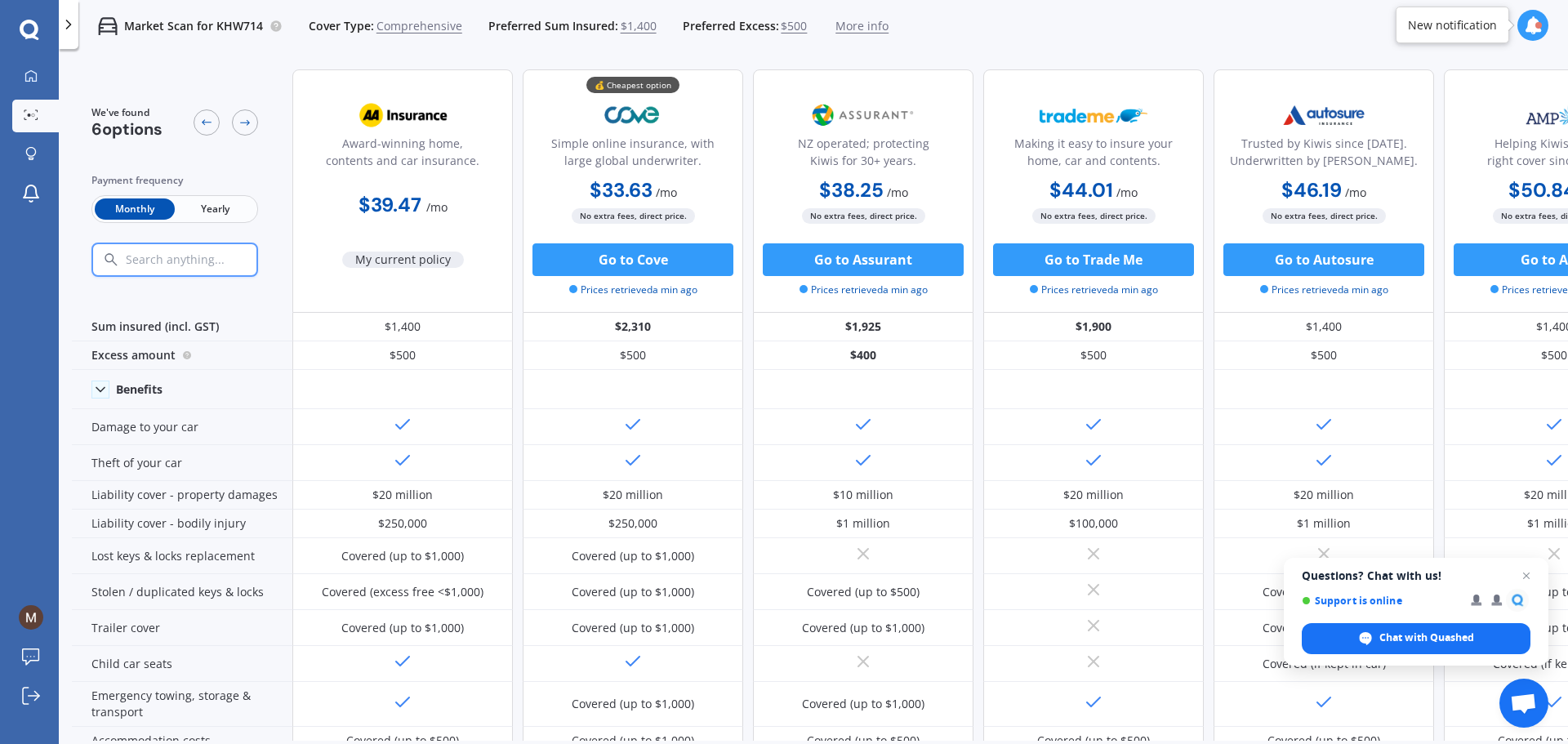
click at [635, 25] on span "$1,400" at bounding box center [638, 25] width 36 height 17
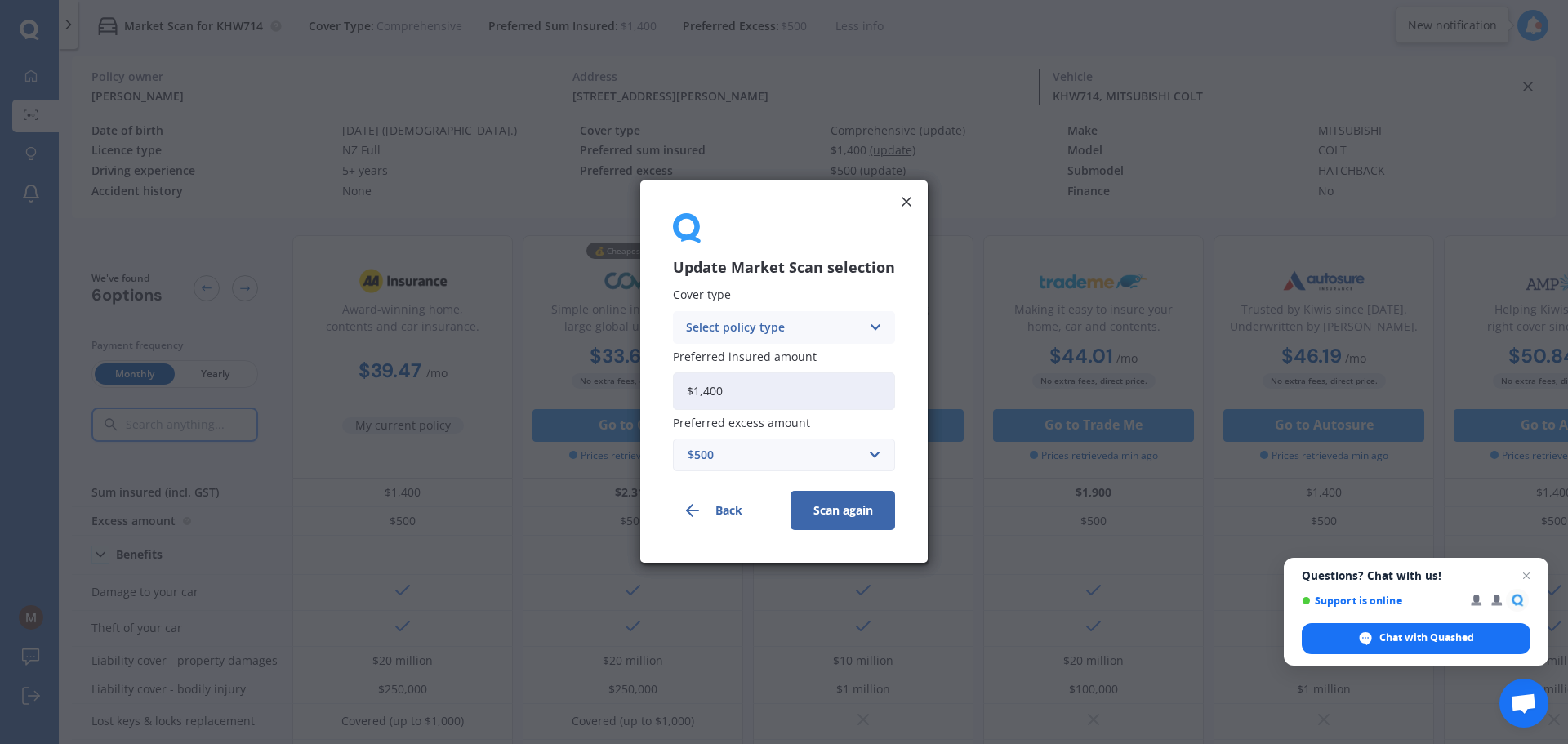
click at [874, 324] on icon at bounding box center [875, 328] width 14 height 18
click at [743, 354] on span "Comprehensive" at bounding box center [730, 359] width 87 height 11
drag, startPoint x: 769, startPoint y: 391, endPoint x: 500, endPoint y: 417, distance: 270.3
click at [500, 417] on div "Update Market Scan selection Cover type Comprehensive Comprehensive Third Party…" at bounding box center [784, 372] width 1568 height 744
type input "$4,000"
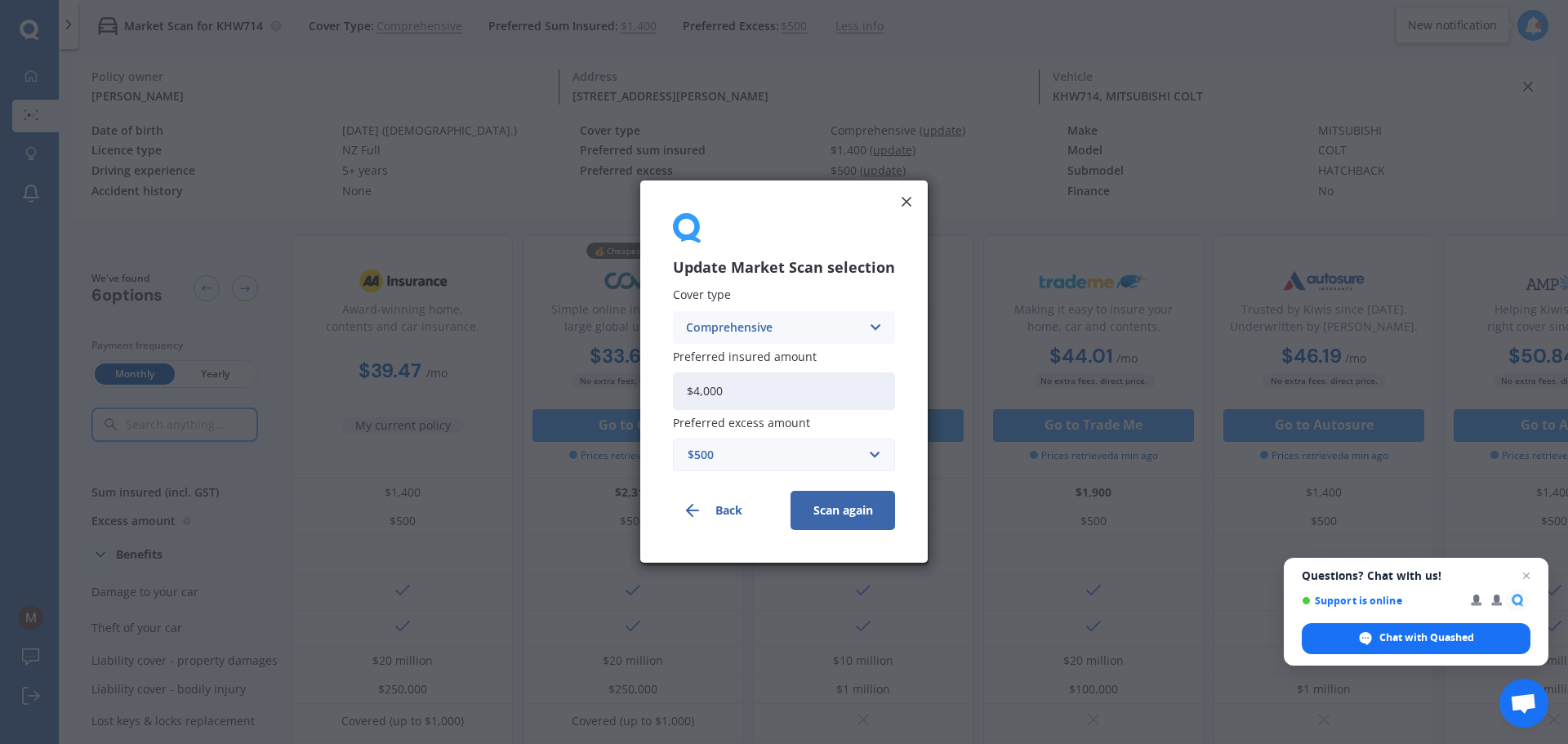
click at [848, 510] on button "Scan again" at bounding box center [842, 511] width 104 height 40
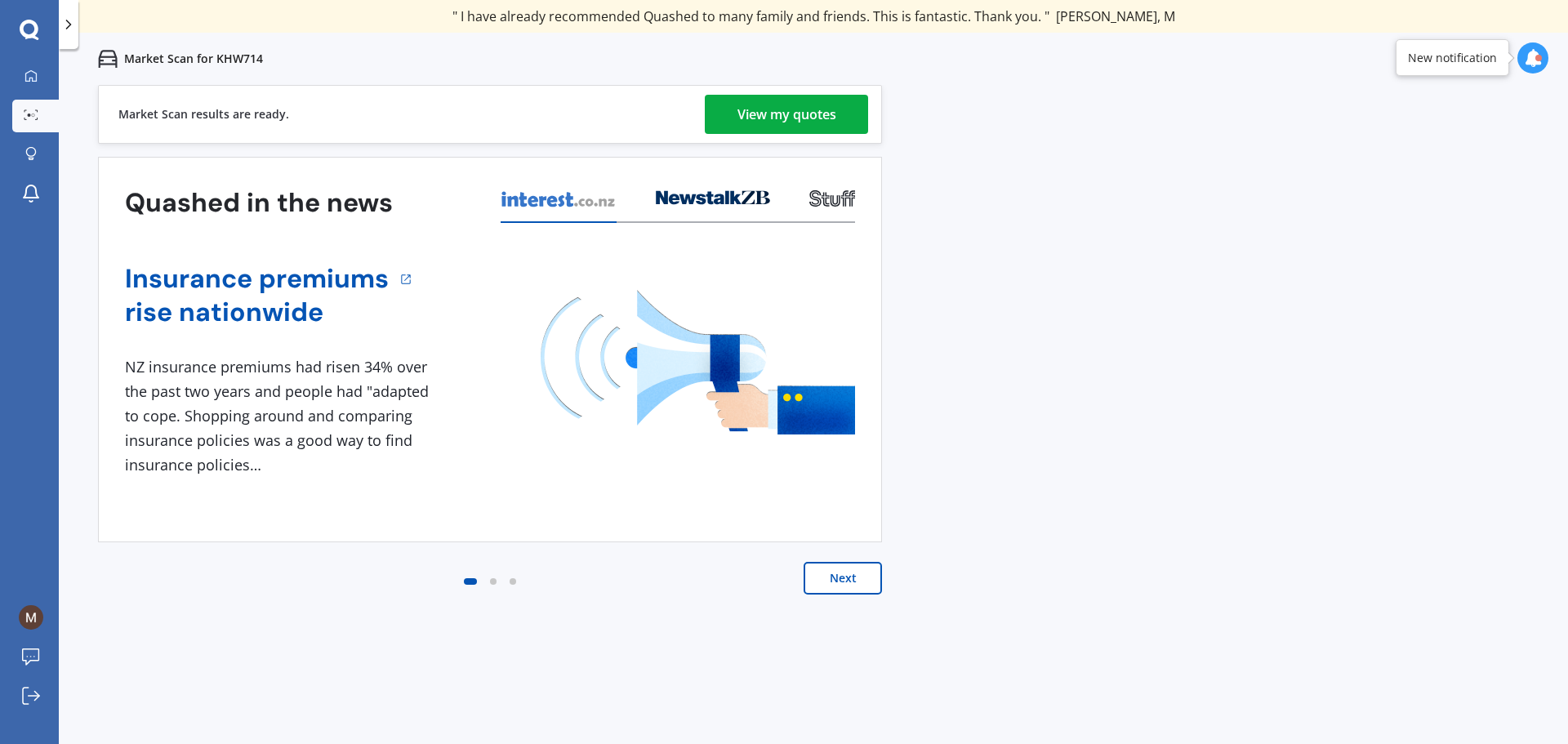
click at [1323, 322] on div "Previous 60,000+ Kiwis have signed up to shop and save on insurance with us " H…" at bounding box center [813, 457] width 1509 height 744
click at [776, 100] on div "View my quotes" at bounding box center [787, 114] width 99 height 40
